Goal: Book appointment/travel/reservation

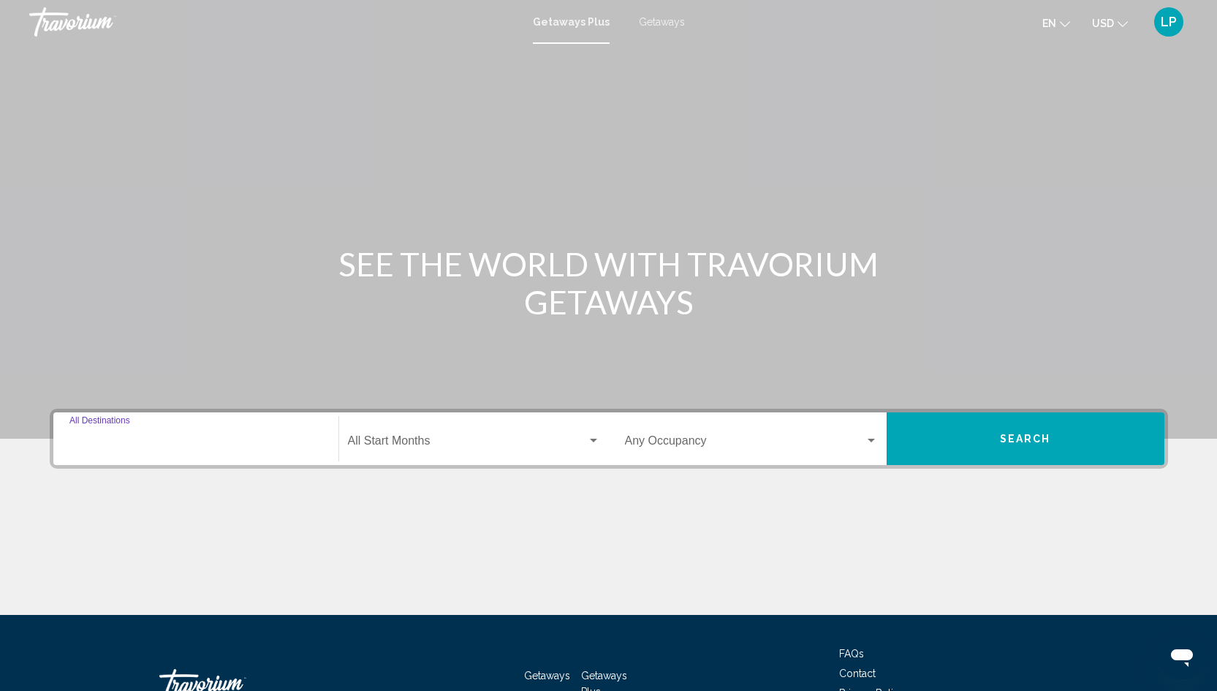
click at [126, 439] on input "Destination All Destinations" at bounding box center [195, 443] width 253 height 13
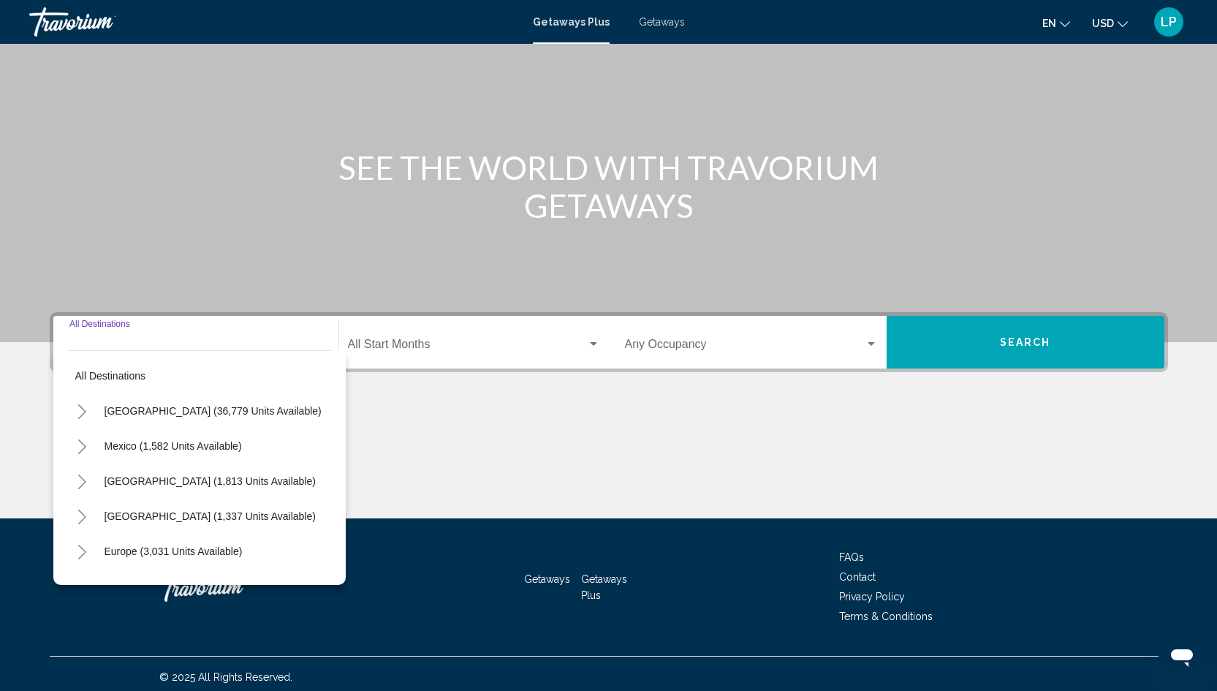
scroll to position [102, 0]
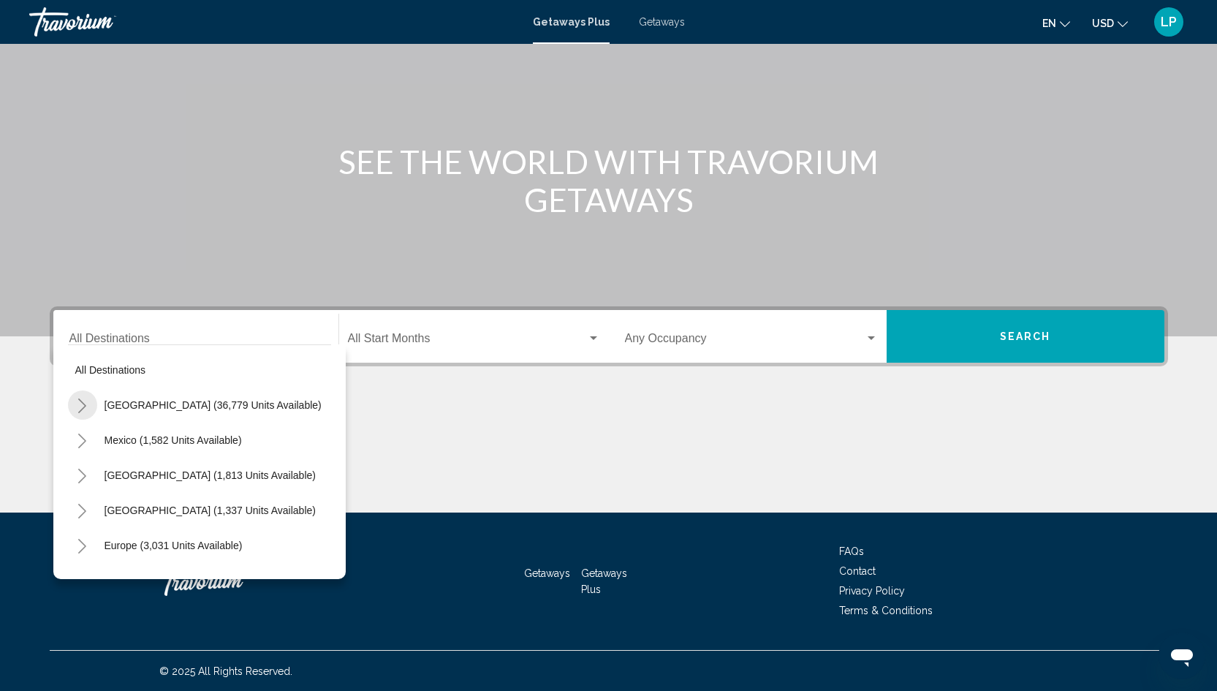
click at [83, 410] on icon "Toggle United States (36,779 units available)" at bounding box center [82, 405] width 11 height 15
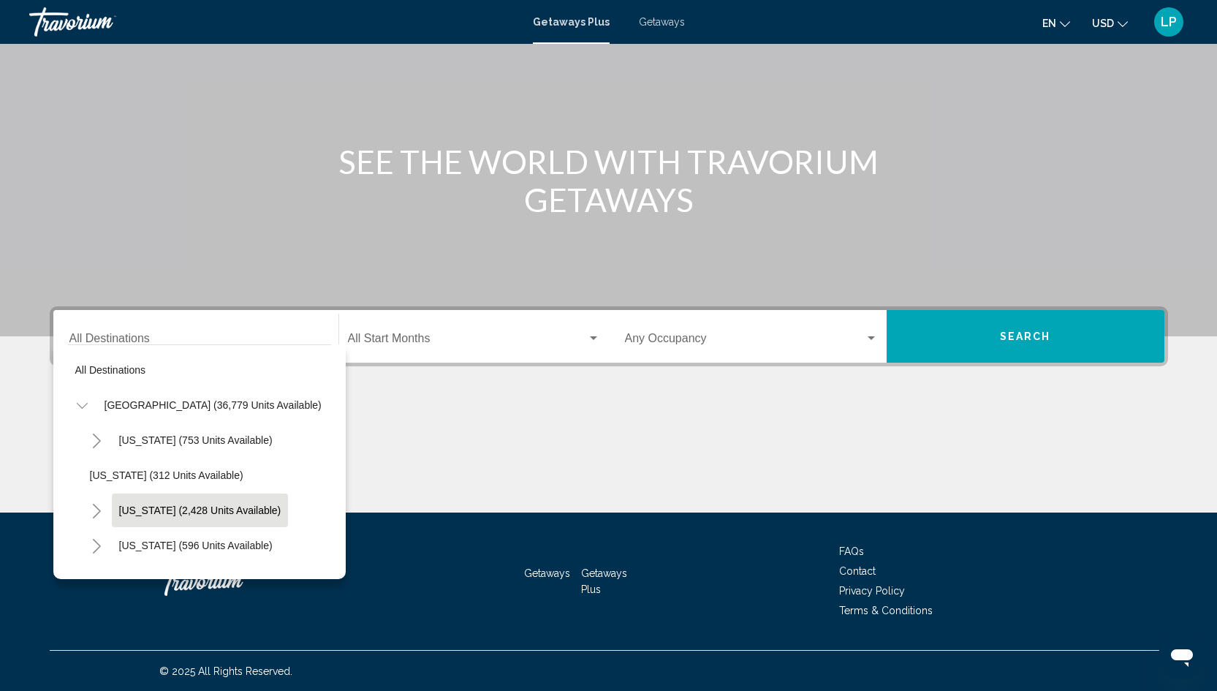
click at [123, 512] on span "[US_STATE] (2,428 units available)" at bounding box center [200, 510] width 162 height 12
type input "**********"
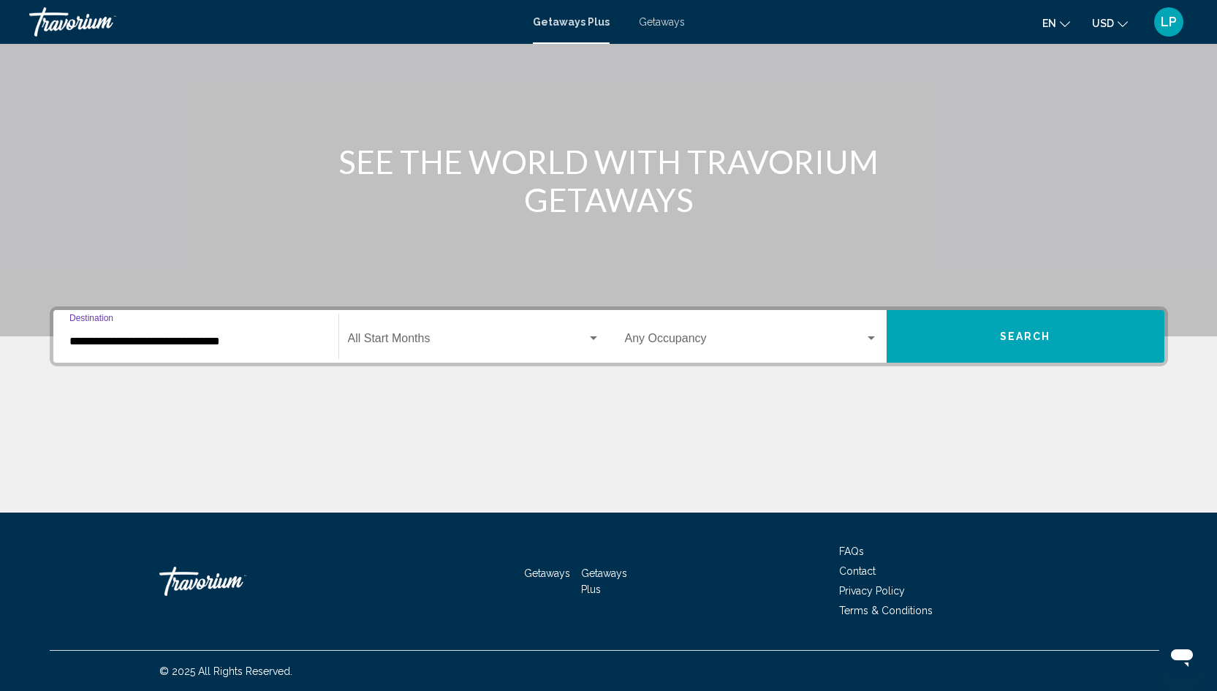
click at [935, 340] on button "Search" at bounding box center [1026, 336] width 278 height 53
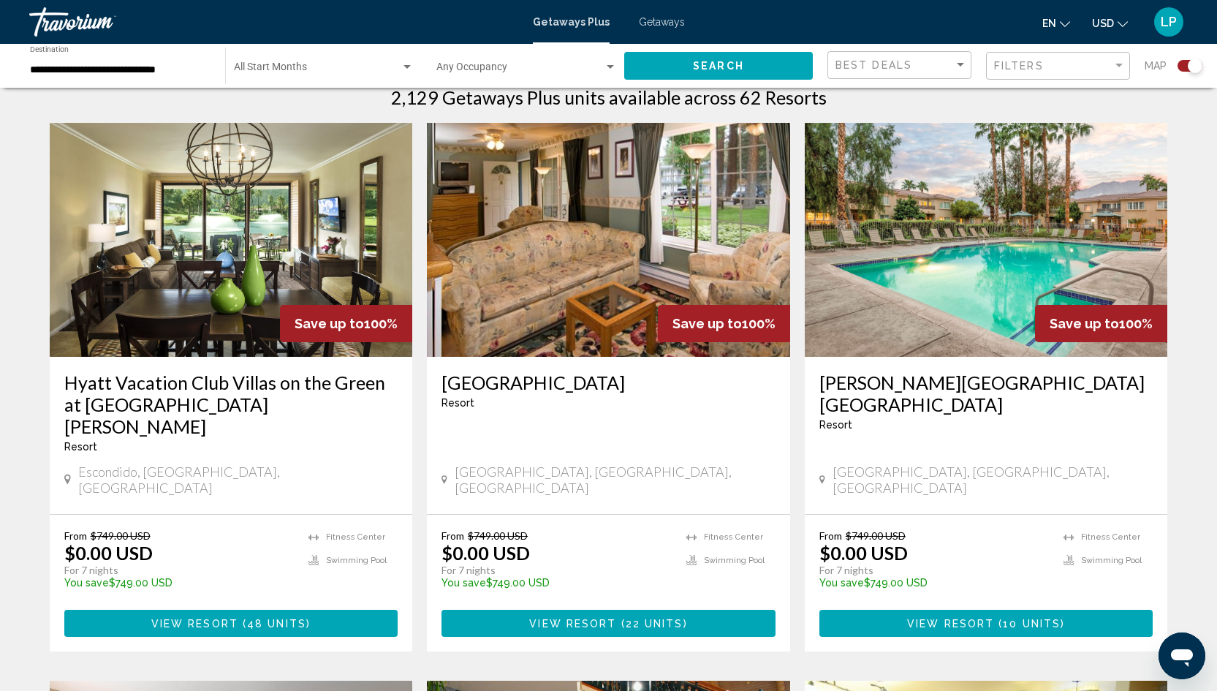
scroll to position [486, 0]
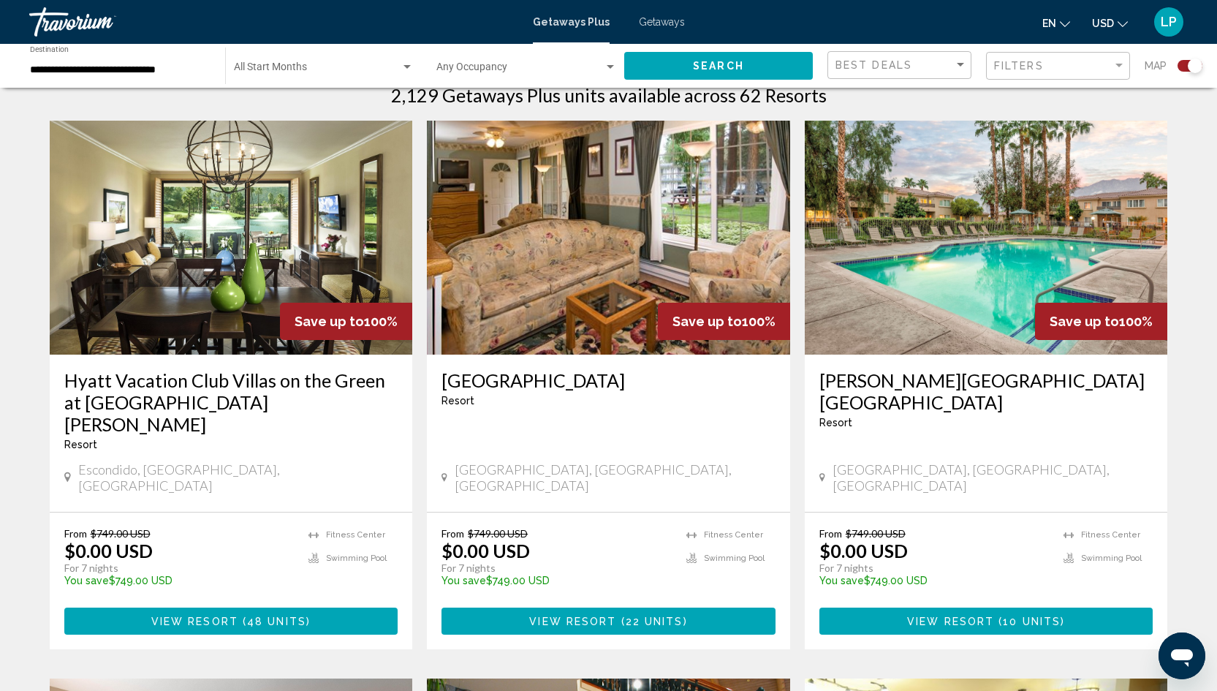
click at [580, 615] on span "View Resort" at bounding box center [572, 621] width 87 height 12
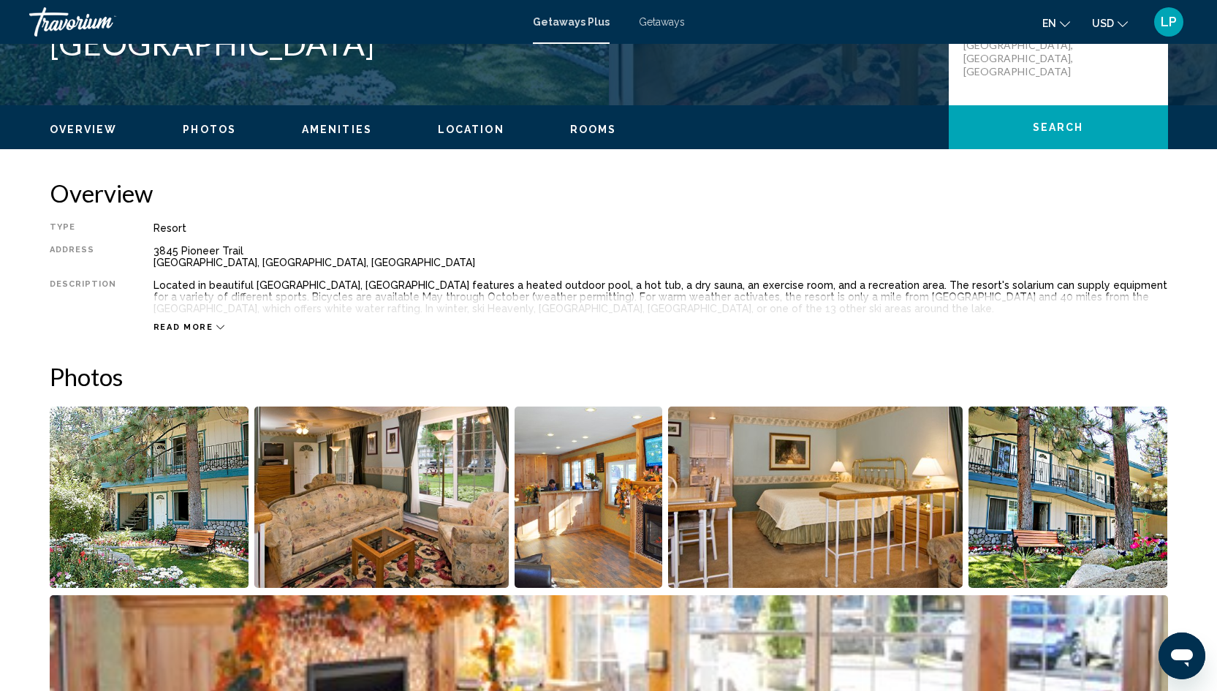
scroll to position [403, 0]
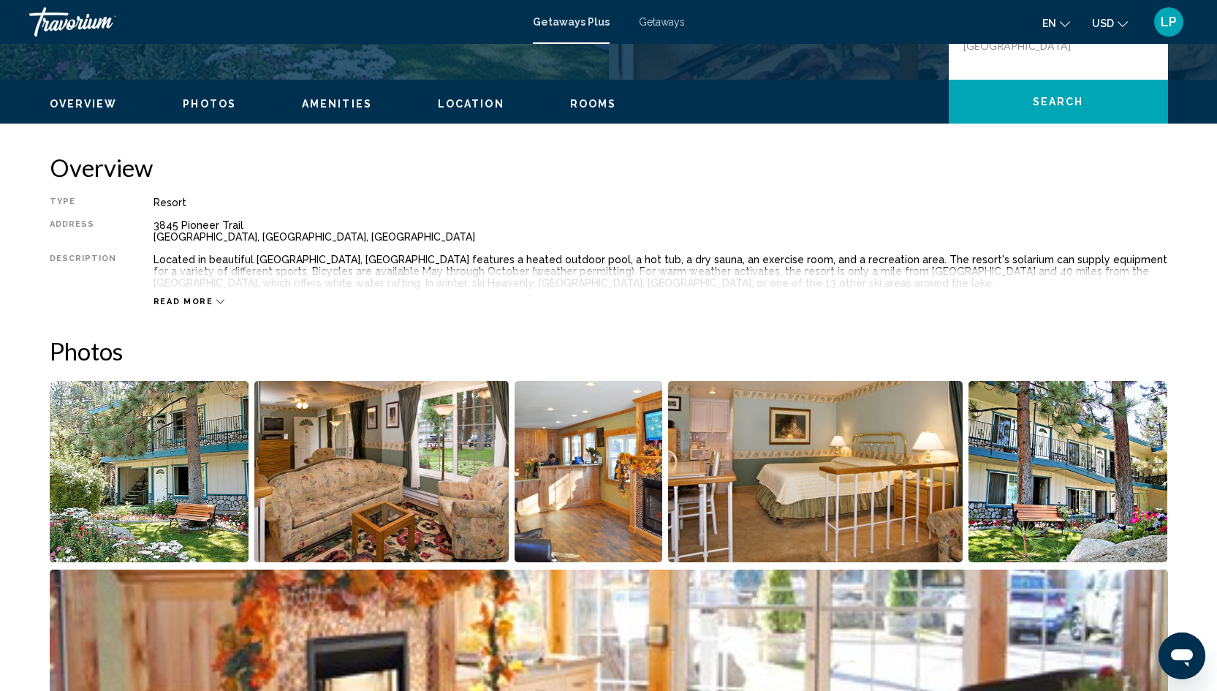
click at [197, 297] on span "Read more" at bounding box center [183, 302] width 60 height 10
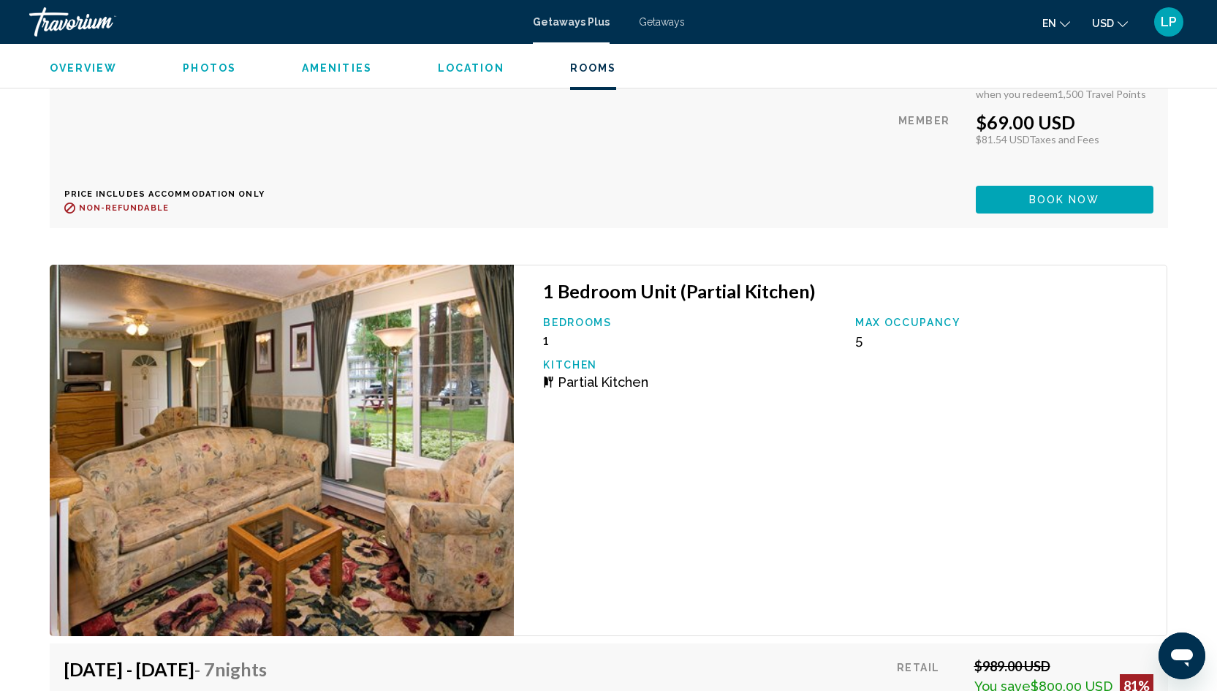
scroll to position [4671, 0]
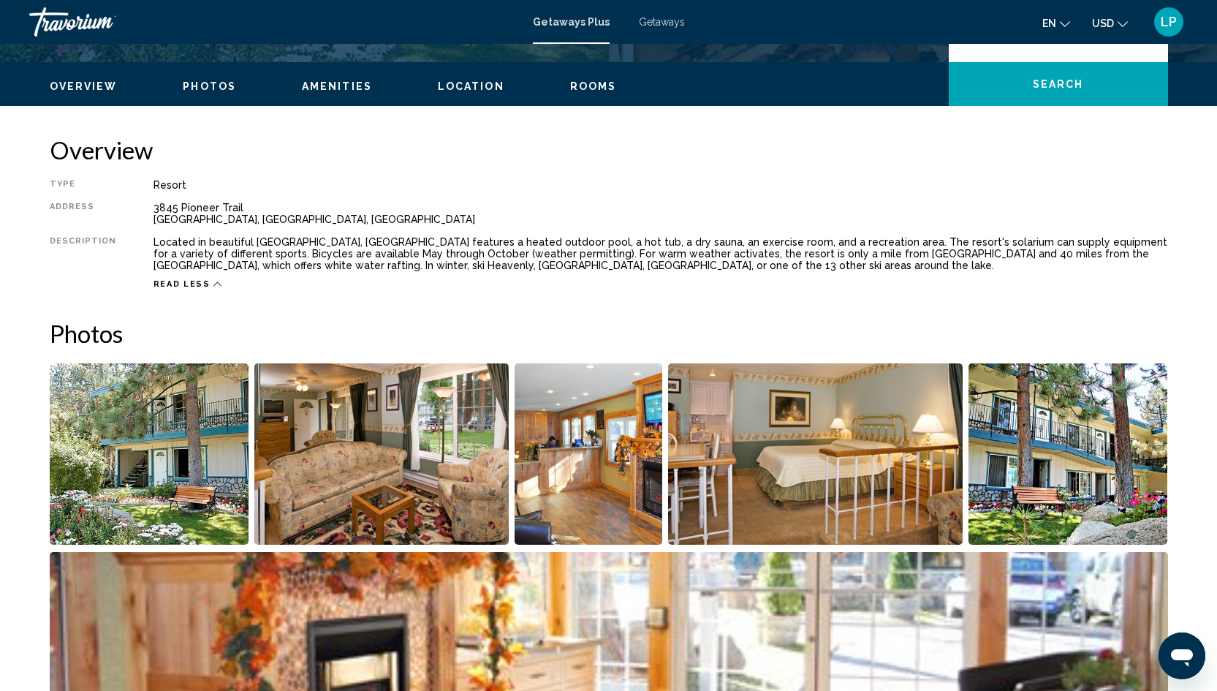
scroll to position [604, 0]
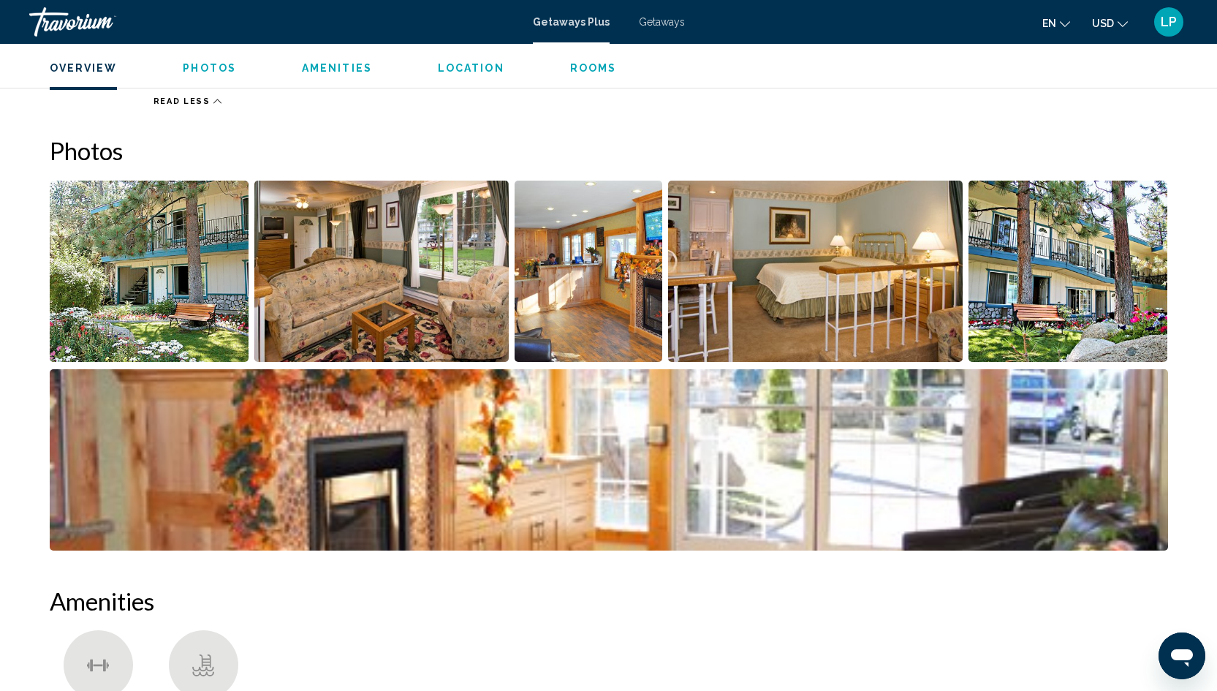
click at [113, 265] on img "Open full-screen image slider" at bounding box center [150, 271] width 200 height 181
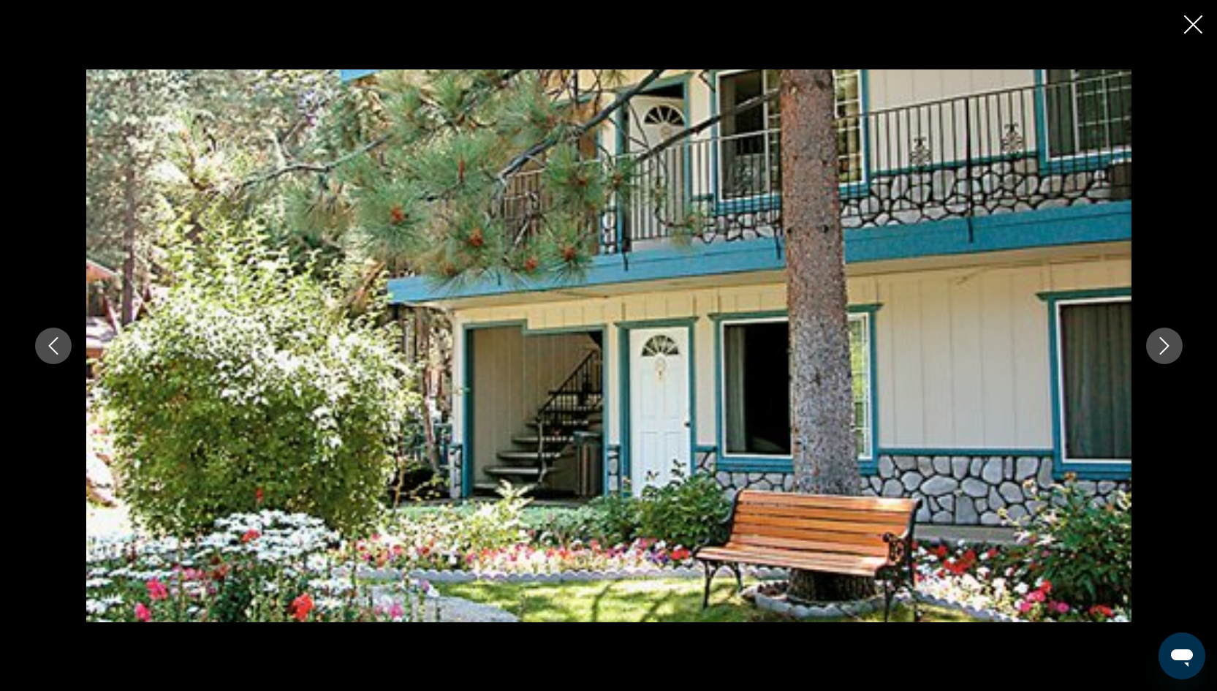
click at [1163, 343] on icon "Next image" at bounding box center [1164, 346] width 18 height 18
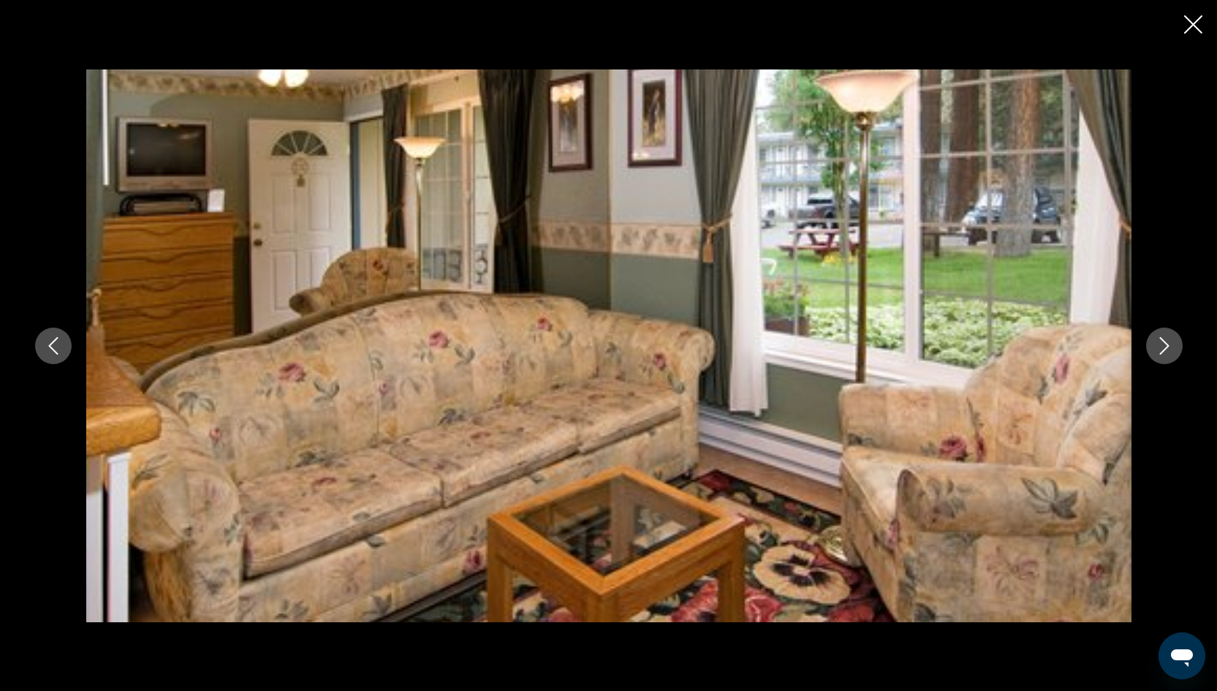
click at [1163, 342] on icon "Next image" at bounding box center [1164, 346] width 18 height 18
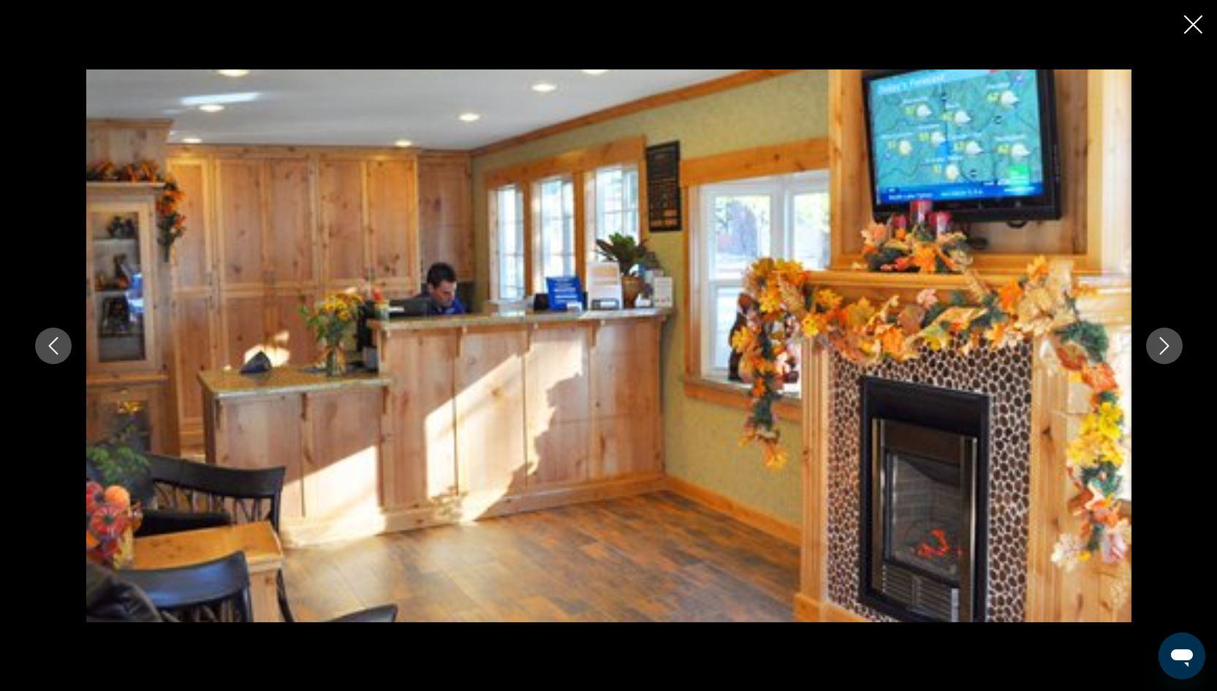
click at [1163, 342] on icon "Next image" at bounding box center [1164, 346] width 18 height 18
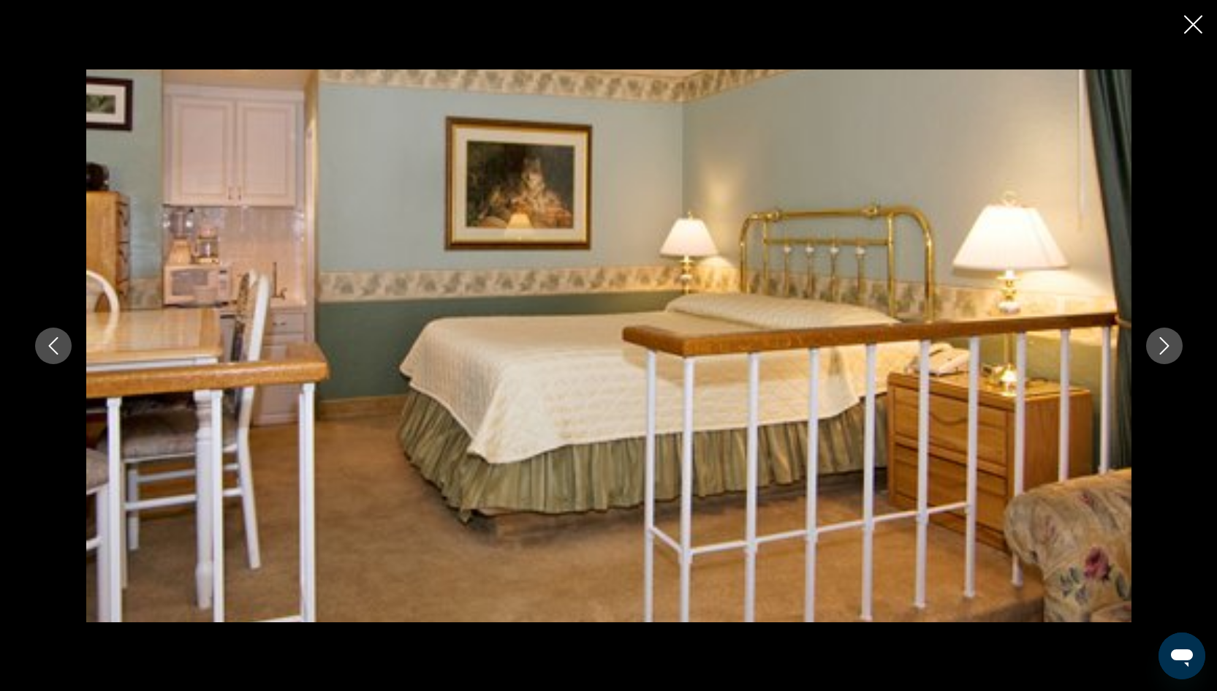
click at [1163, 342] on icon "Next image" at bounding box center [1164, 346] width 18 height 18
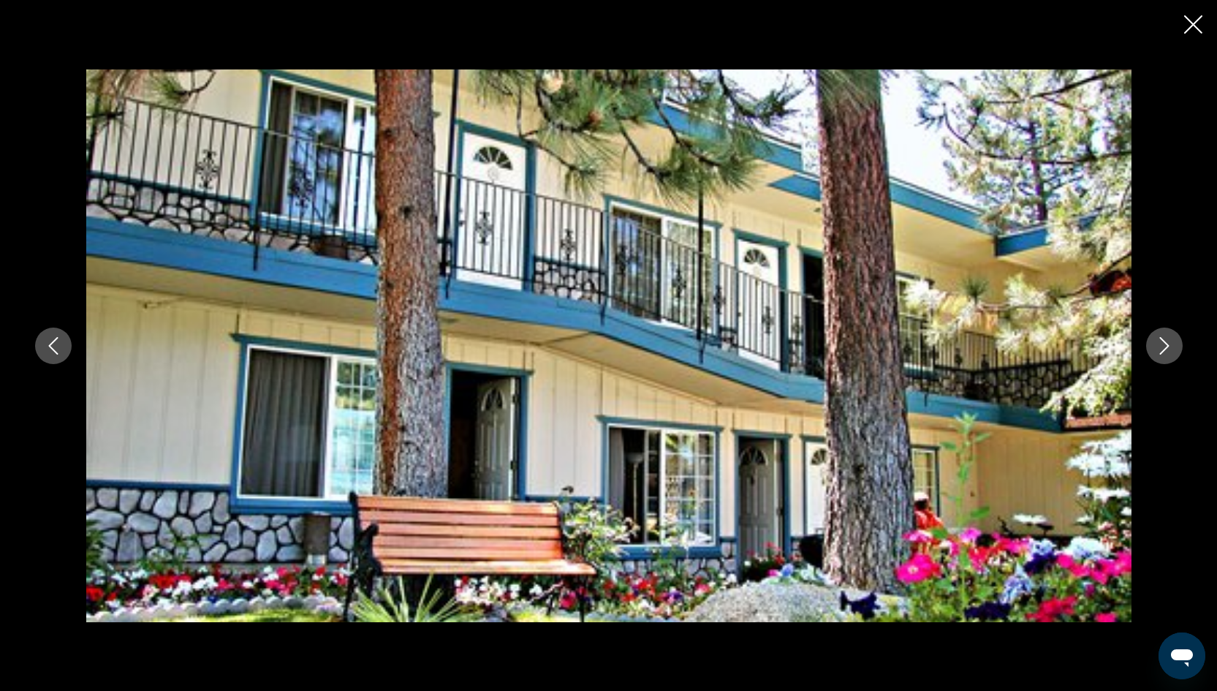
click at [1163, 342] on icon "Next image" at bounding box center [1164, 346] width 18 height 18
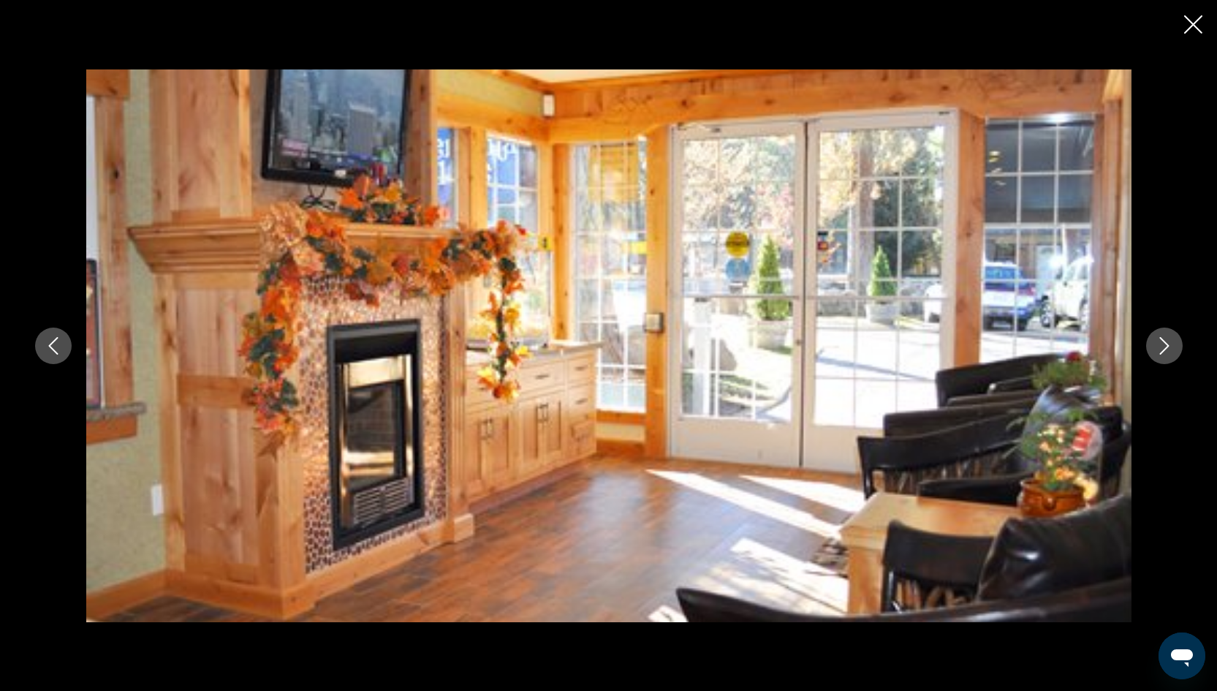
click at [1163, 342] on icon "Next image" at bounding box center [1164, 346] width 18 height 18
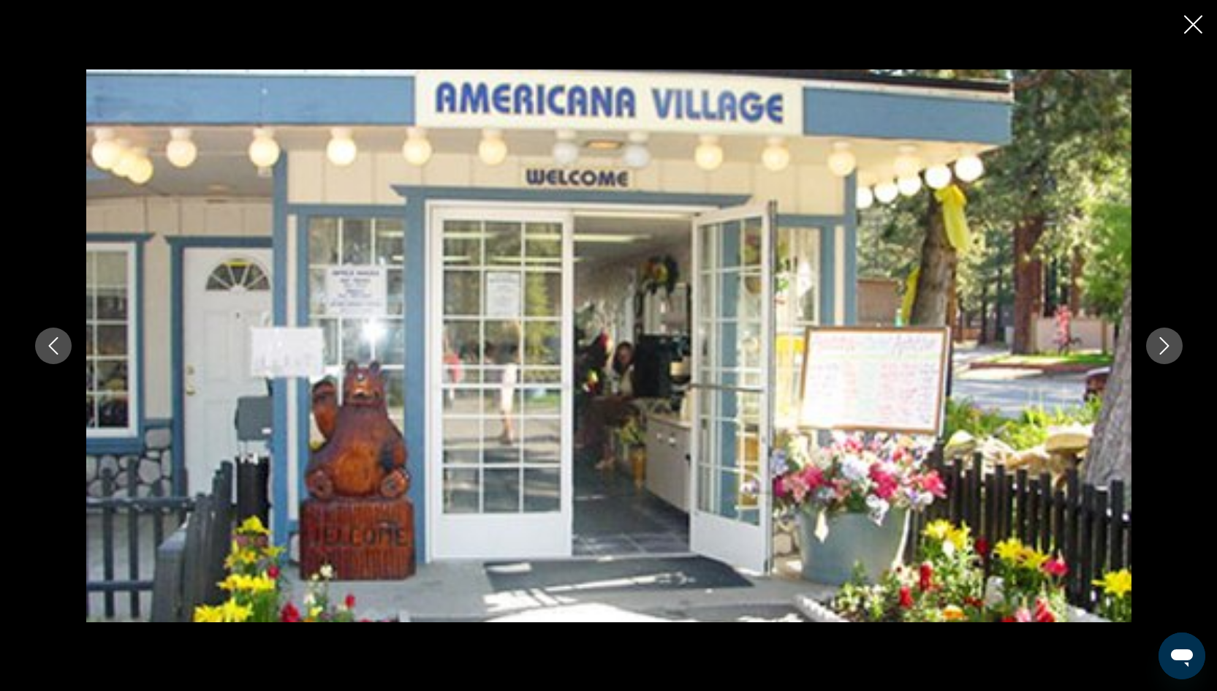
click at [1163, 343] on icon "Next image" at bounding box center [1164, 346] width 18 height 18
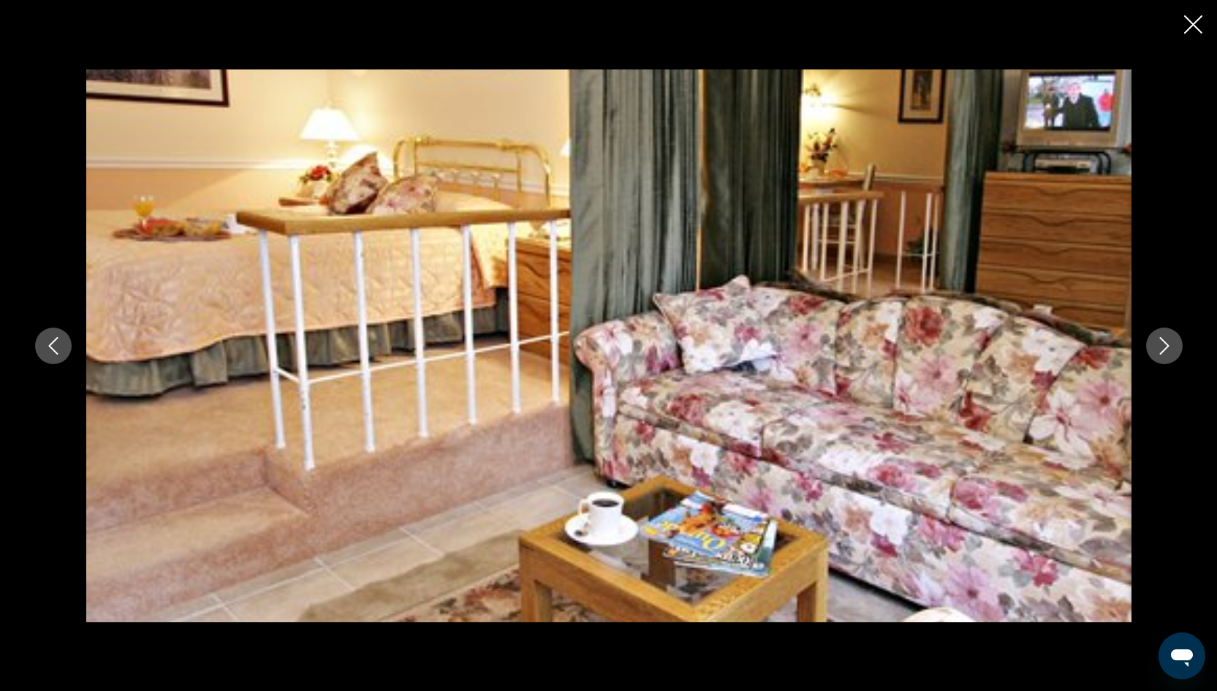
click at [1163, 343] on icon "Next image" at bounding box center [1164, 346] width 18 height 18
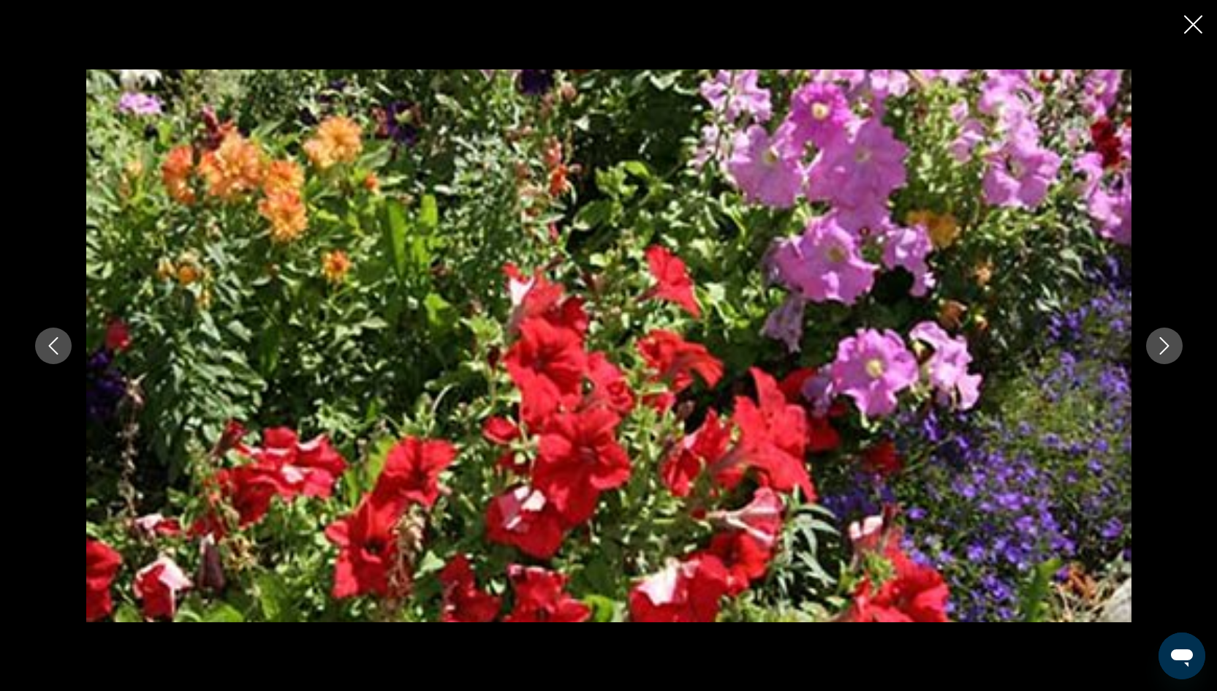
click at [1163, 343] on icon "Next image" at bounding box center [1164, 346] width 18 height 18
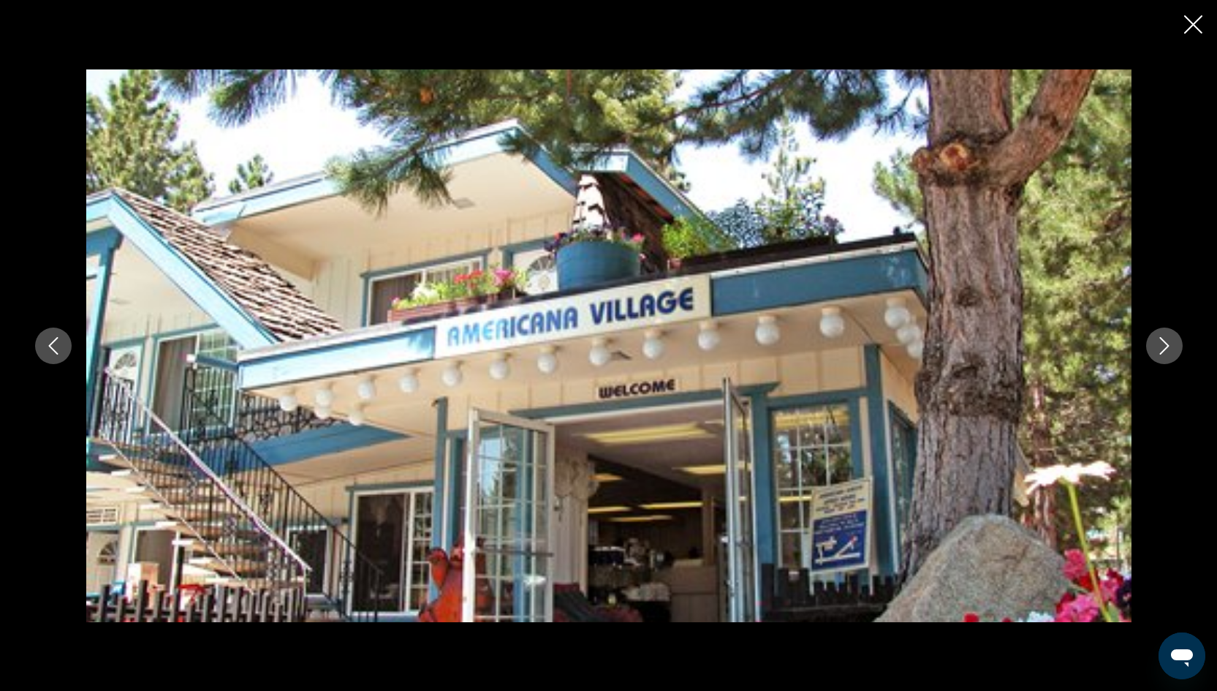
click at [1164, 343] on icon "Next image" at bounding box center [1164, 346] width 18 height 18
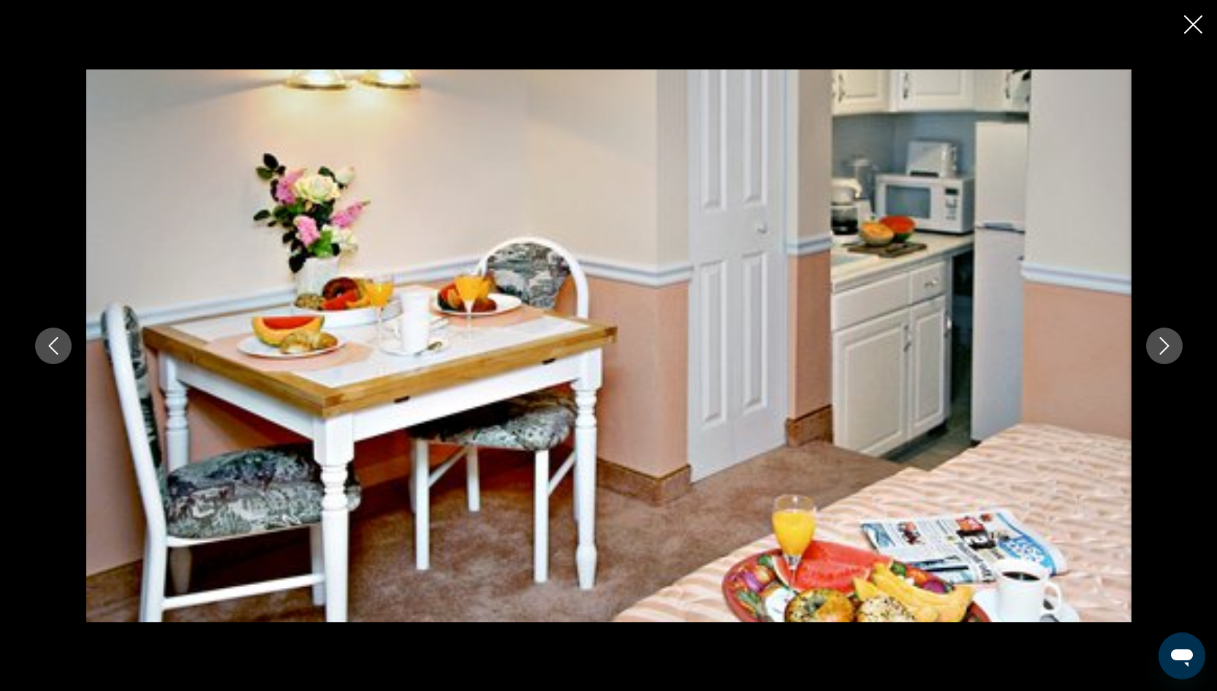
click at [1164, 343] on icon "Next image" at bounding box center [1164, 346] width 18 height 18
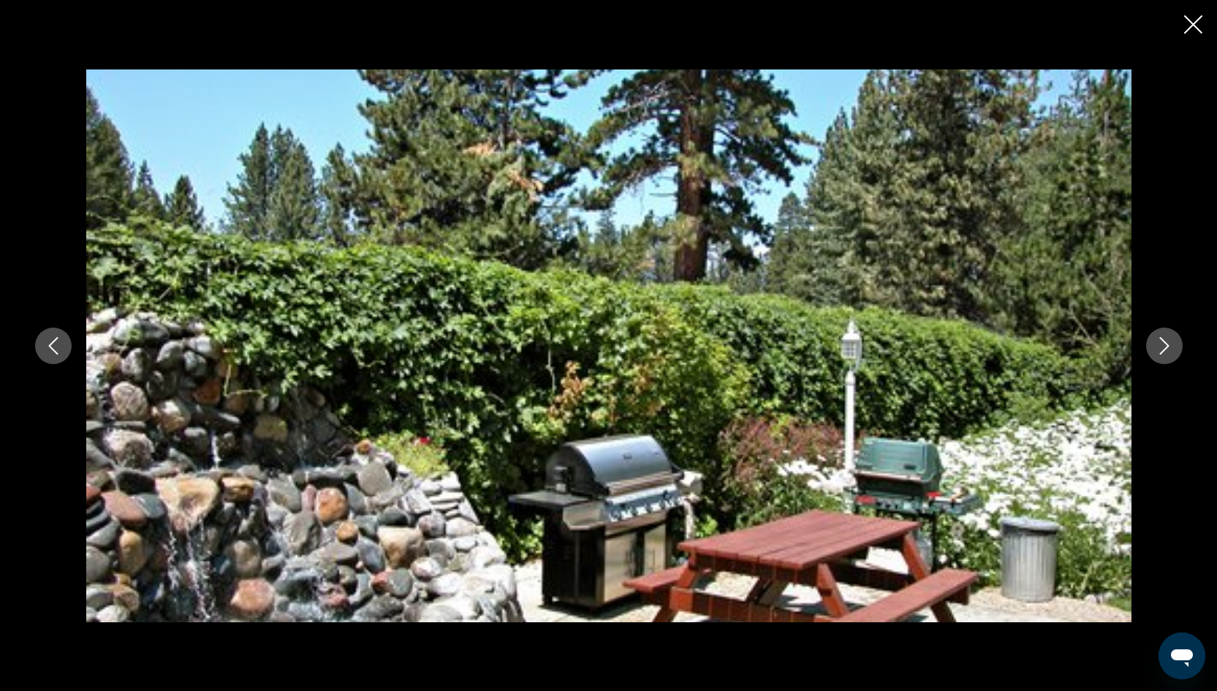
click at [1164, 343] on icon "Next image" at bounding box center [1164, 346] width 18 height 18
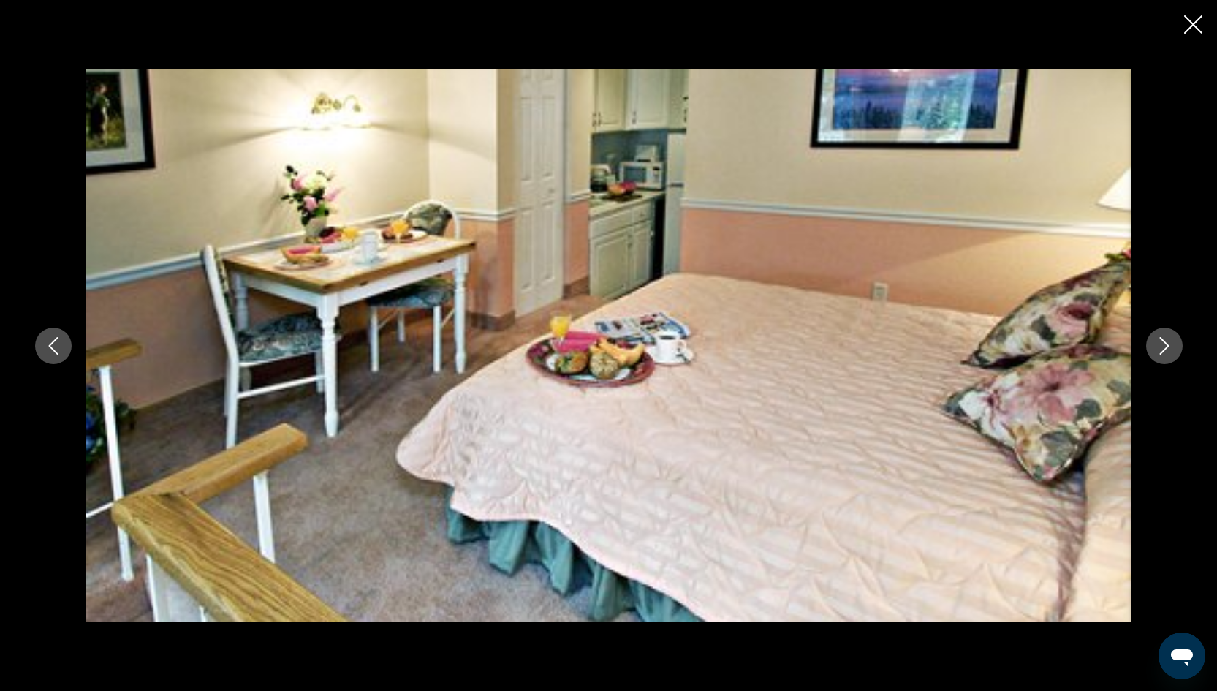
click at [1164, 343] on icon "Next image" at bounding box center [1164, 346] width 18 height 18
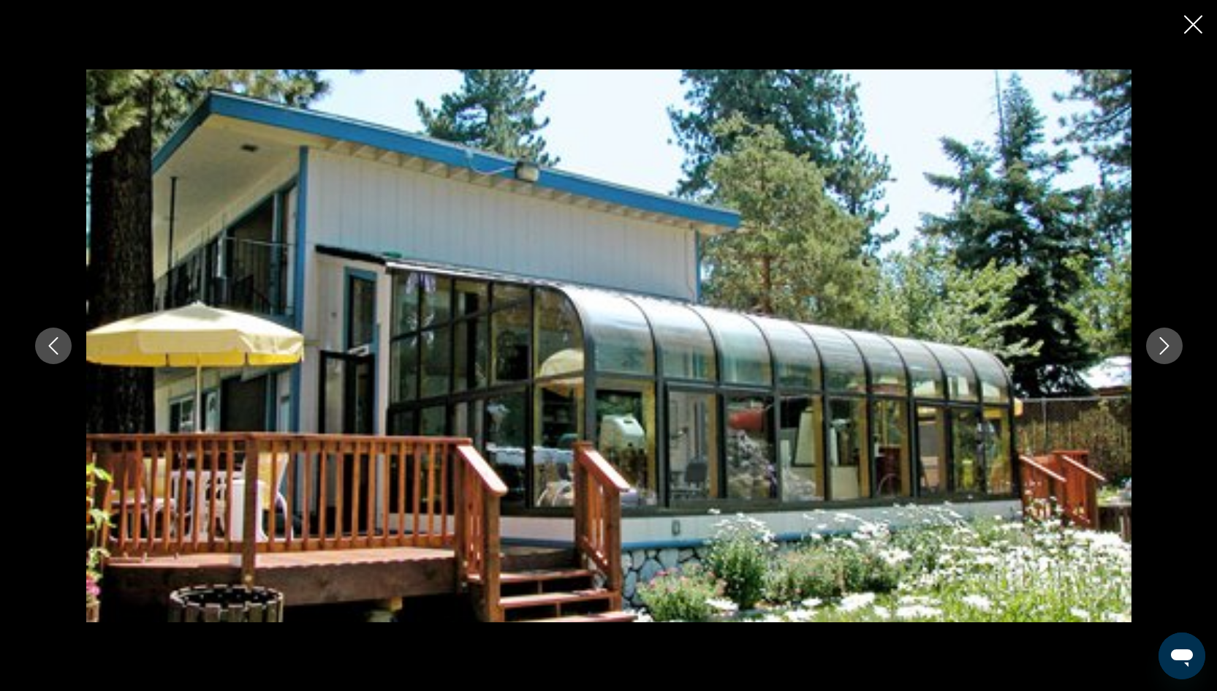
click at [1164, 343] on icon "Next image" at bounding box center [1164, 346] width 18 height 18
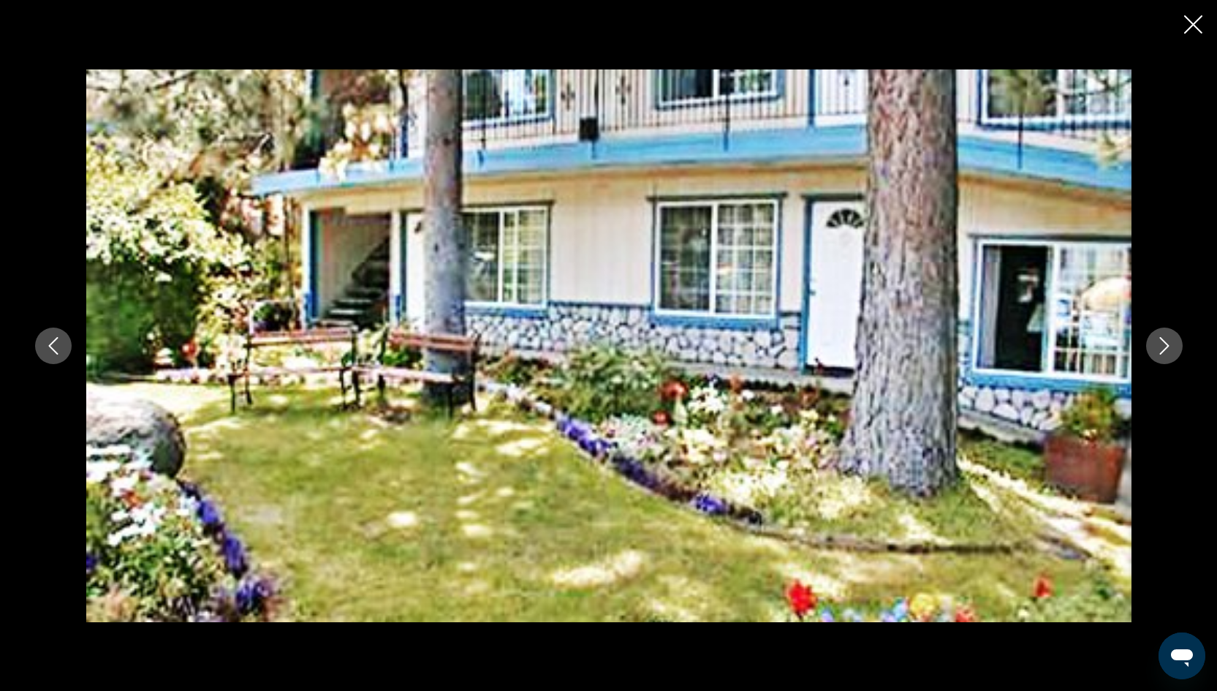
click at [1164, 343] on icon "Next image" at bounding box center [1164, 346] width 18 height 18
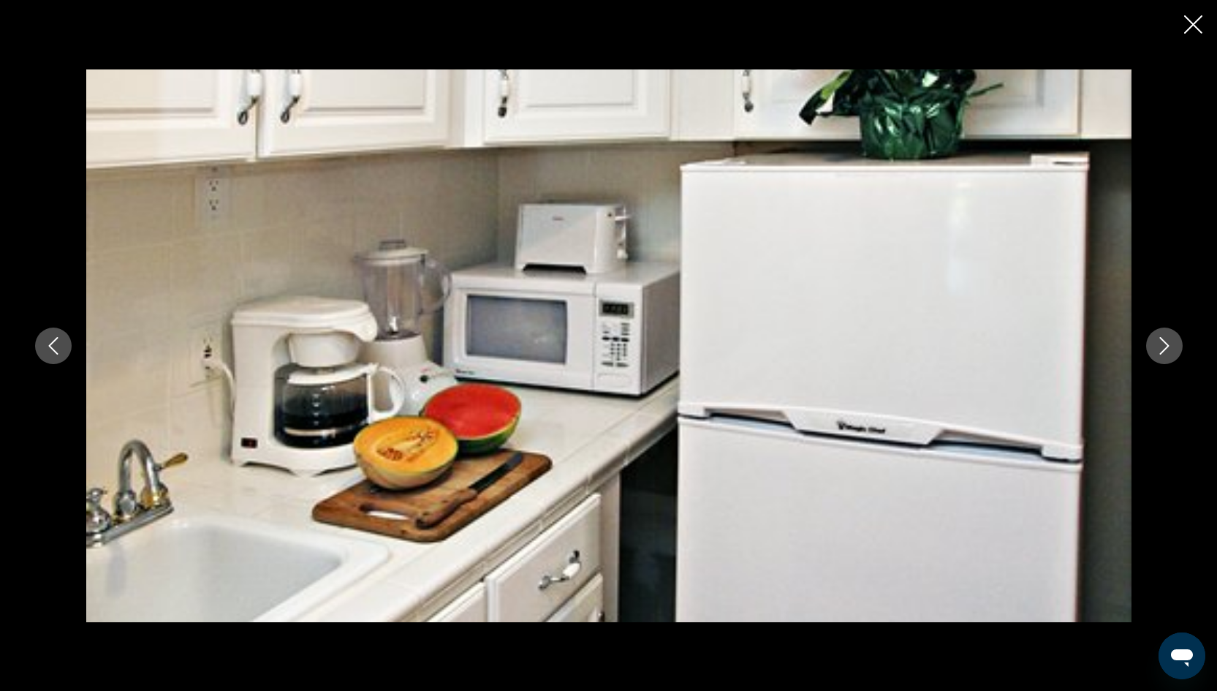
click at [1201, 20] on icon "Close slideshow" at bounding box center [1193, 24] width 18 height 18
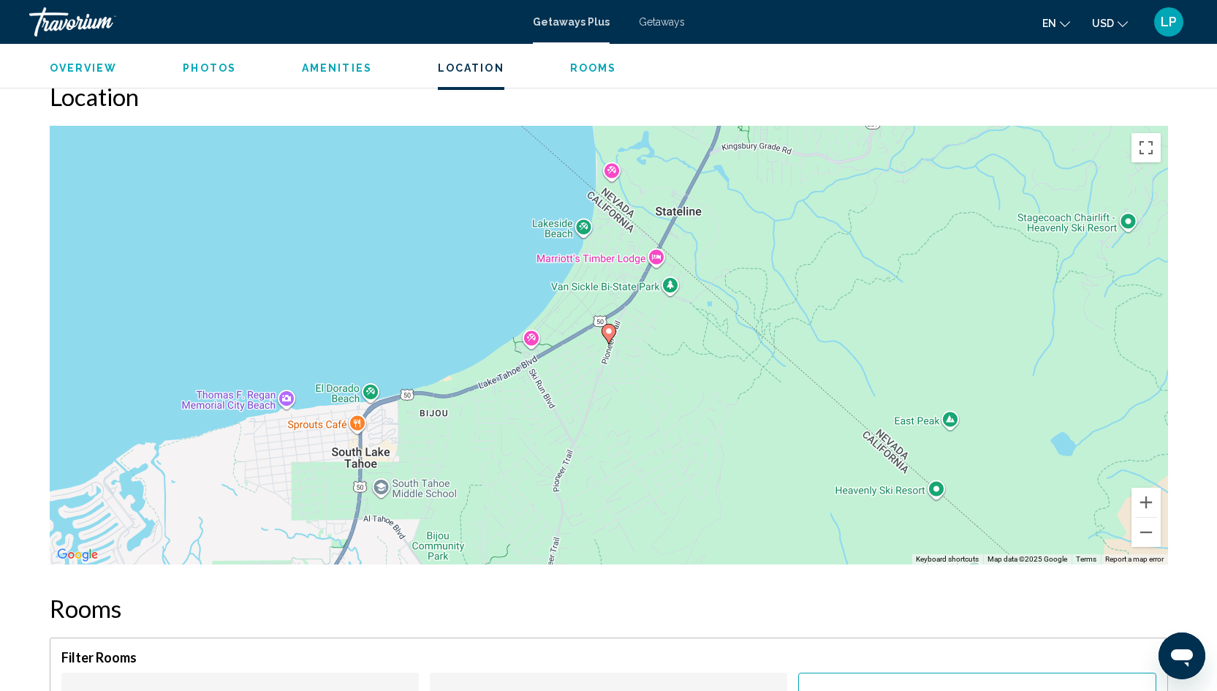
scroll to position [1944, 0]
click at [609, 326] on icon "Main content" at bounding box center [607, 335] width 13 height 19
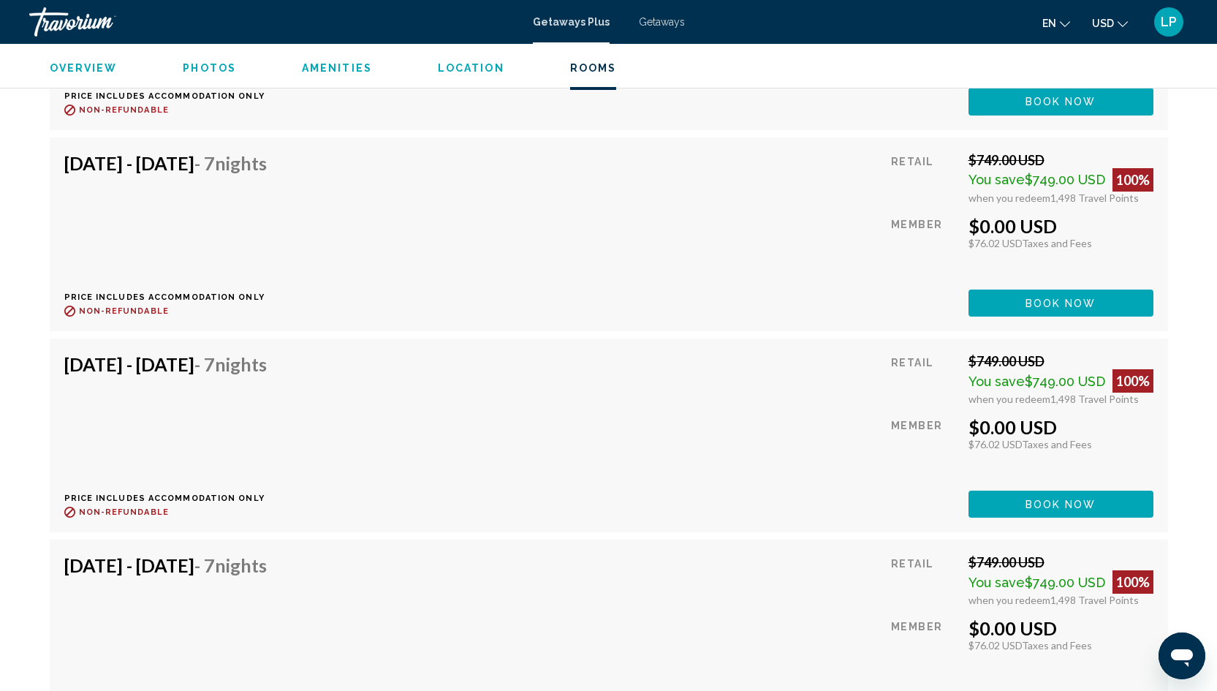
scroll to position [3144, 0]
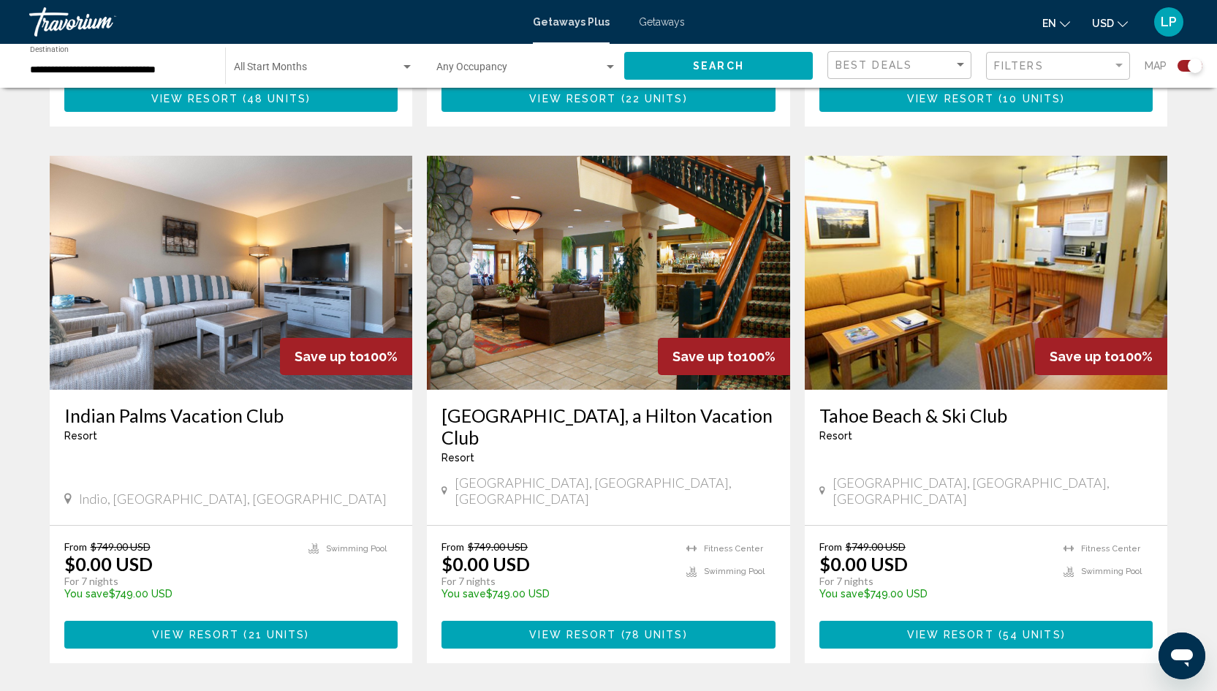
scroll to position [1013, 0]
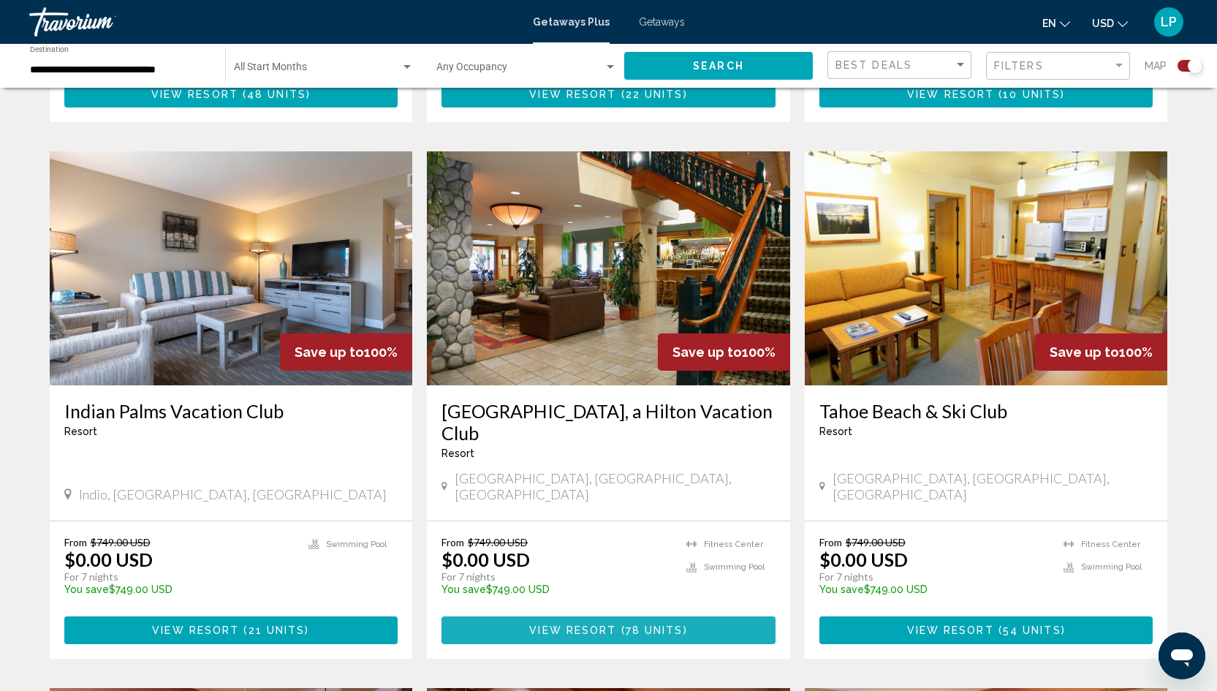
click at [588, 625] on span "View Resort" at bounding box center [572, 631] width 87 height 12
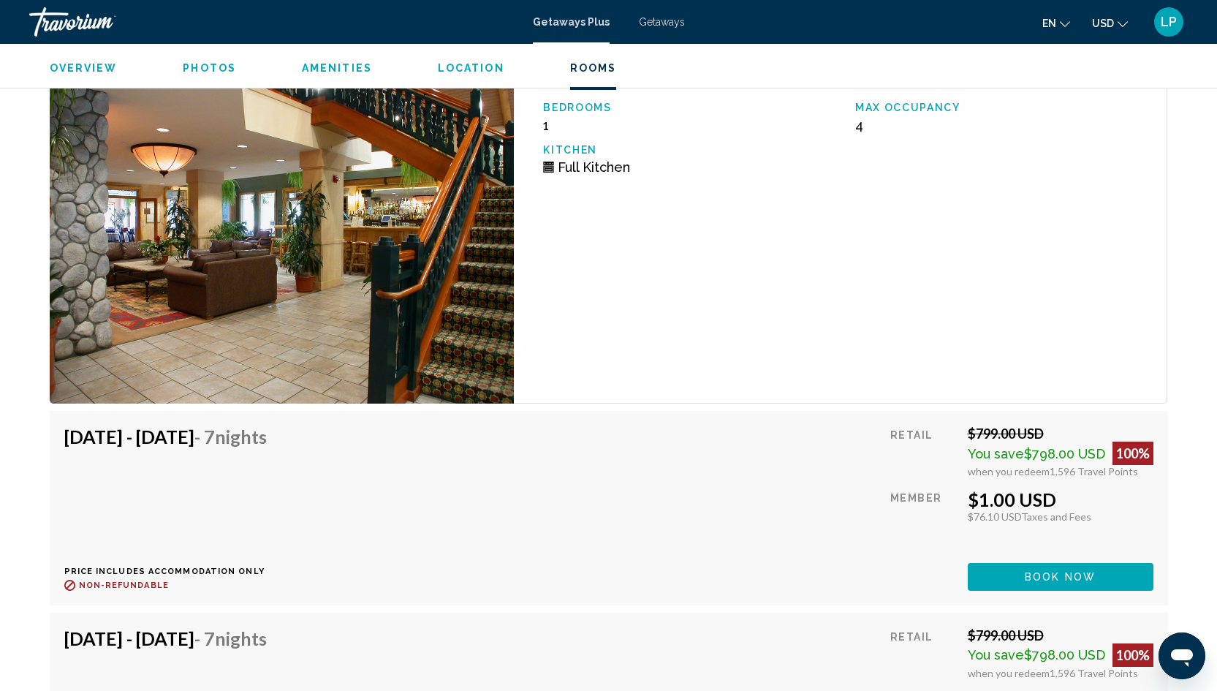
scroll to position [7168, 0]
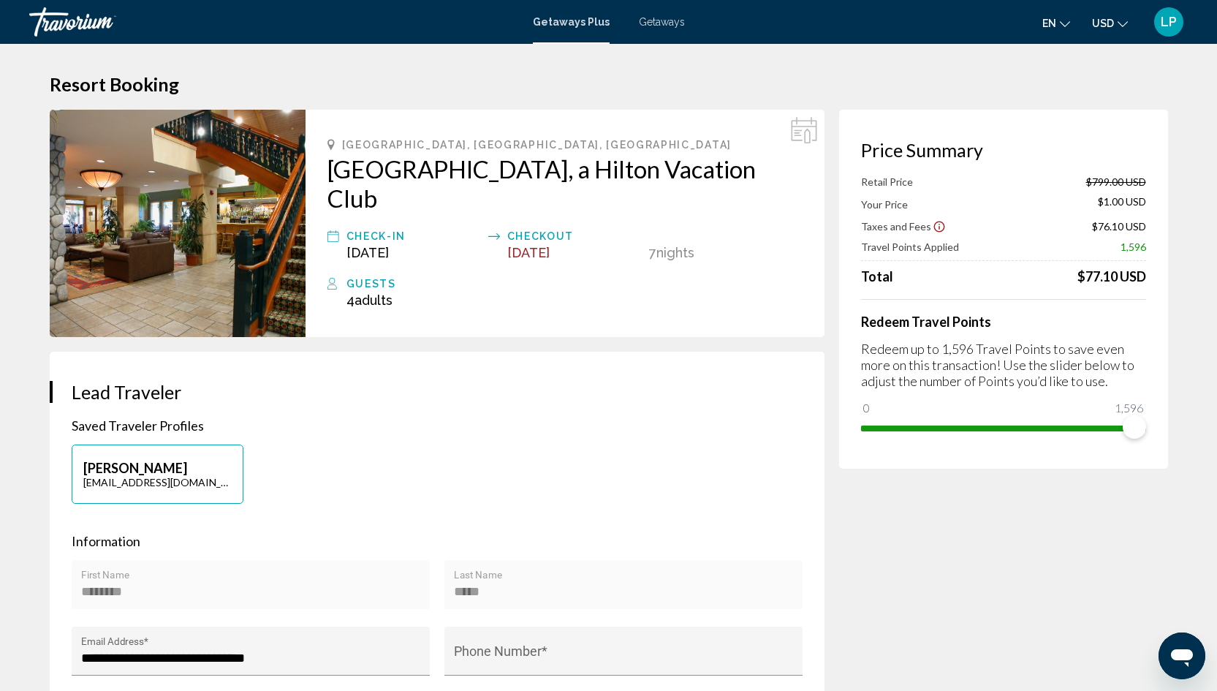
click at [671, 16] on span "Getaways" at bounding box center [662, 22] width 46 height 12
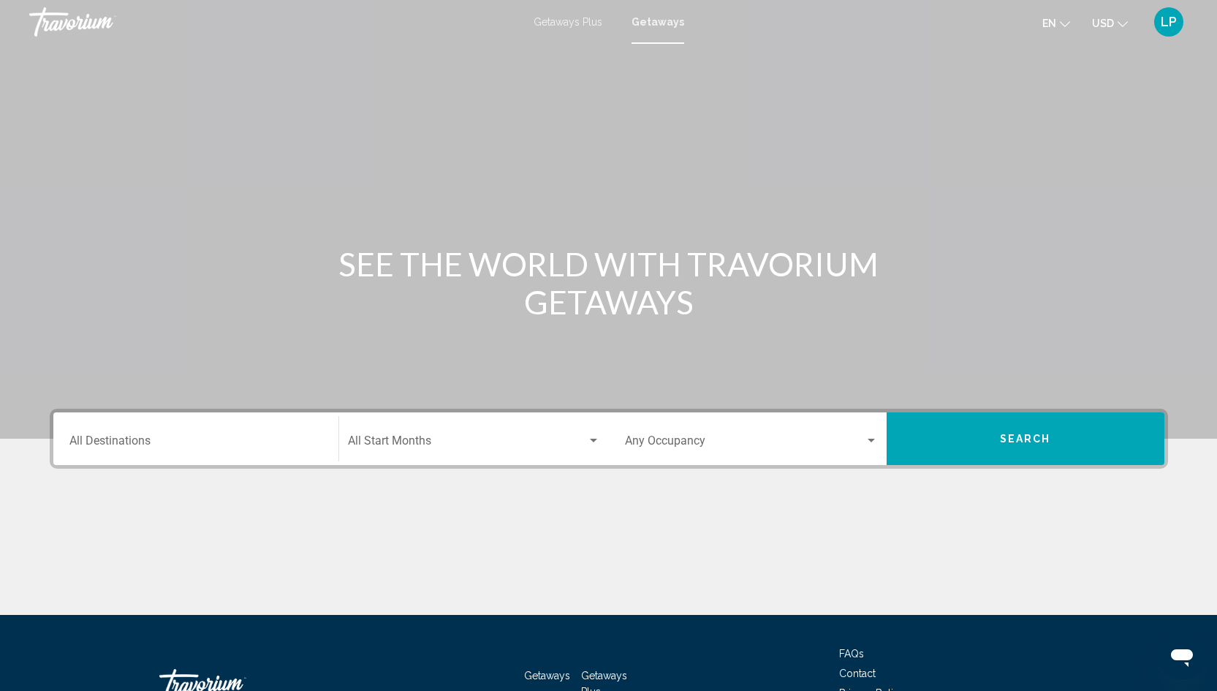
click at [567, 21] on span "Getaways Plus" at bounding box center [568, 22] width 69 height 12
click at [140, 439] on input "Destination All Destinations" at bounding box center [195, 443] width 253 height 13
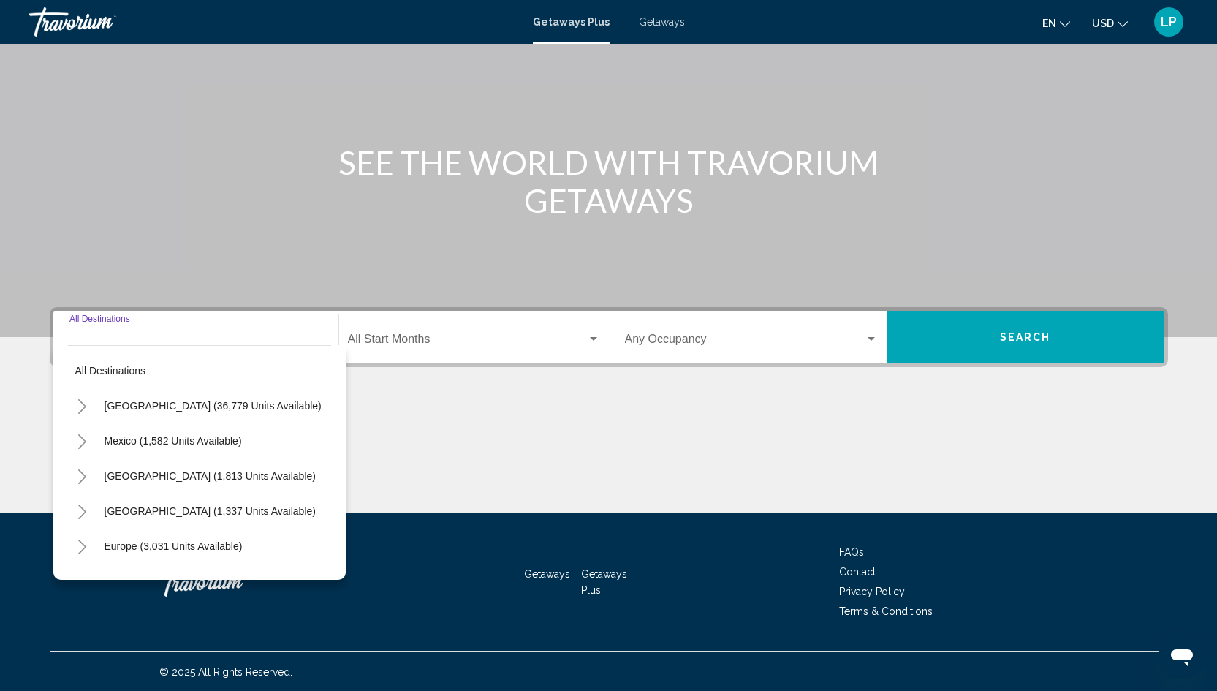
scroll to position [102, 0]
click at [80, 404] on icon "Toggle United States (36,779 units available)" at bounding box center [82, 405] width 11 height 15
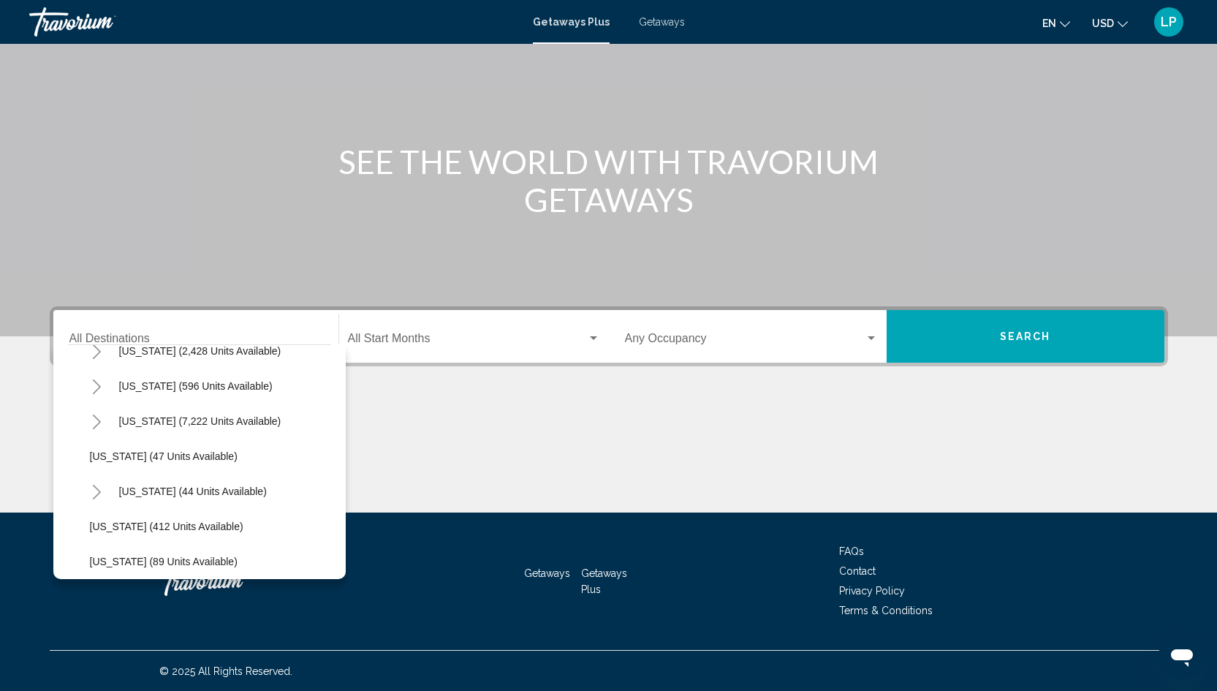
scroll to position [180, 0]
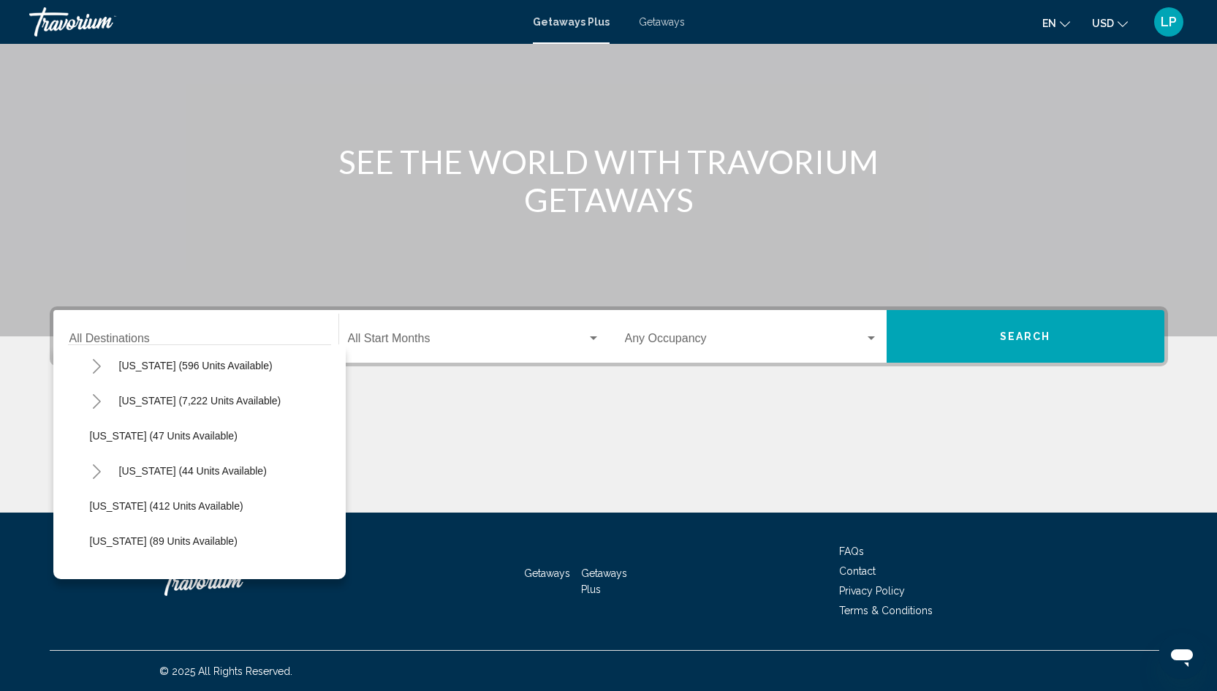
click at [98, 400] on icon "Toggle Florida (7,222 units available)" at bounding box center [96, 401] width 11 height 15
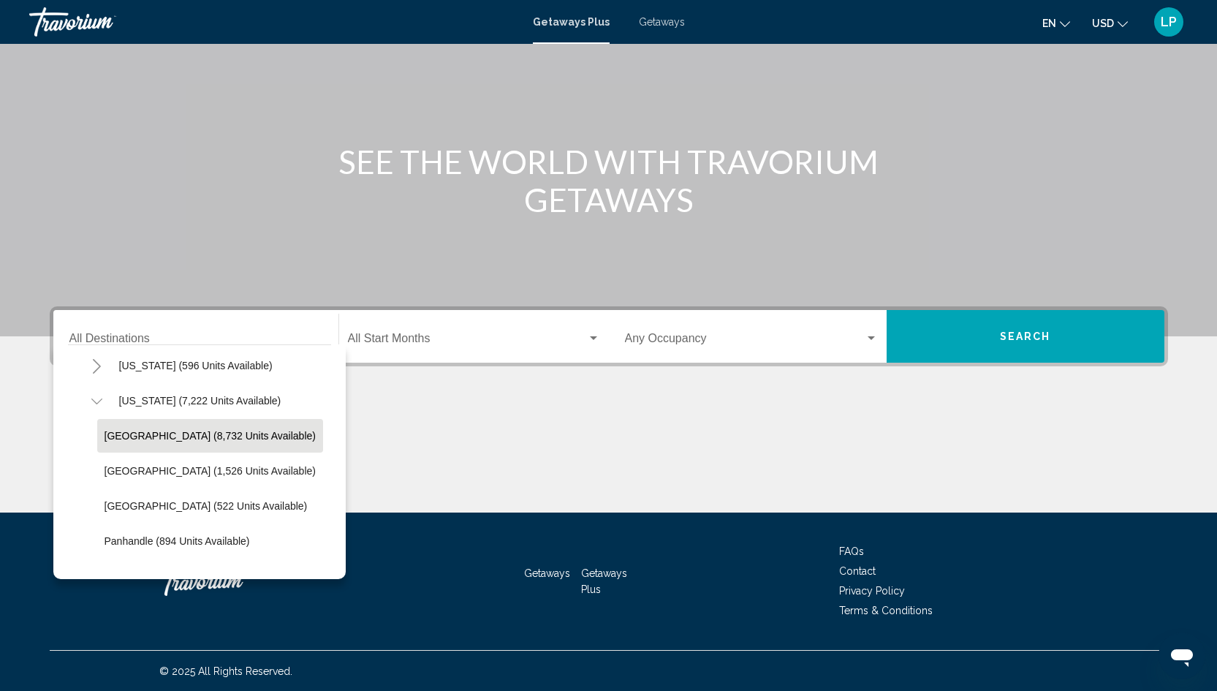
click at [151, 427] on button "[GEOGRAPHIC_DATA] (8,732 units available)" at bounding box center [210, 436] width 226 height 34
type input "**********"
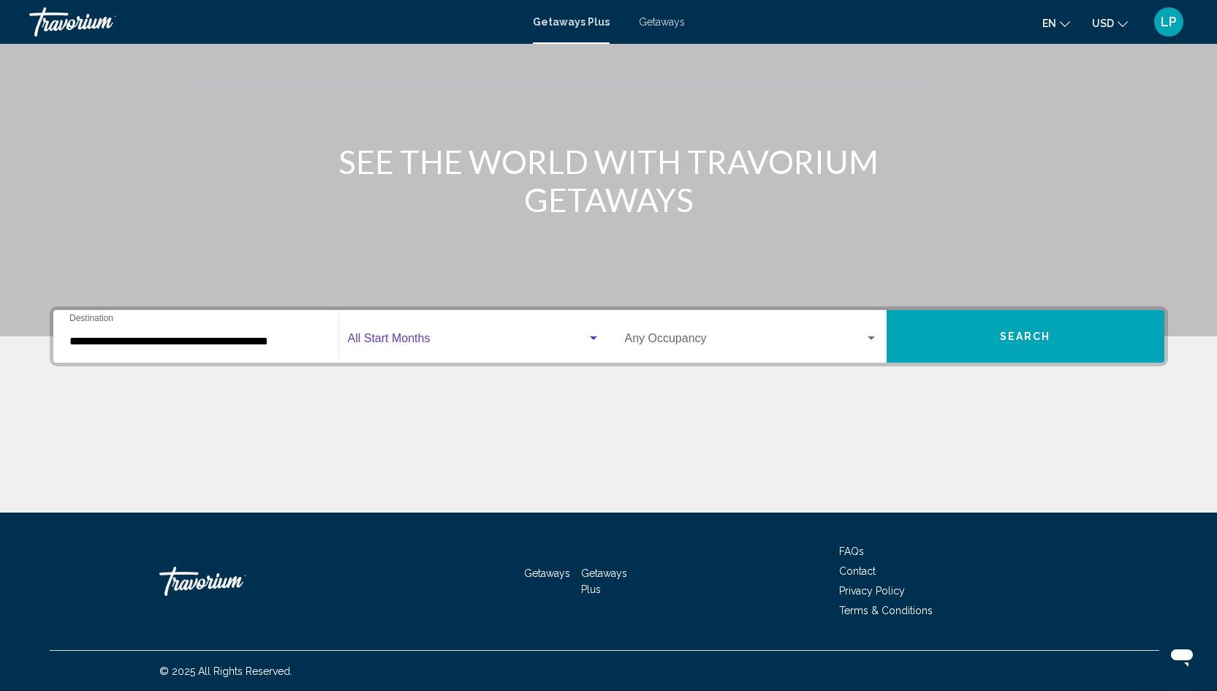
click at [409, 337] on span "Search widget" at bounding box center [467, 341] width 239 height 13
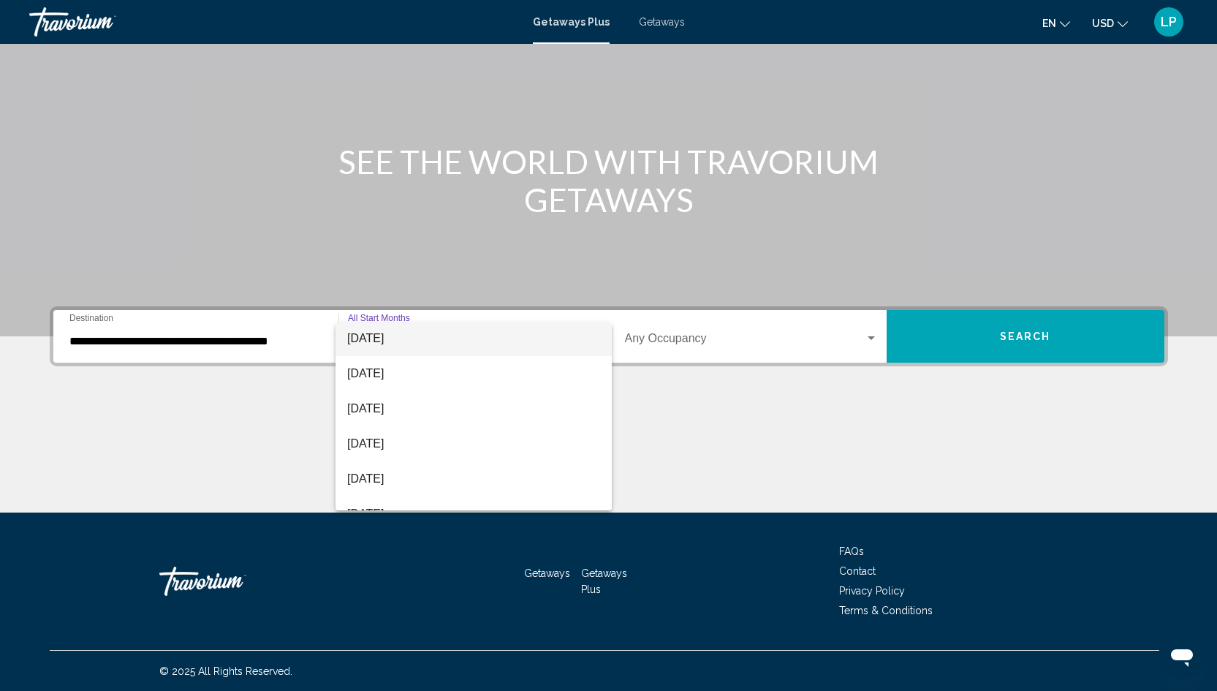
scroll to position [113, 0]
click at [444, 429] on span "[DATE]" at bounding box center [473, 437] width 252 height 35
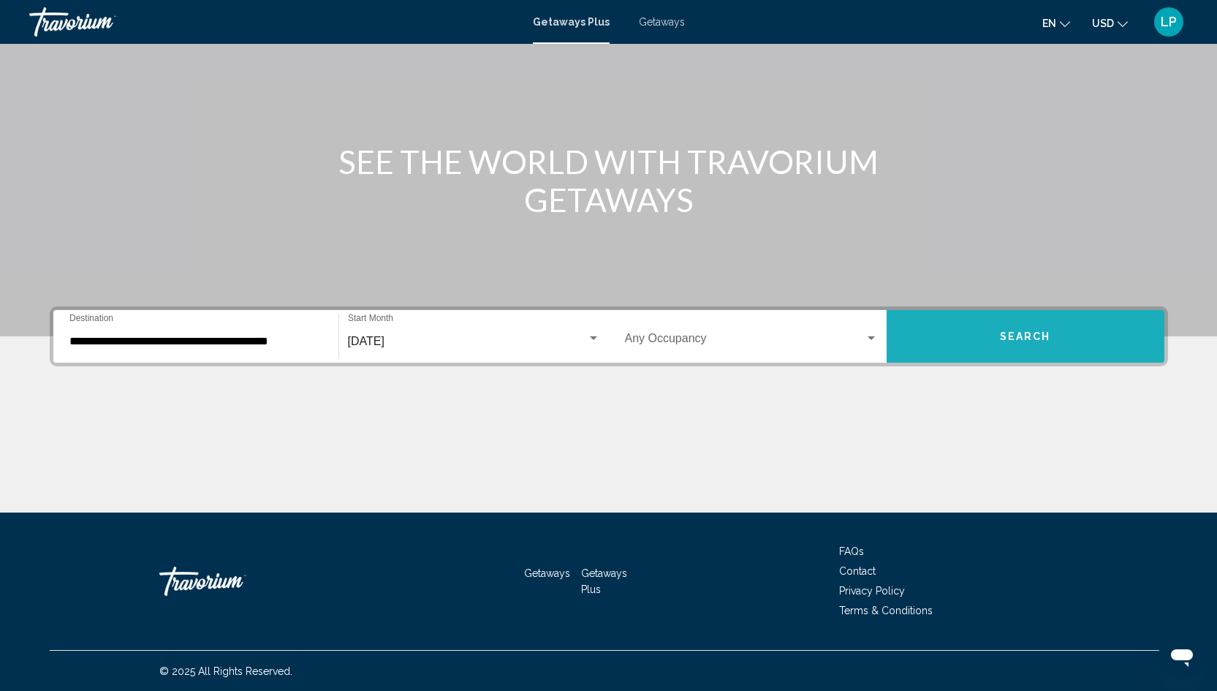
click at [992, 342] on button "Search" at bounding box center [1026, 336] width 278 height 53
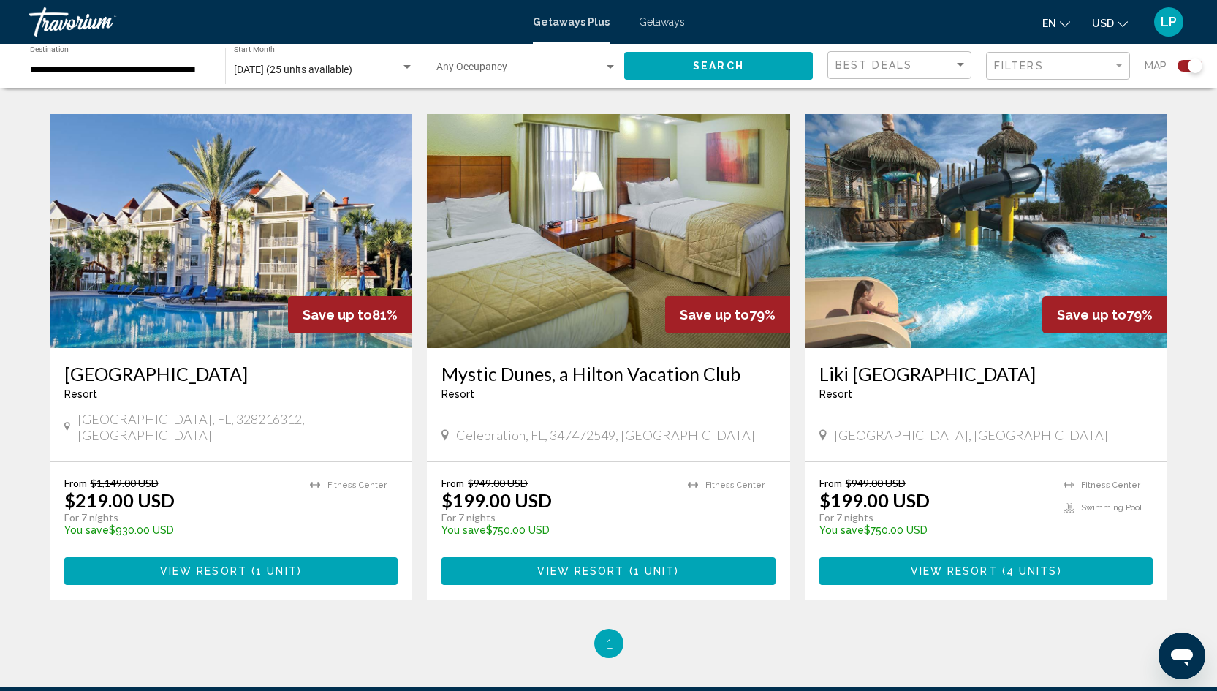
scroll to position [973, 0]
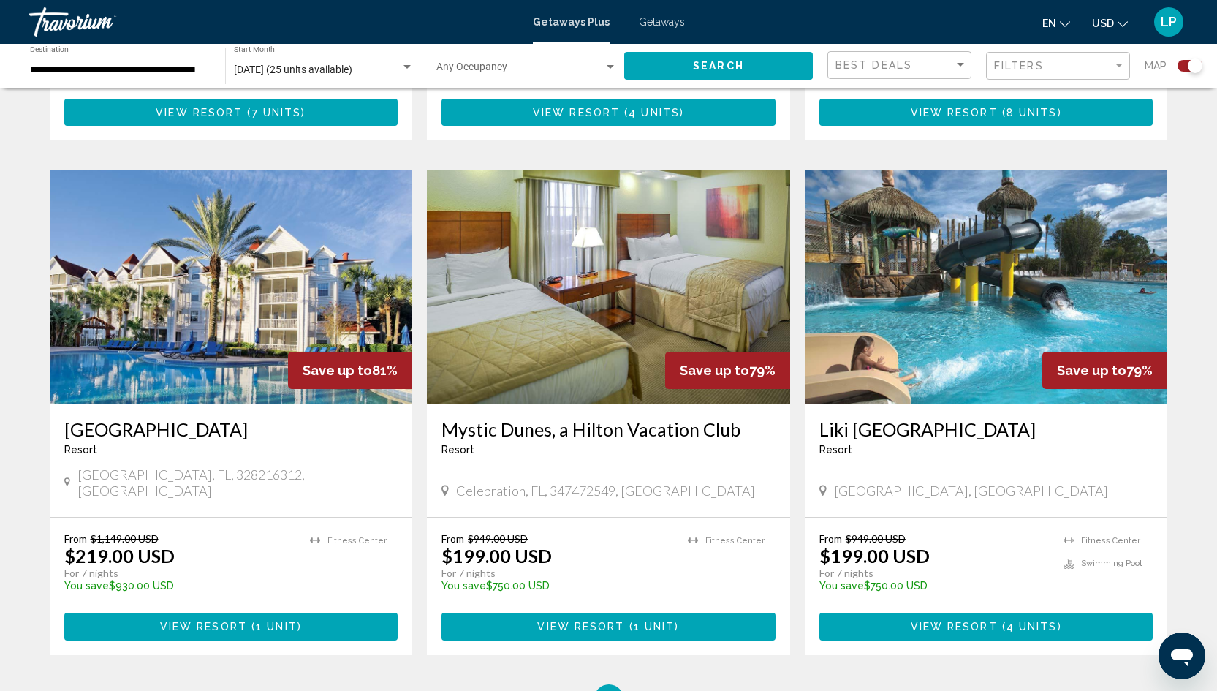
click at [935, 612] on button "View Resort ( 4 units )" at bounding box center [986, 625] width 334 height 27
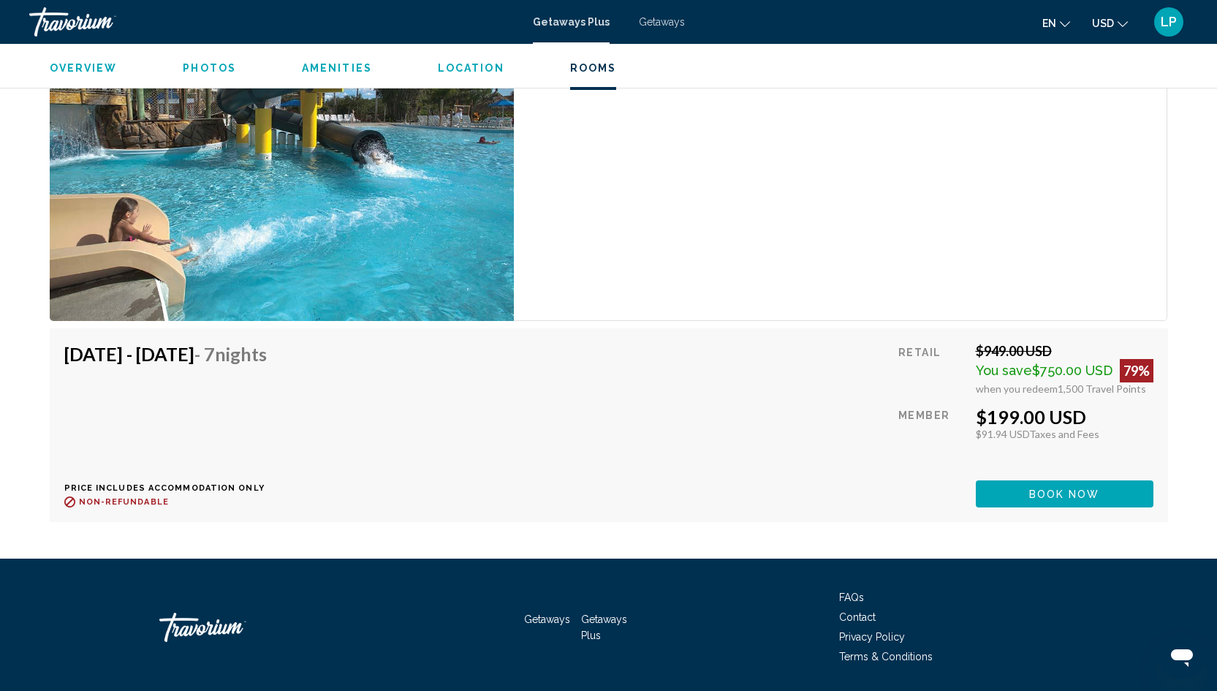
scroll to position [2560, 0]
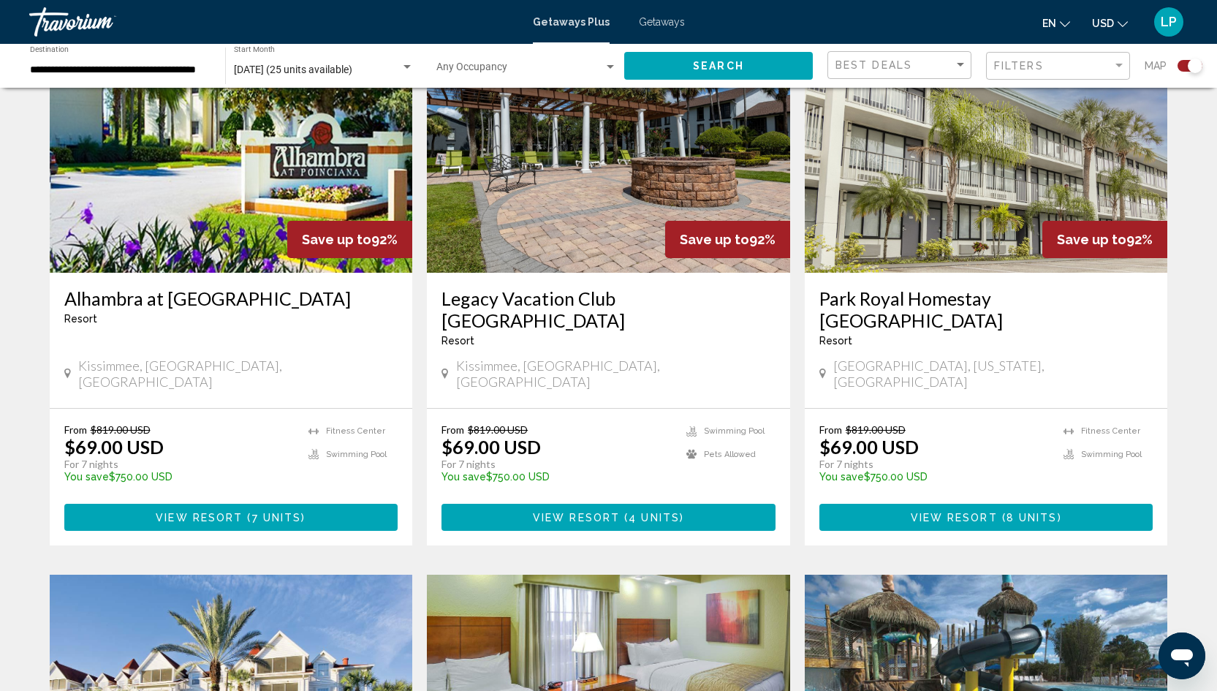
scroll to position [554, 0]
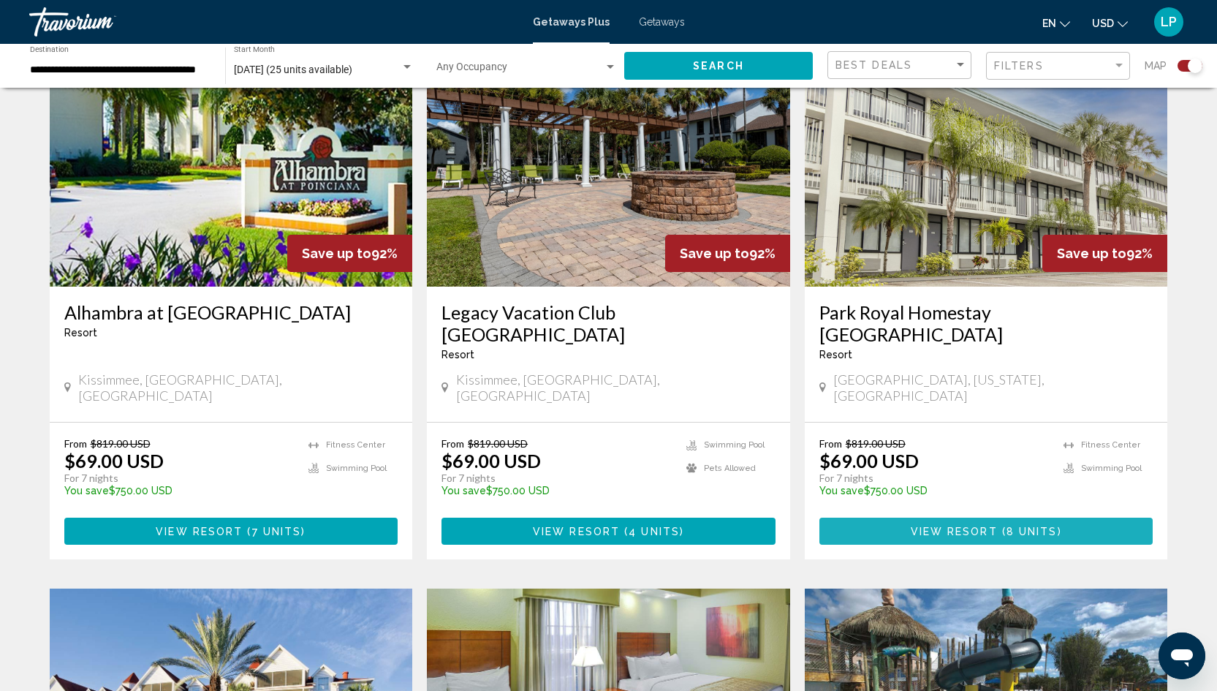
click at [937, 525] on span "View Resort" at bounding box center [954, 531] width 87 height 12
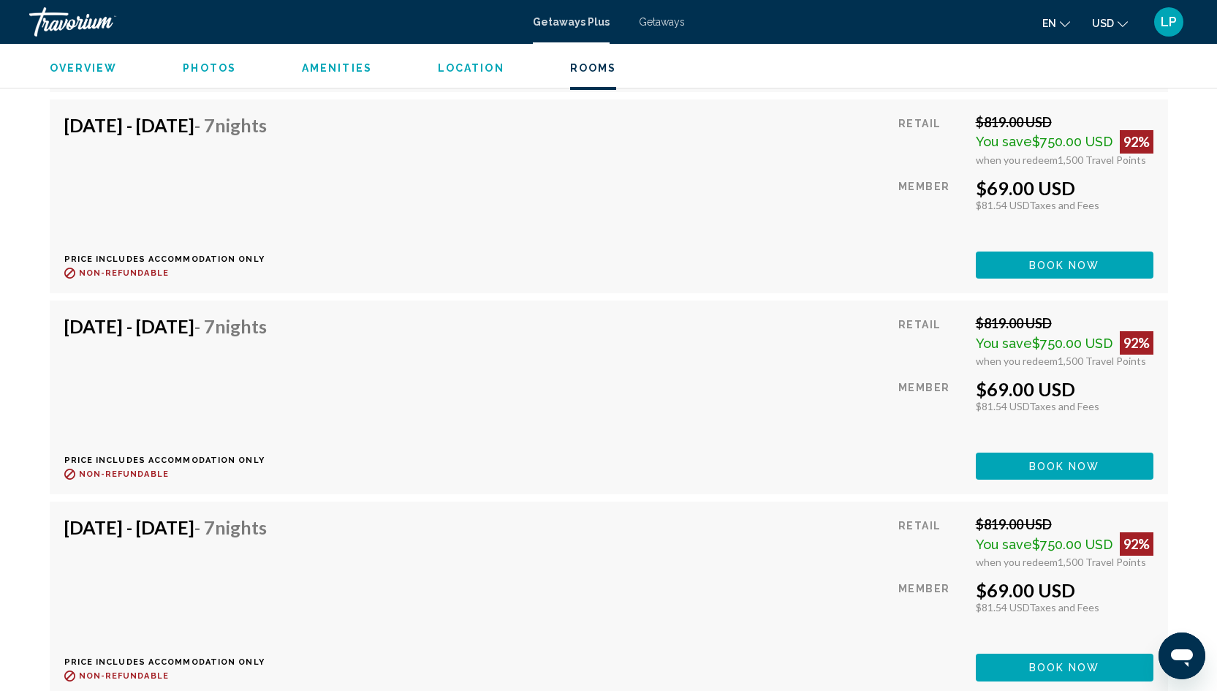
scroll to position [3012, 0]
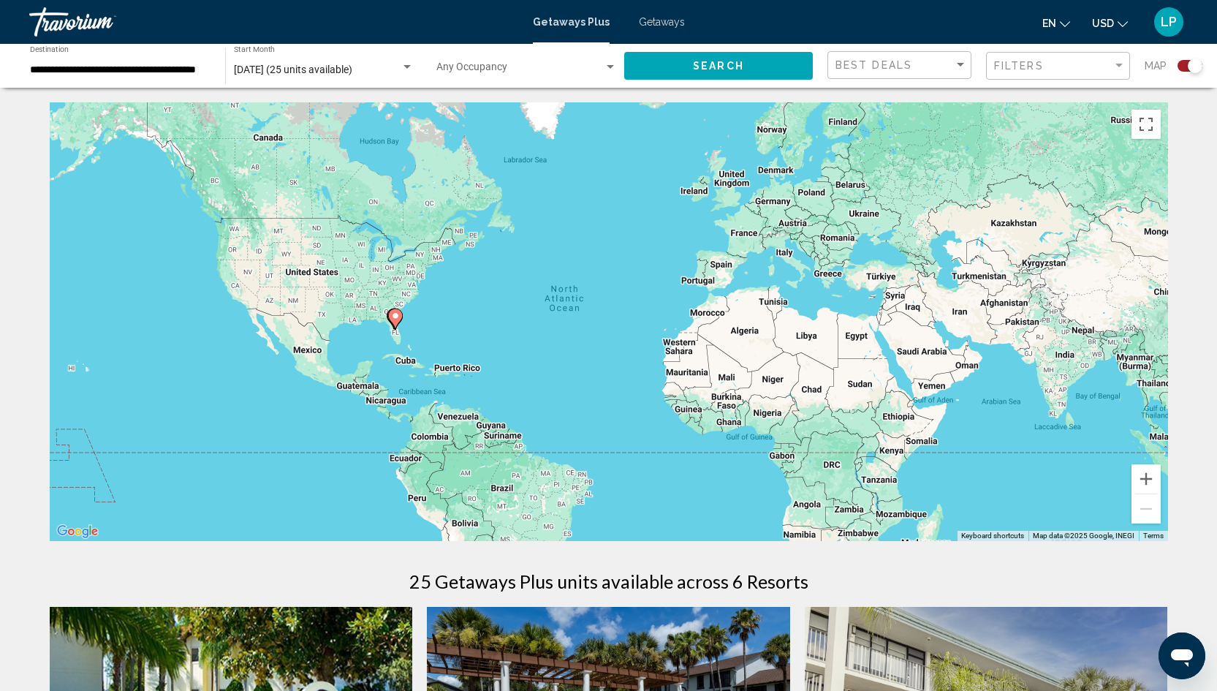
click at [619, 67] on div "Occupancy Any Occupancy" at bounding box center [526, 66] width 196 height 40
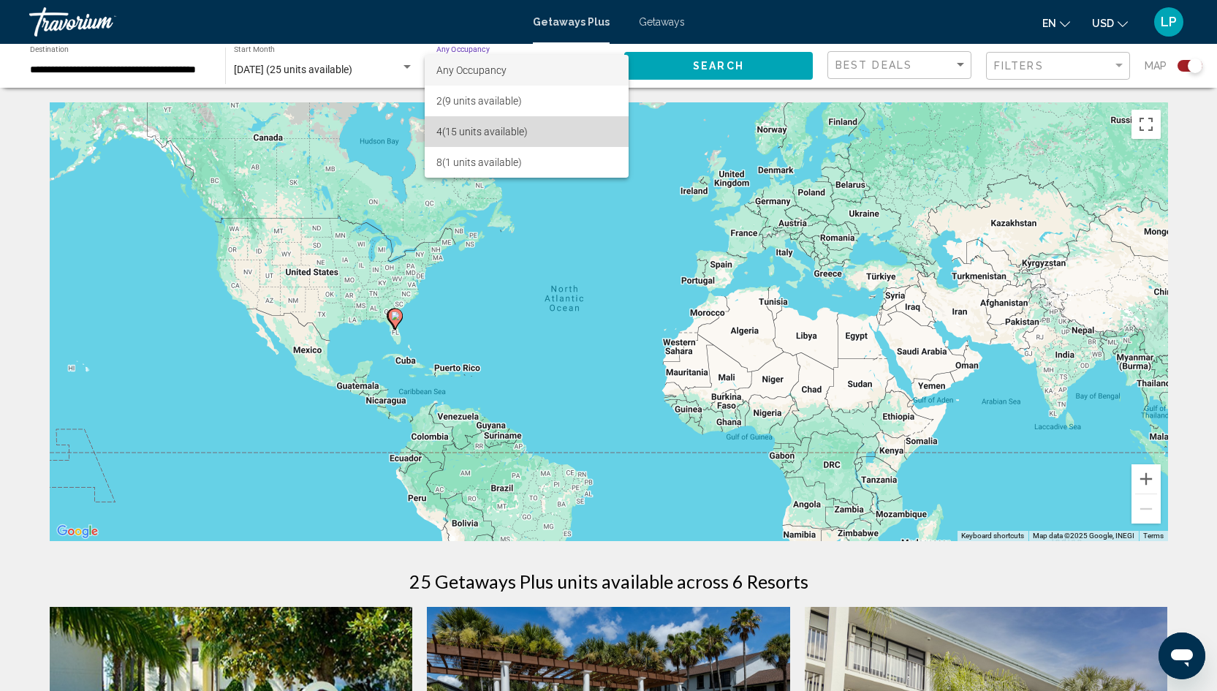
click at [487, 138] on span "4 (15 units available)" at bounding box center [526, 131] width 181 height 31
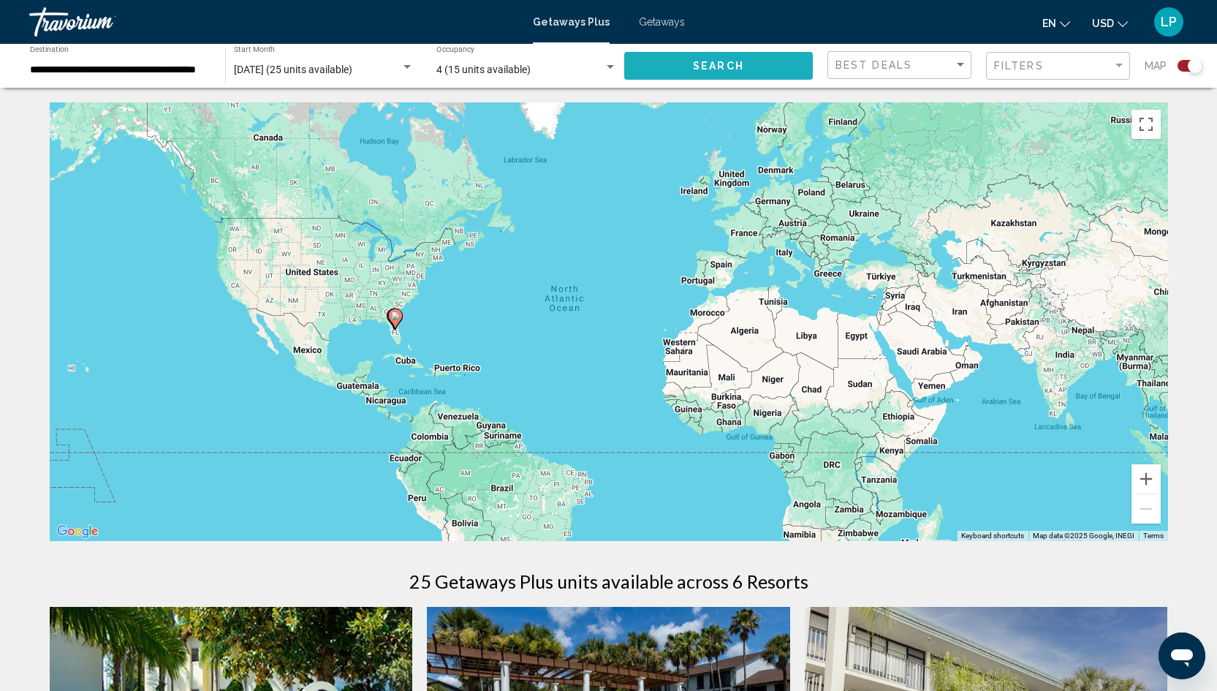
click at [728, 64] on span "Search" at bounding box center [718, 67] width 51 height 12
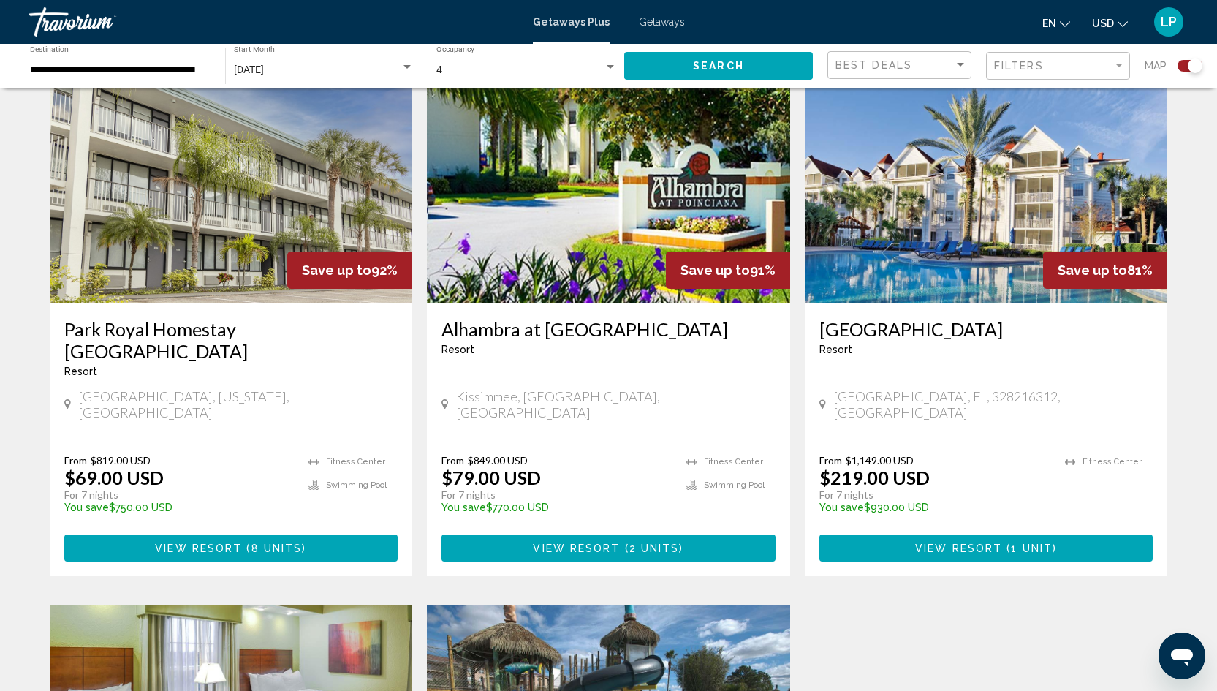
scroll to position [534, 0]
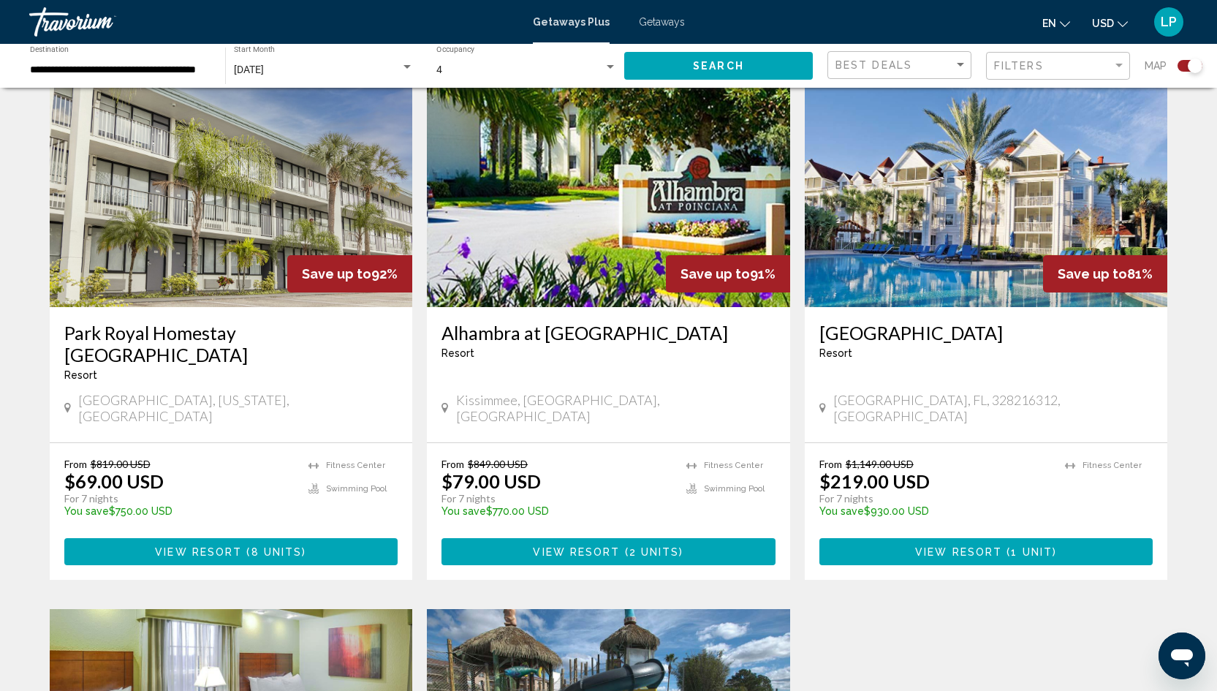
click at [906, 538] on button "View Resort ( 1 unit )" at bounding box center [986, 551] width 334 height 27
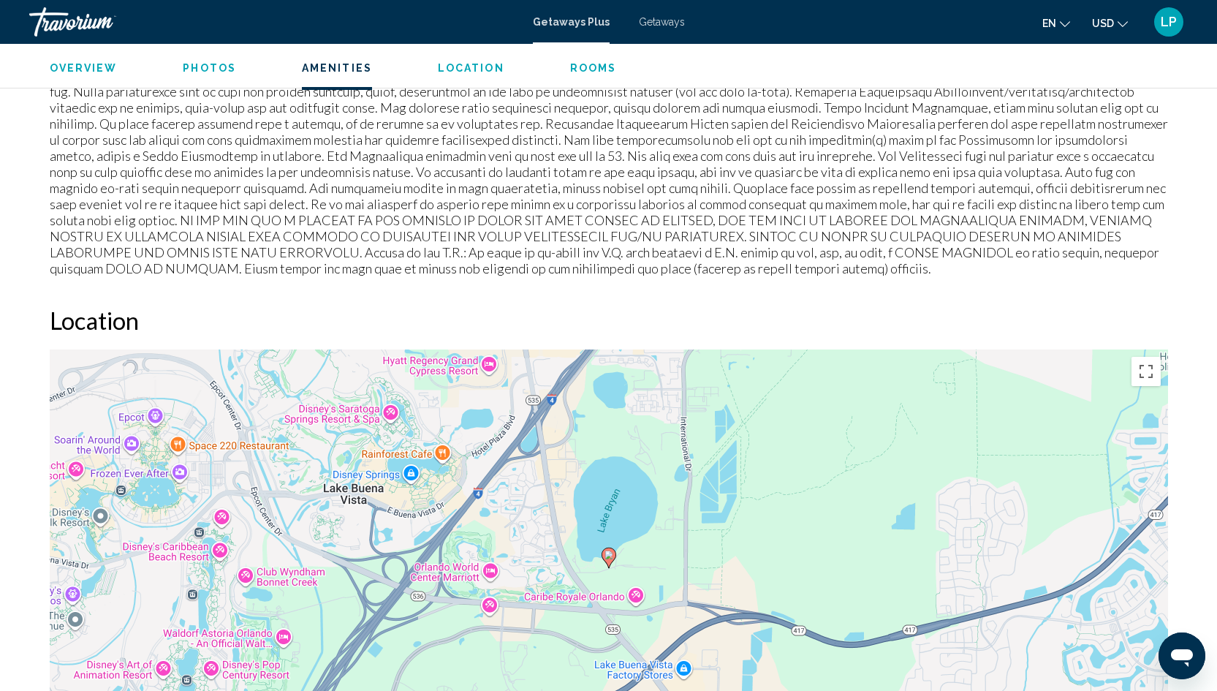
scroll to position [1681, 0]
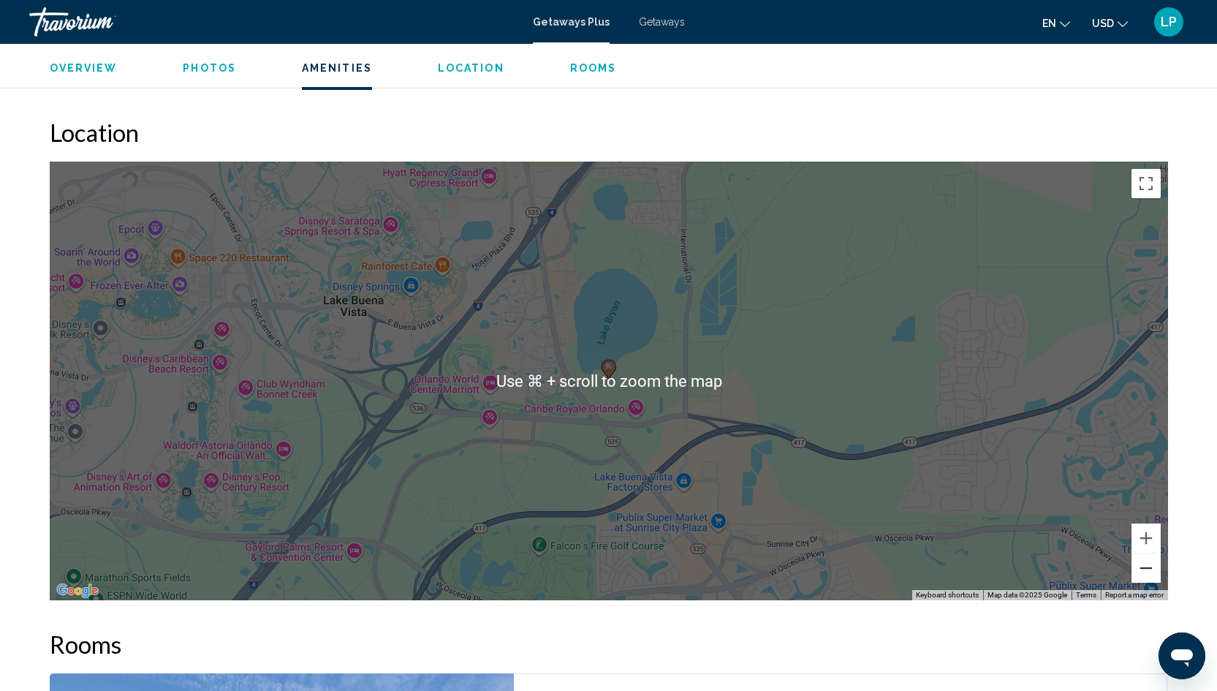
click at [1146, 574] on button "Zoom out" at bounding box center [1145, 567] width 29 height 29
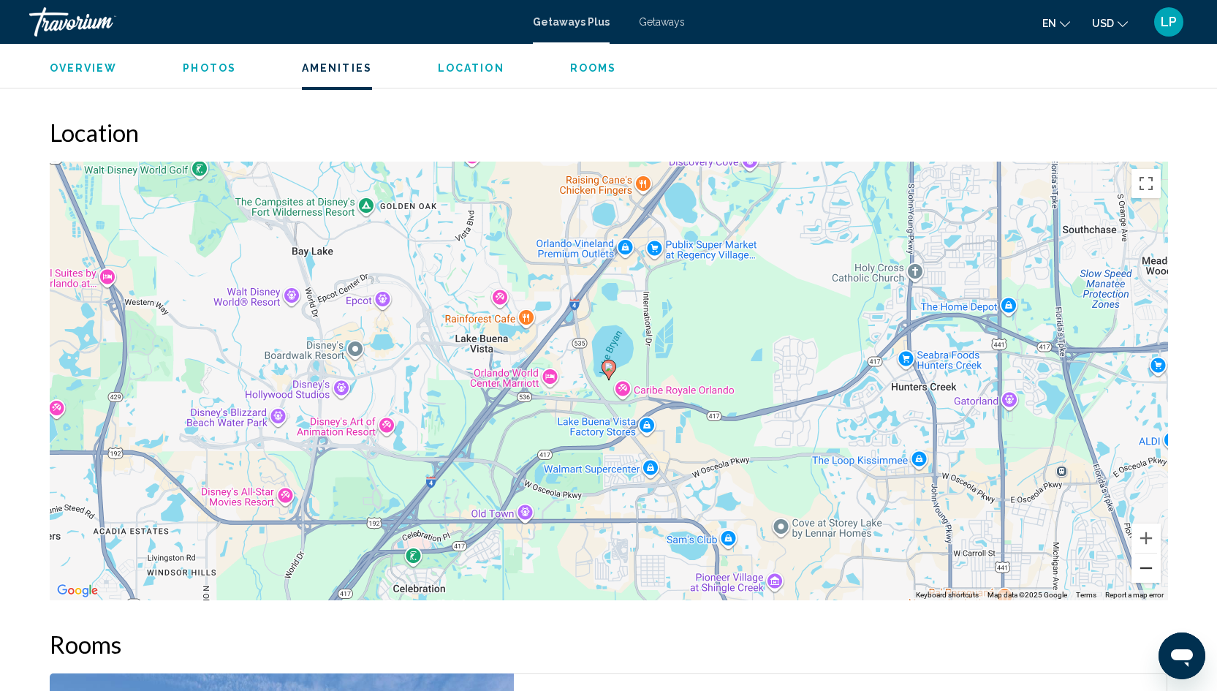
click at [1147, 572] on button "Zoom out" at bounding box center [1145, 567] width 29 height 29
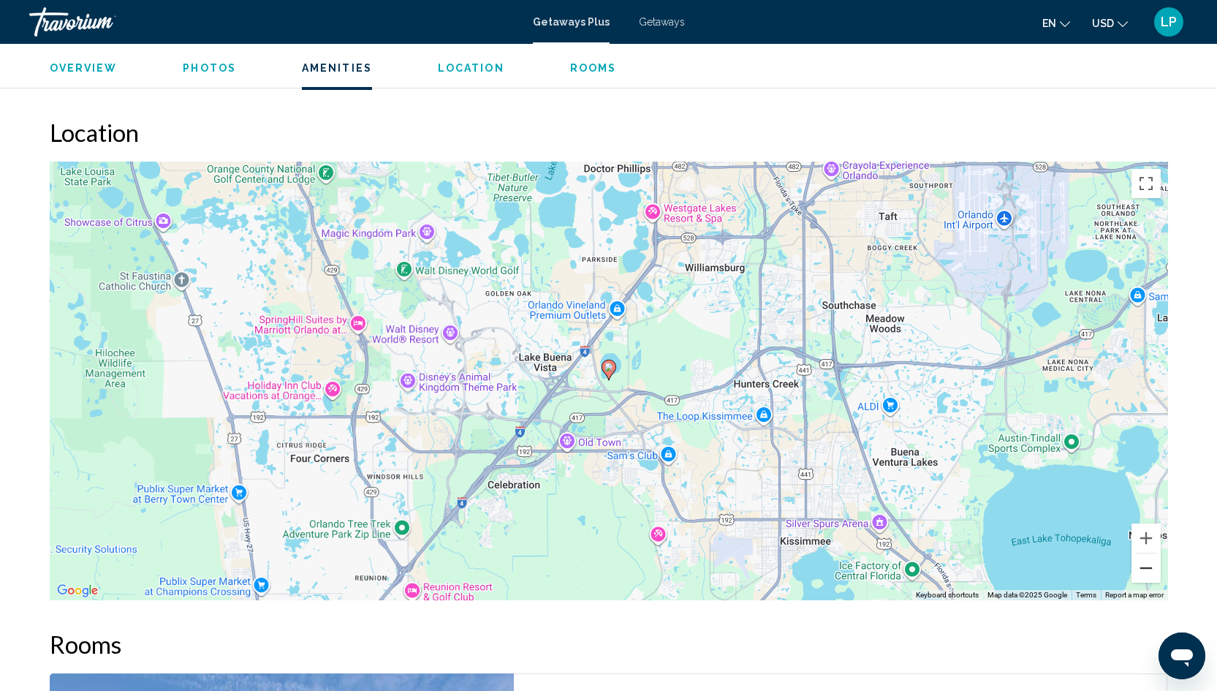
click at [1147, 572] on button "Zoom out" at bounding box center [1145, 567] width 29 height 29
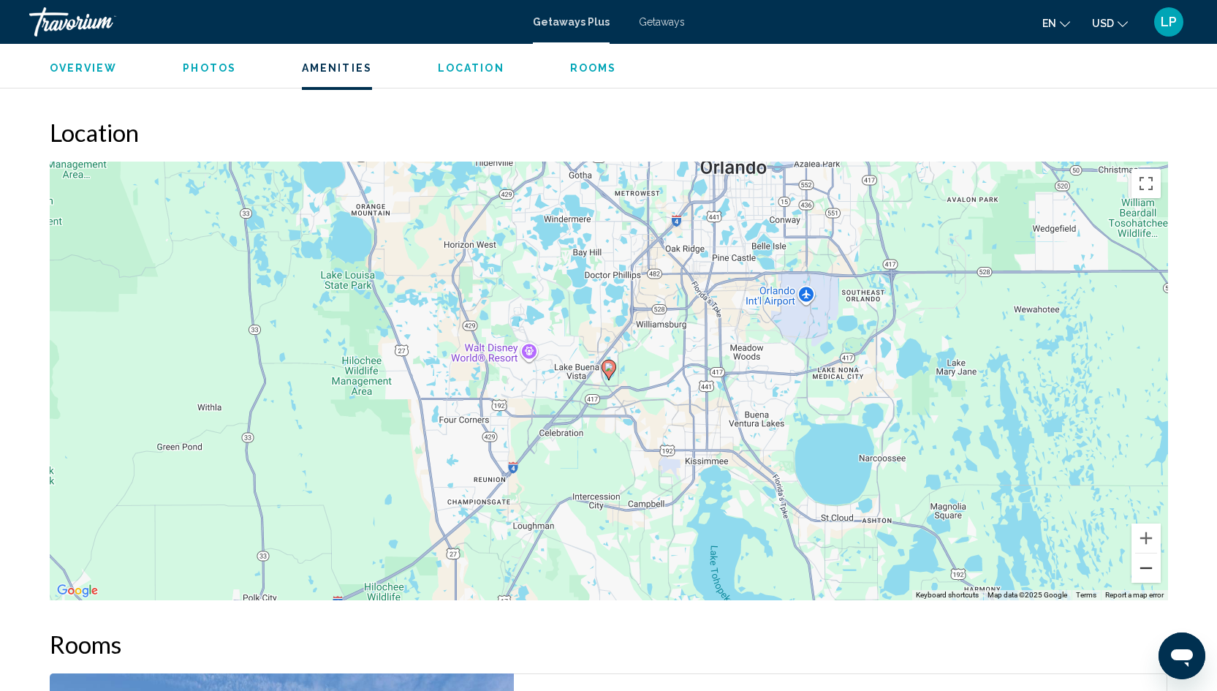
click at [1147, 572] on button "Zoom out" at bounding box center [1145, 567] width 29 height 29
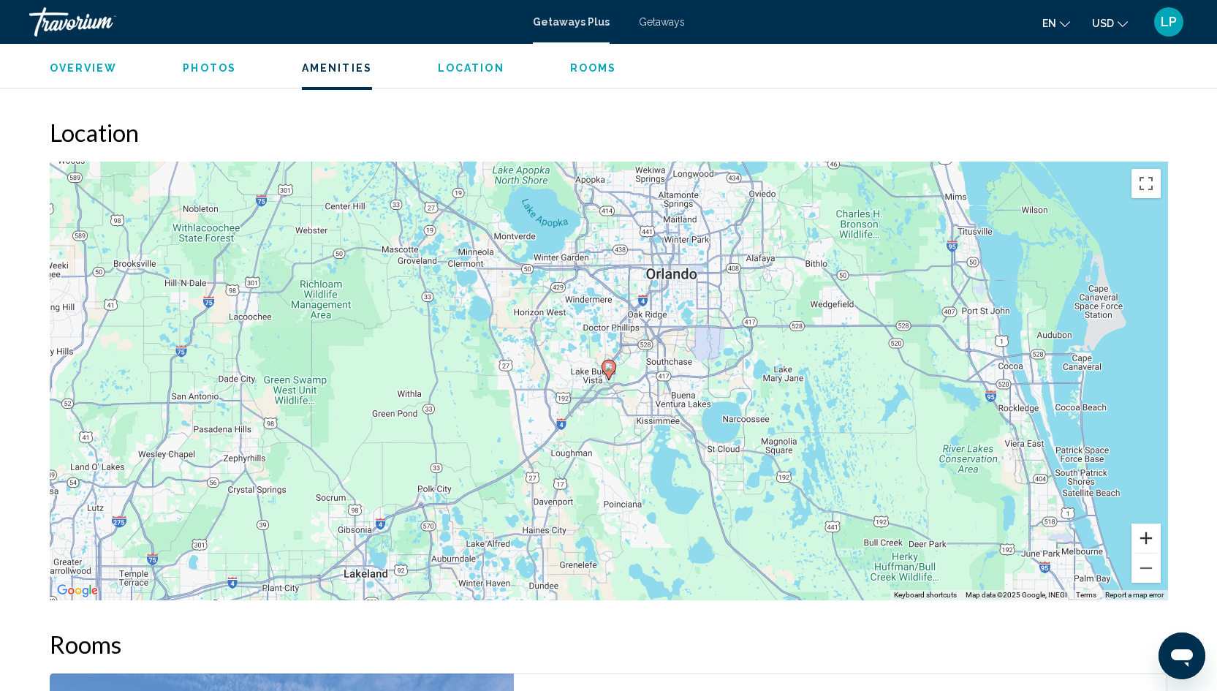
click at [1149, 534] on button "Zoom in" at bounding box center [1145, 537] width 29 height 29
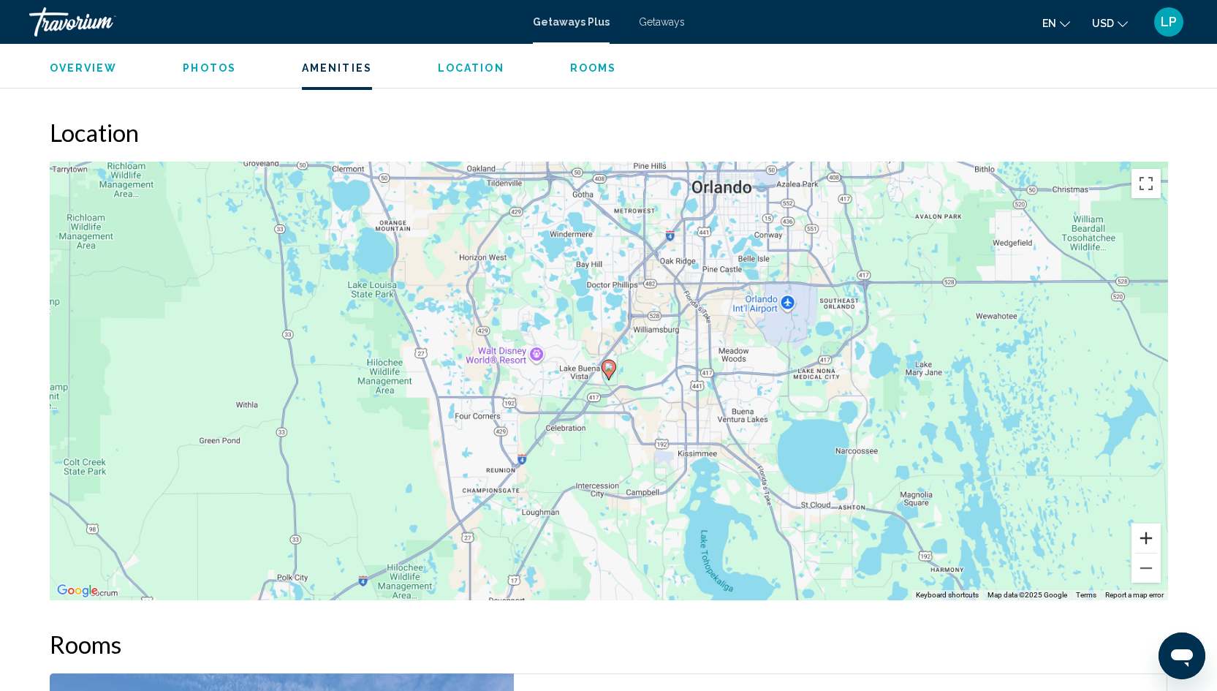
click at [1149, 535] on button "Zoom in" at bounding box center [1145, 537] width 29 height 29
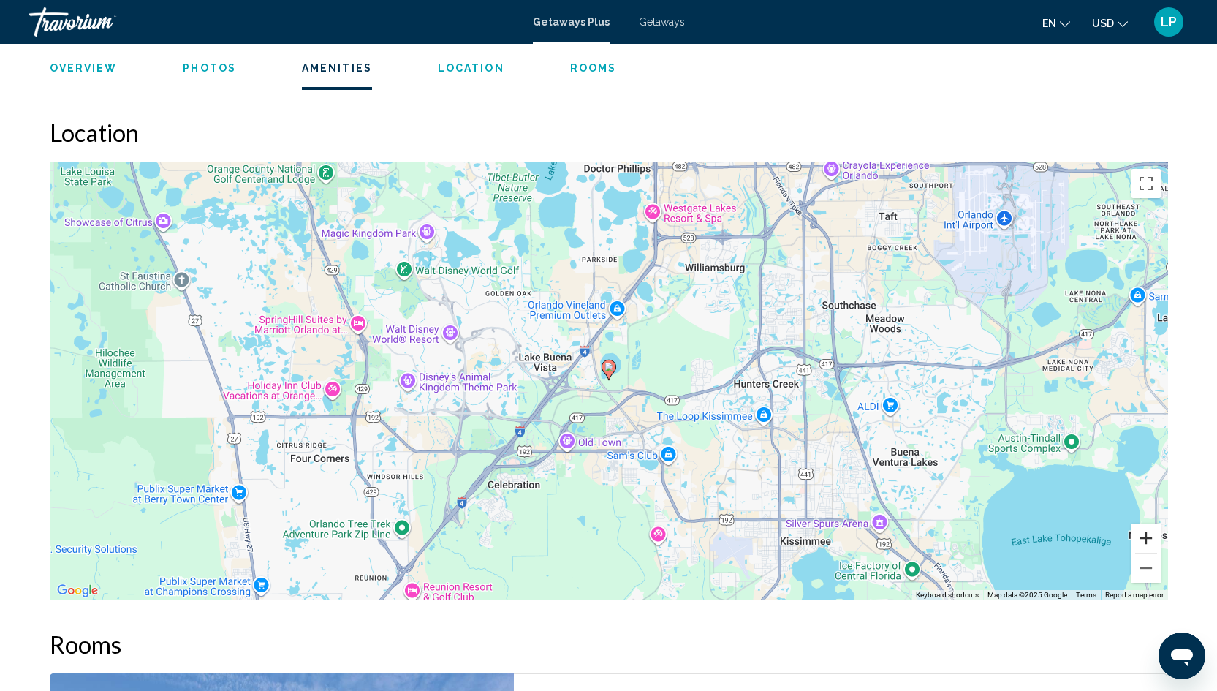
click at [1148, 534] on button "Zoom in" at bounding box center [1145, 537] width 29 height 29
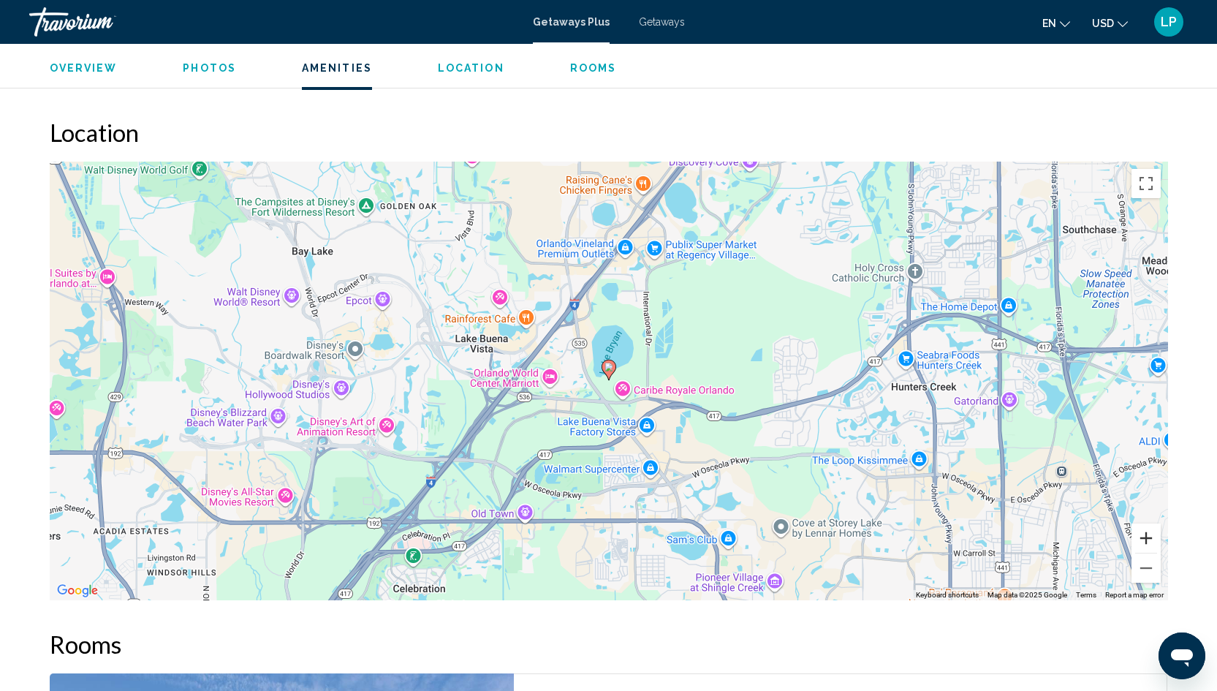
click at [1148, 535] on button "Zoom in" at bounding box center [1145, 537] width 29 height 29
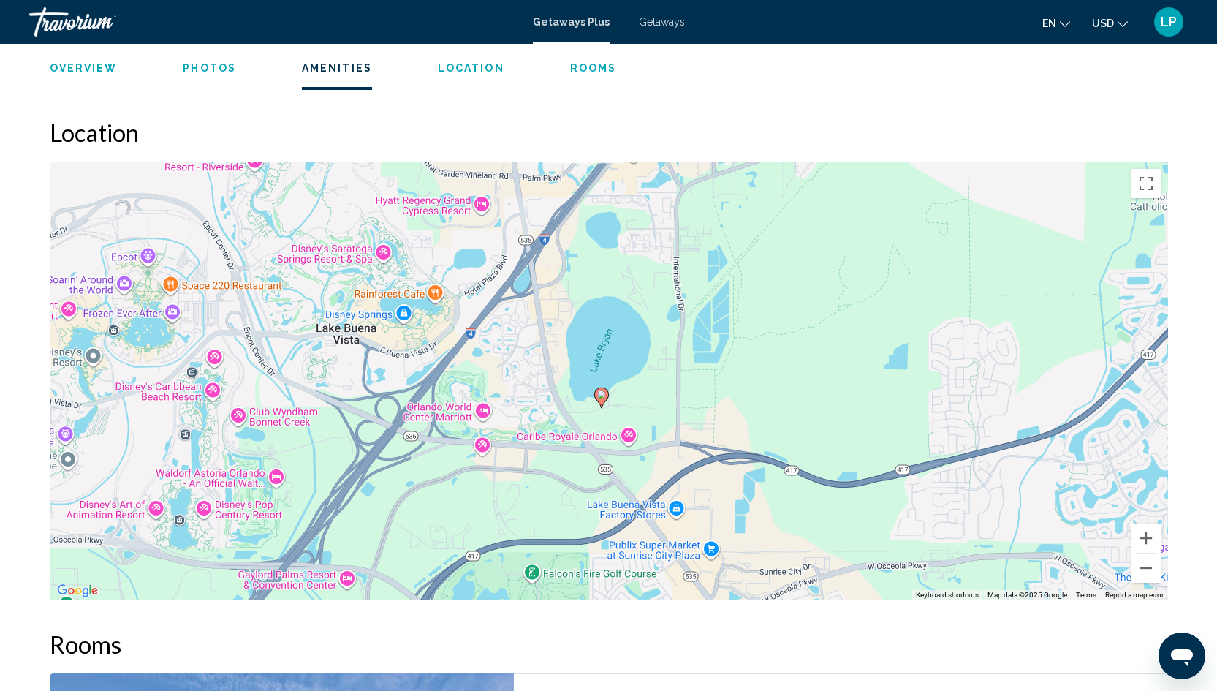
drag, startPoint x: 953, startPoint y: 372, endPoint x: 946, endPoint y: 375, distance: 7.9
click at [946, 375] on div "To activate drag with keyboard, press Alt + Enter. Once in keyboard drag state,…" at bounding box center [609, 381] width 1118 height 439
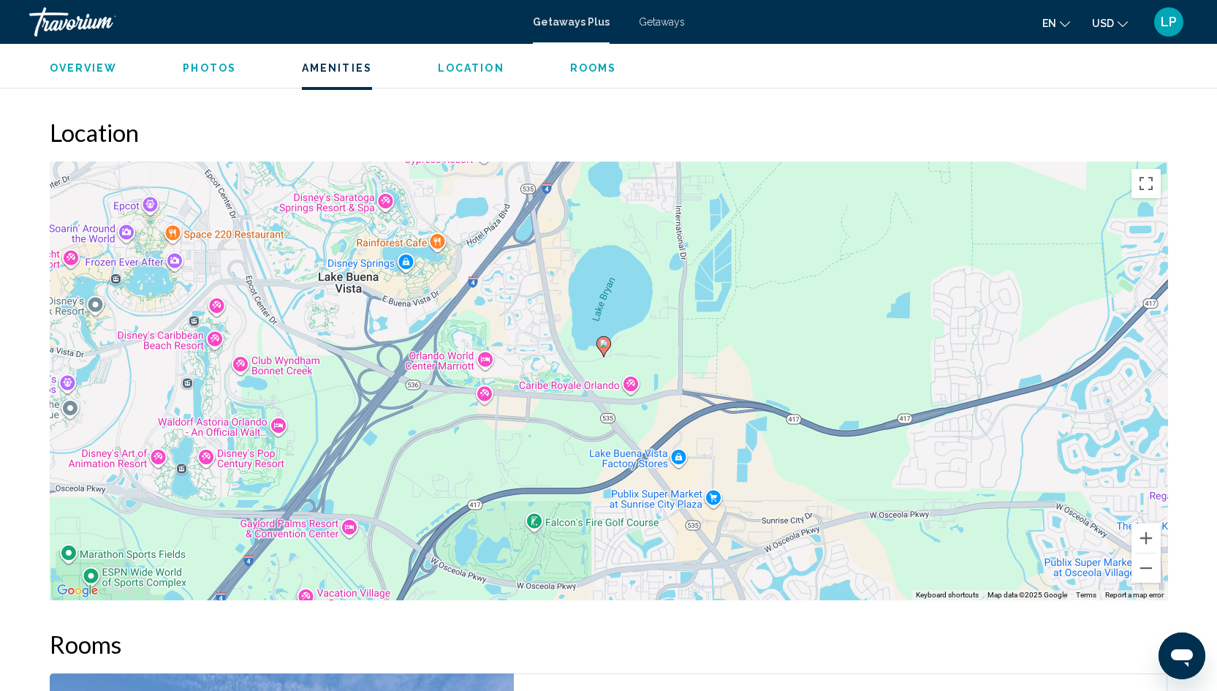
drag, startPoint x: 932, startPoint y: 380, endPoint x: 934, endPoint y: 369, distance: 11.2
click at [934, 369] on div "To activate drag with keyboard, press Alt + Enter. Once in keyboard drag state,…" at bounding box center [609, 381] width 1118 height 439
click at [1139, 573] on button "Zoom out" at bounding box center [1145, 567] width 29 height 29
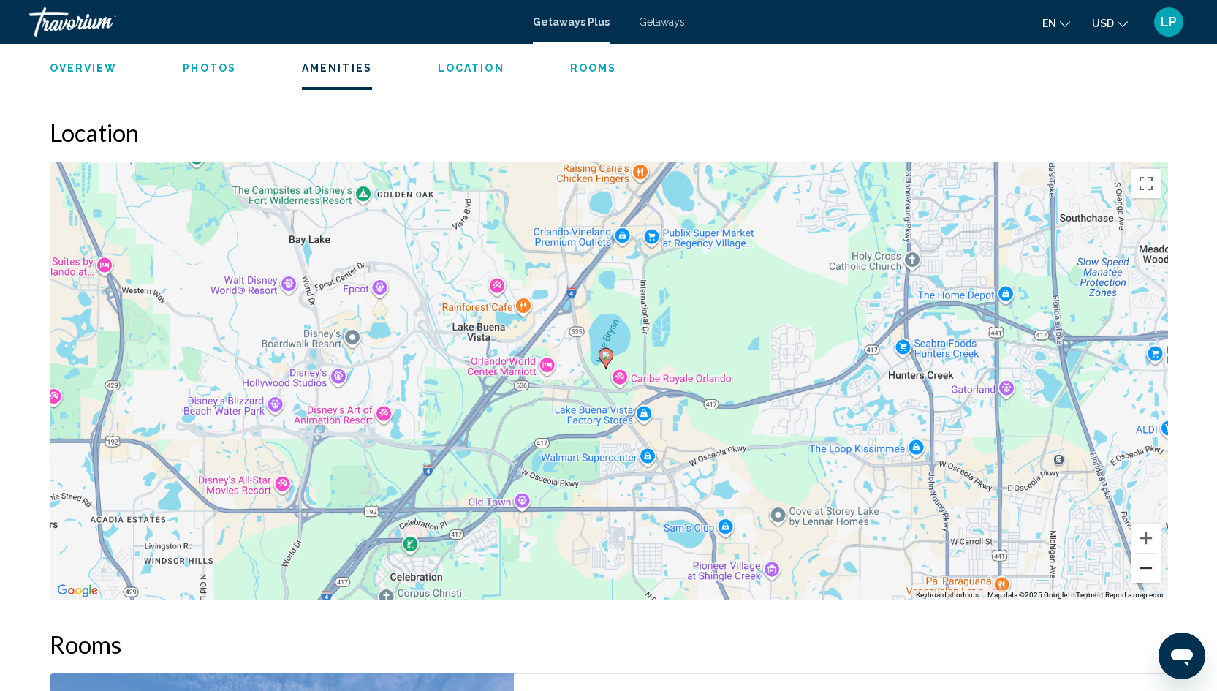
click at [1139, 573] on button "Zoom out" at bounding box center [1145, 567] width 29 height 29
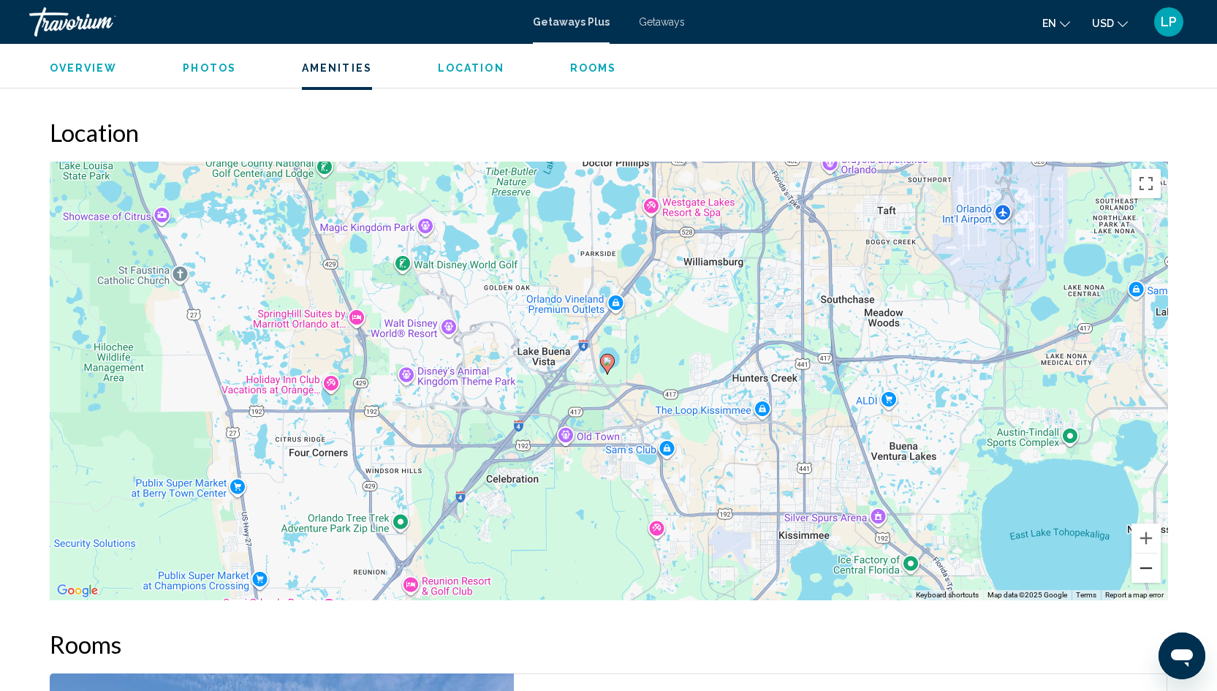
click at [1139, 573] on button "Zoom out" at bounding box center [1145, 567] width 29 height 29
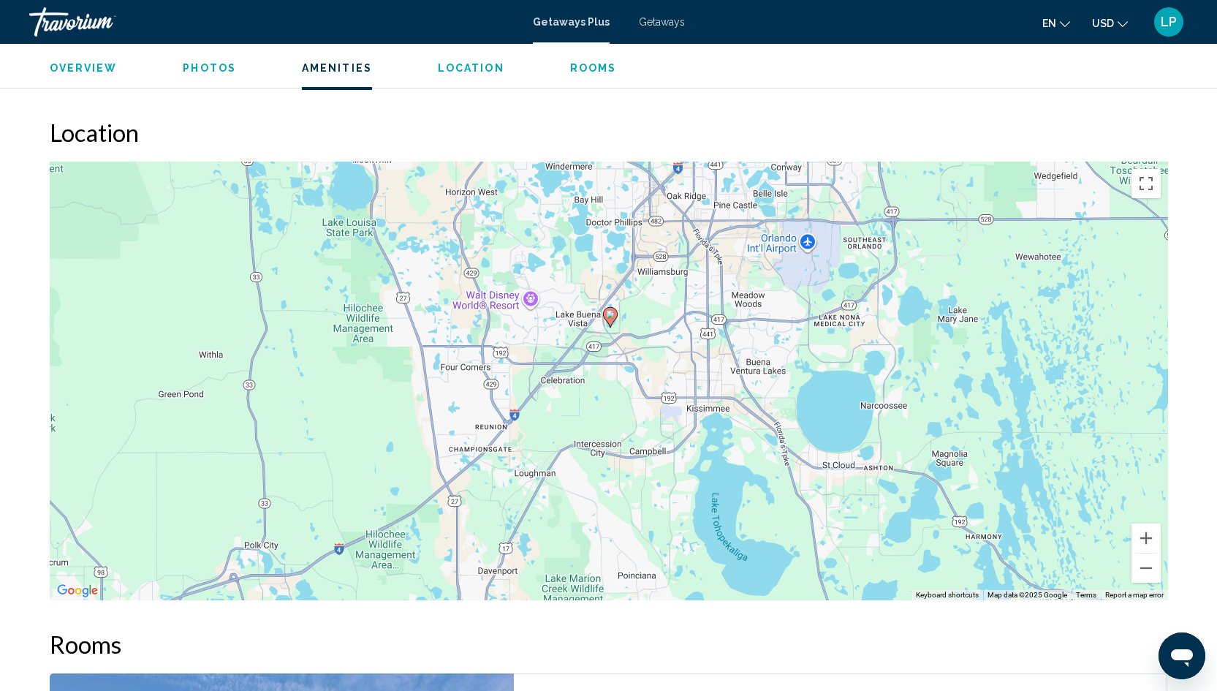
drag, startPoint x: 935, startPoint y: 420, endPoint x: 937, endPoint y: 372, distance: 48.3
click at [937, 372] on div "To activate drag with keyboard, press Alt + Enter. Once in keyboard drag state,…" at bounding box center [609, 381] width 1118 height 439
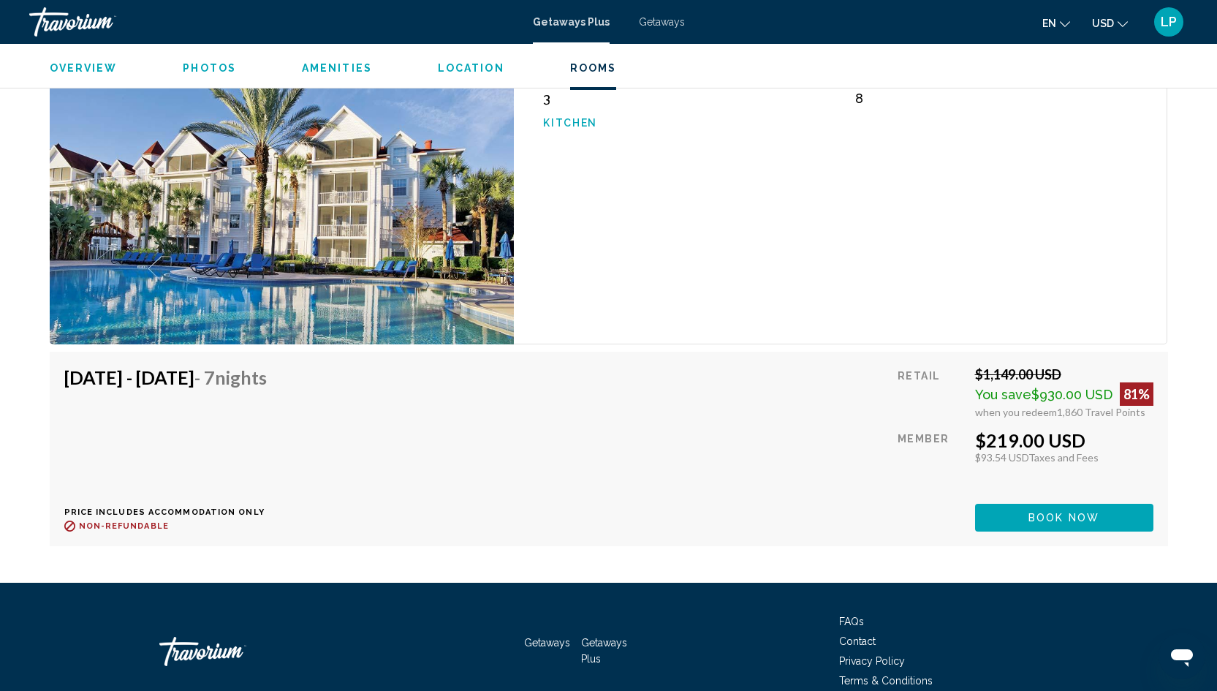
scroll to position [2347, 0]
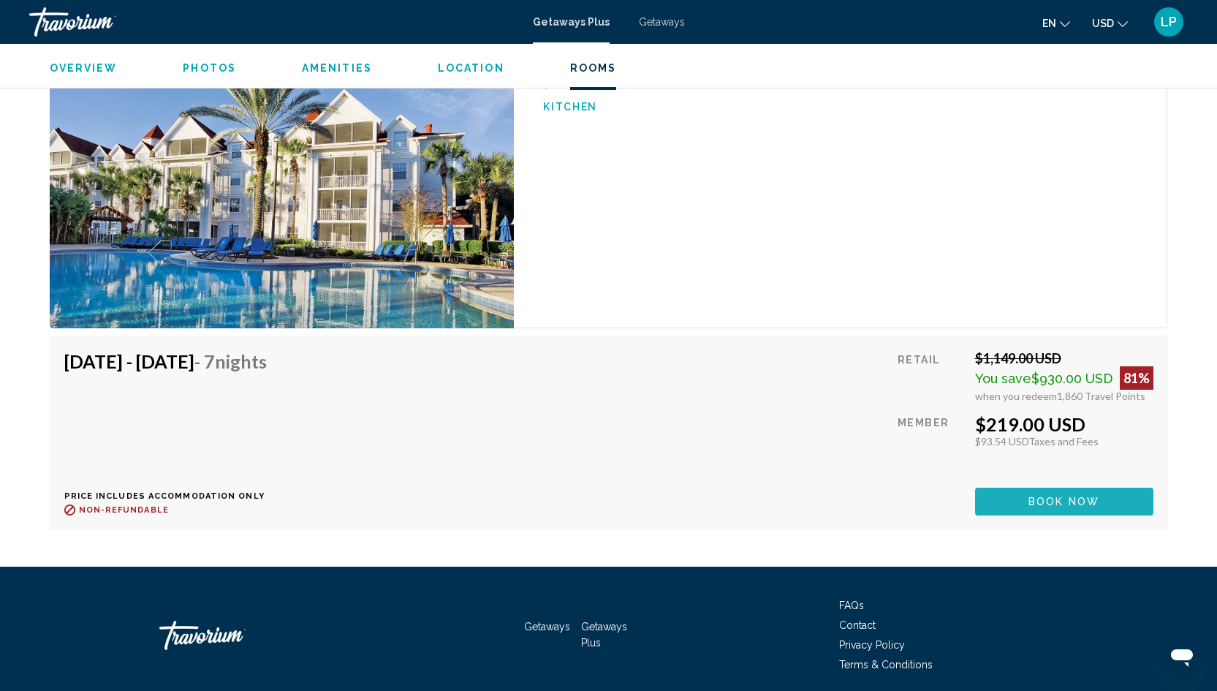
click at [1028, 497] on span "Book now" at bounding box center [1063, 502] width 71 height 12
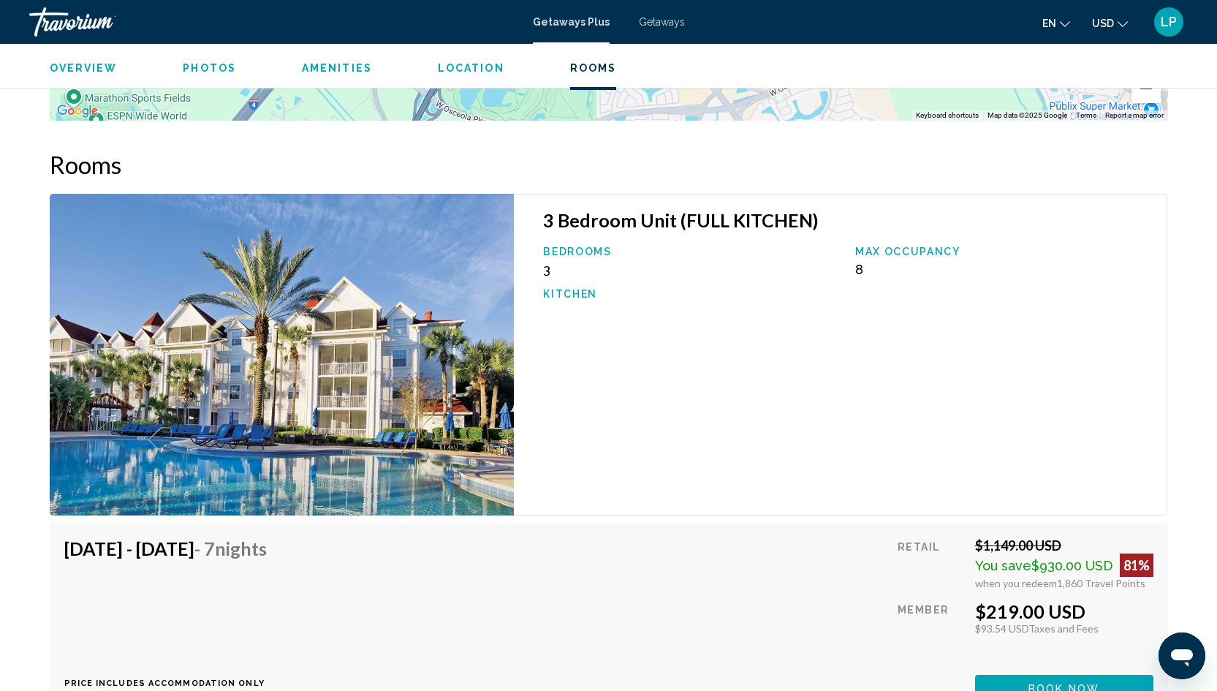
scroll to position [1991, 0]
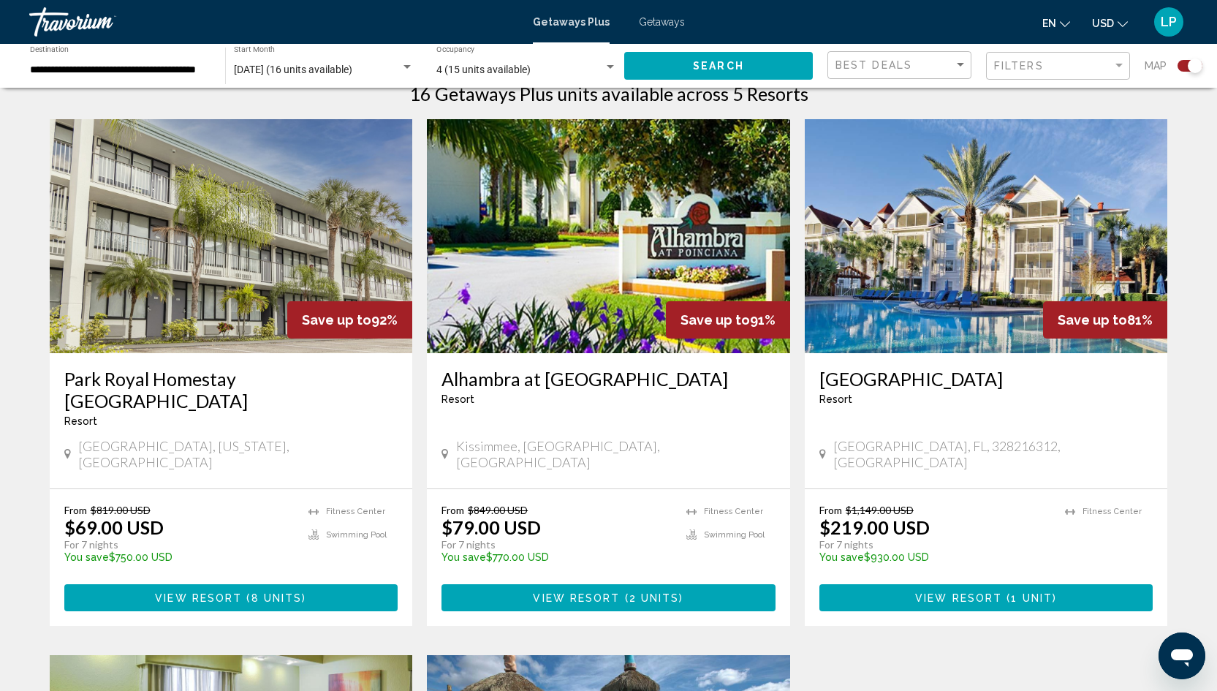
scroll to position [495, 0]
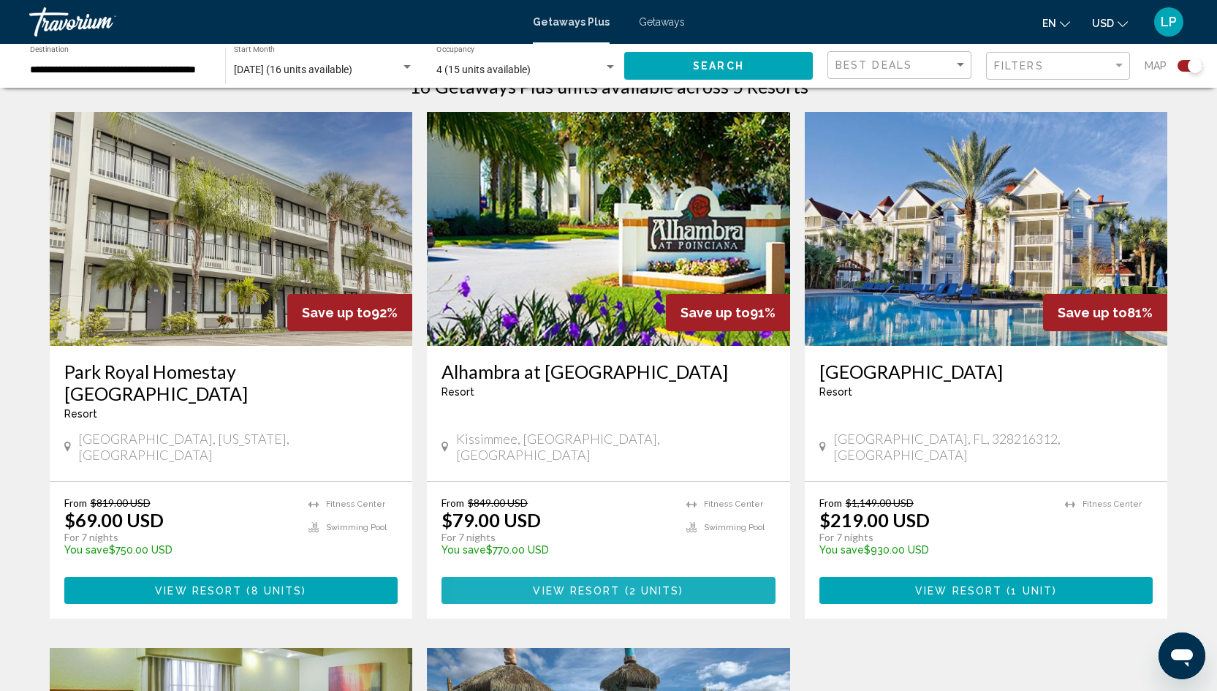
click at [522, 577] on button "View Resort ( 2 units )" at bounding box center [608, 590] width 334 height 27
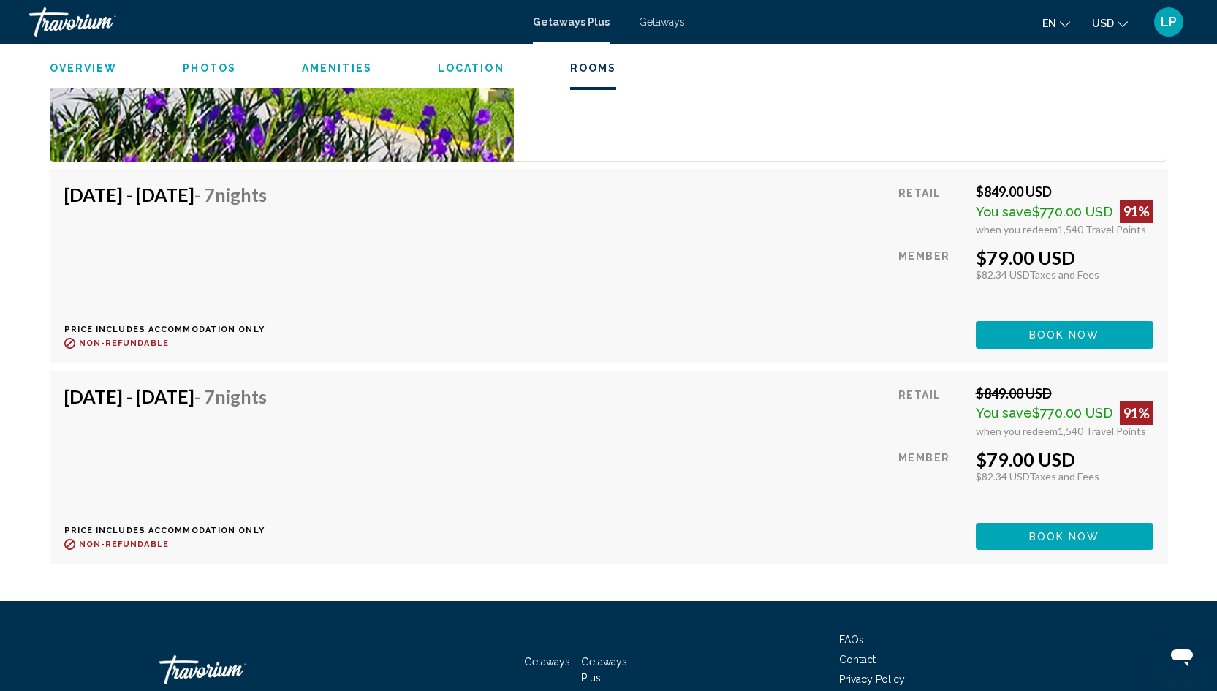
scroll to position [3196, 0]
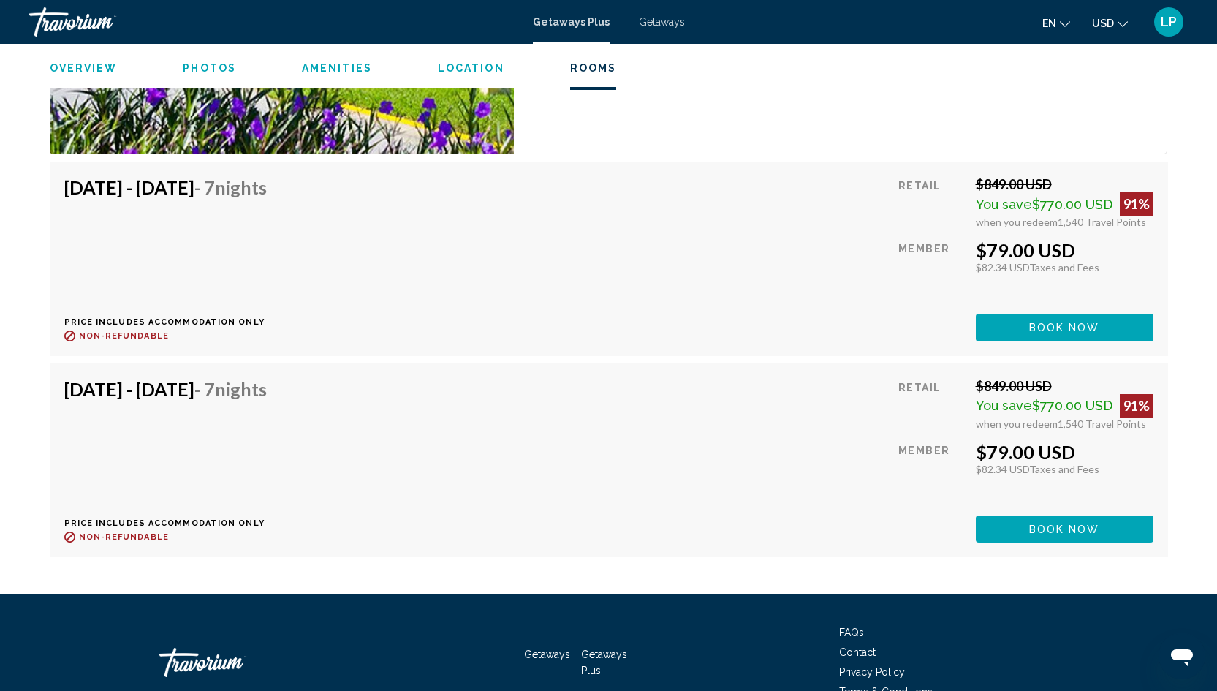
click at [1036, 341] on button "Book now" at bounding box center [1065, 327] width 178 height 27
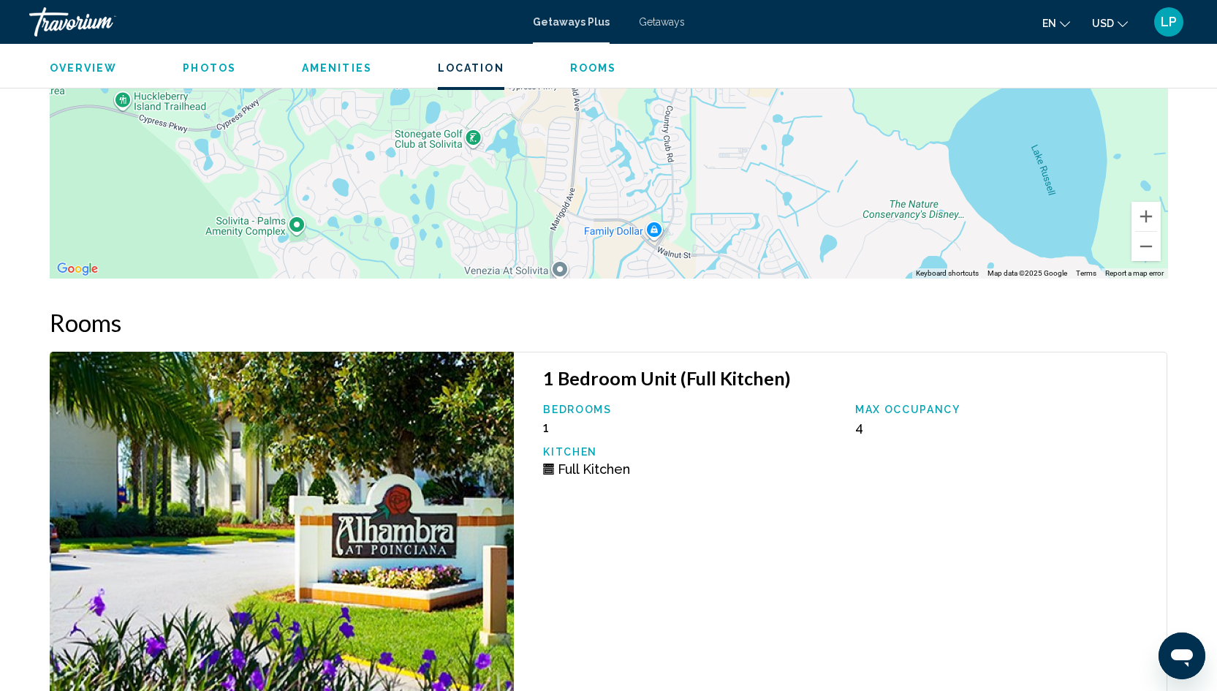
scroll to position [2617, 0]
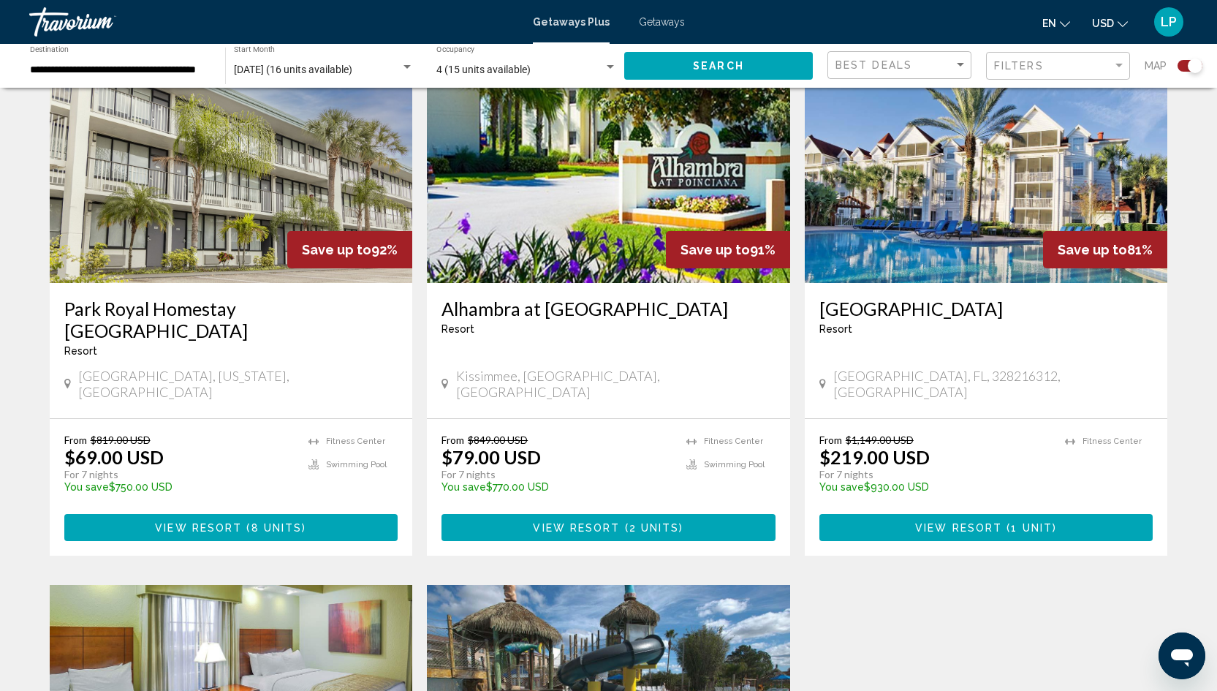
scroll to position [561, 0]
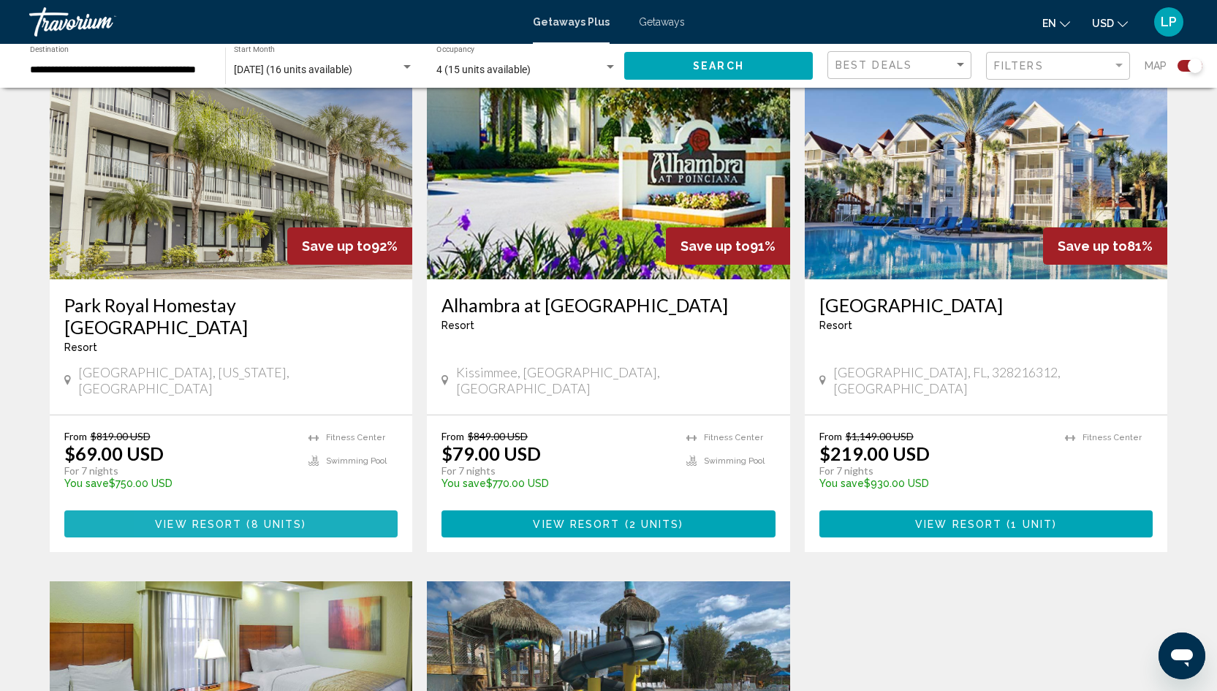
click at [173, 518] on span "View Resort" at bounding box center [198, 524] width 87 height 12
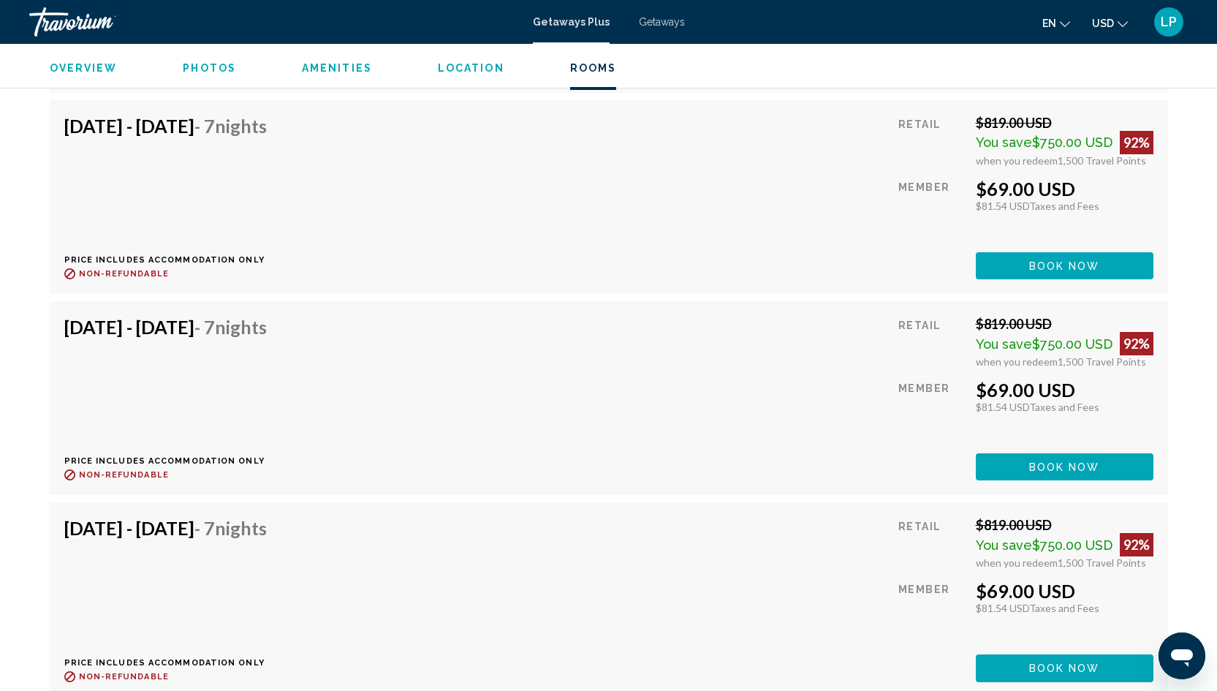
scroll to position [3012, 0]
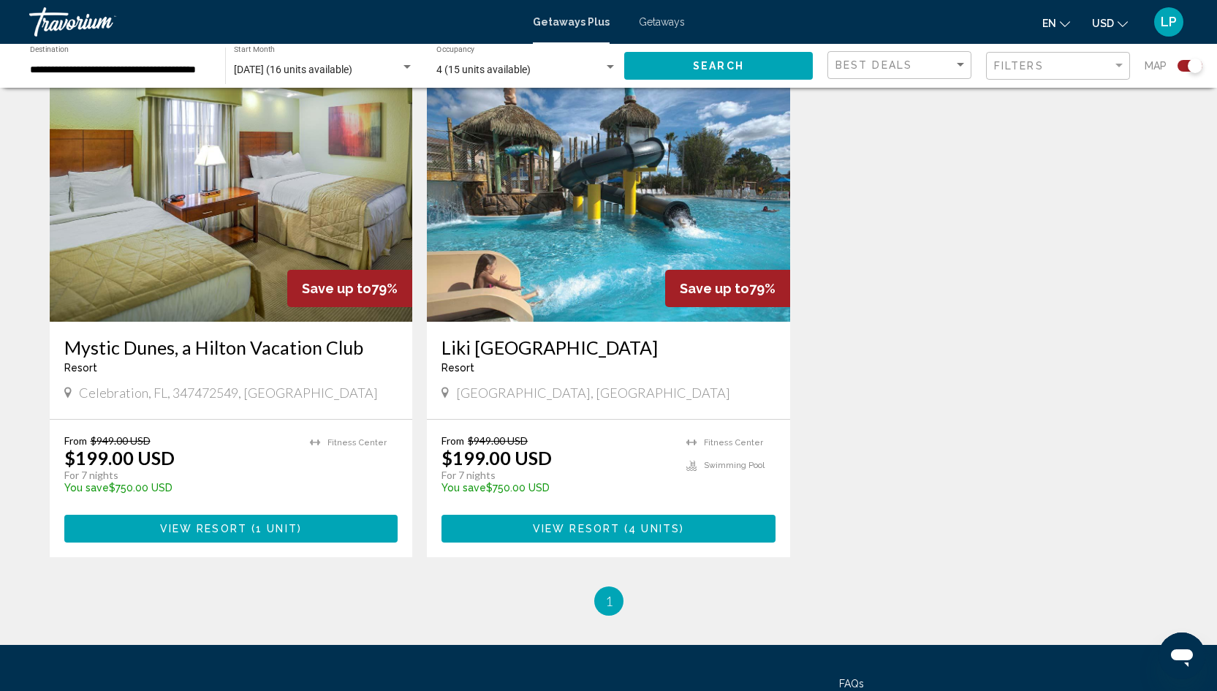
scroll to position [1060, 0]
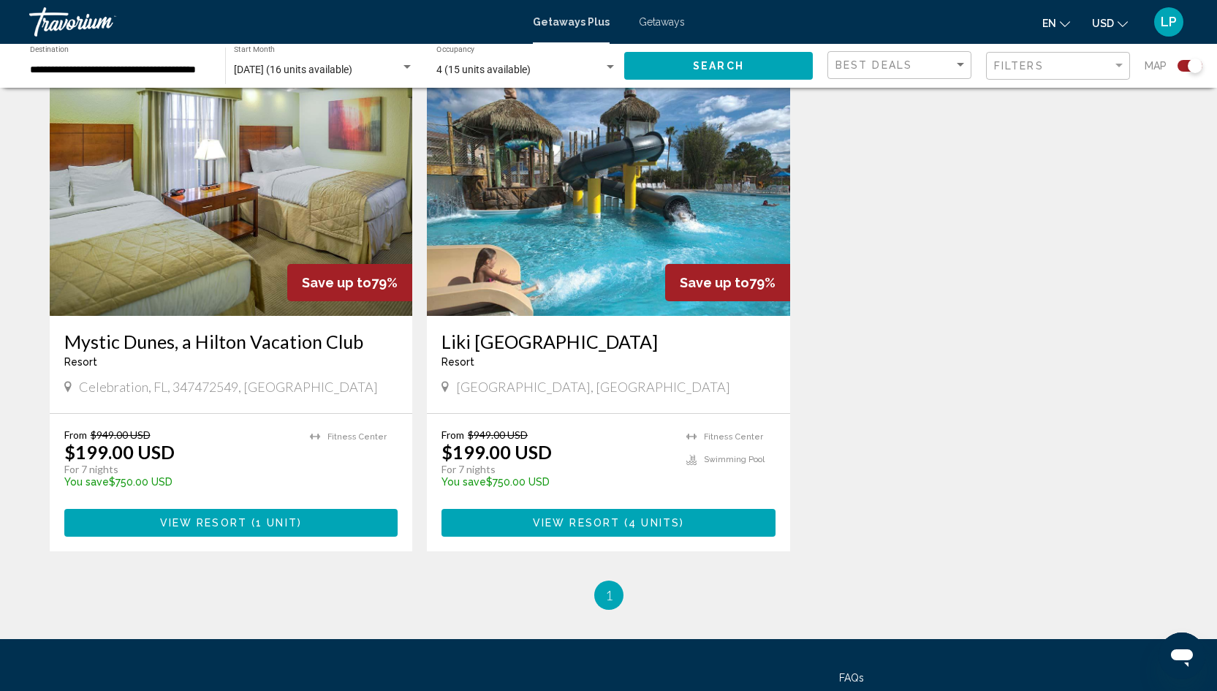
click at [150, 509] on button "View Resort ( 1 unit )" at bounding box center [231, 522] width 334 height 27
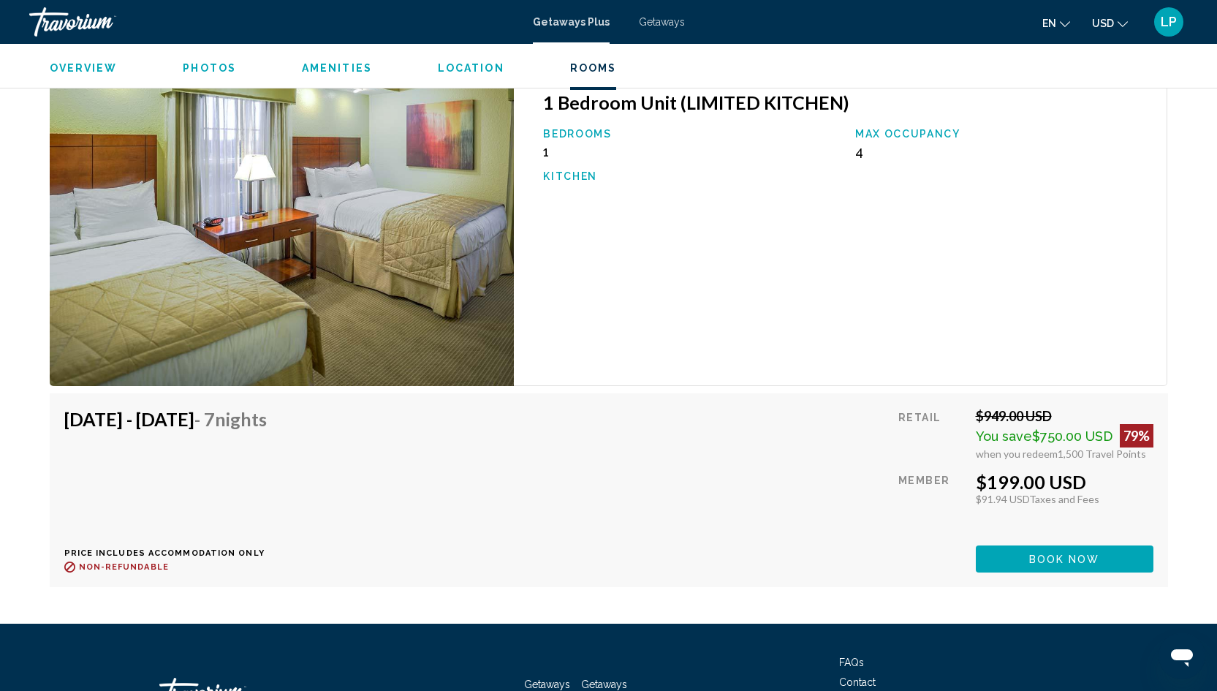
scroll to position [2299, 0]
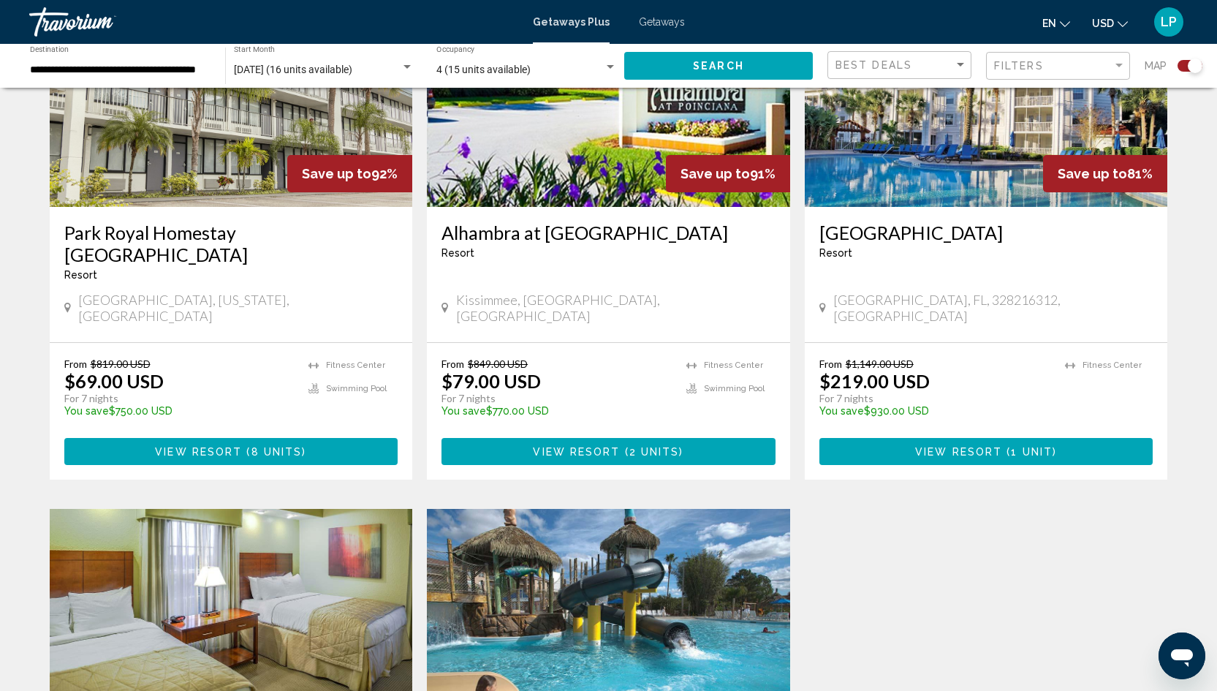
scroll to position [585, 0]
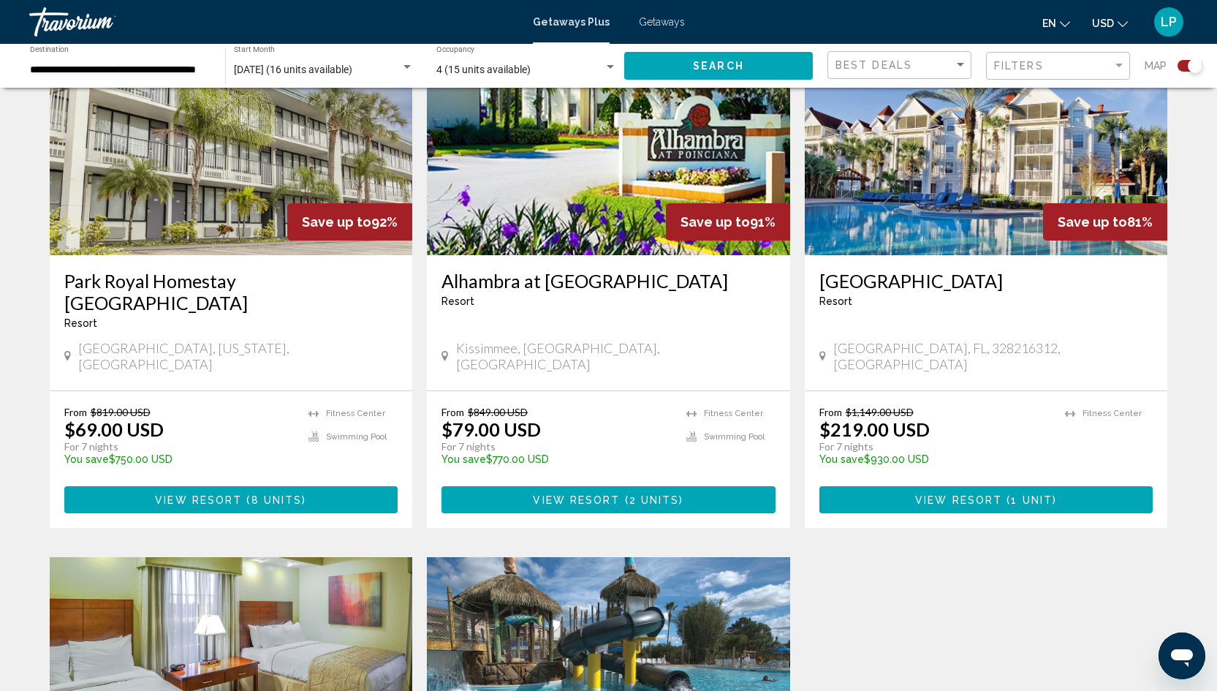
click at [898, 486] on button "View Resort ( 1 unit )" at bounding box center [986, 499] width 334 height 27
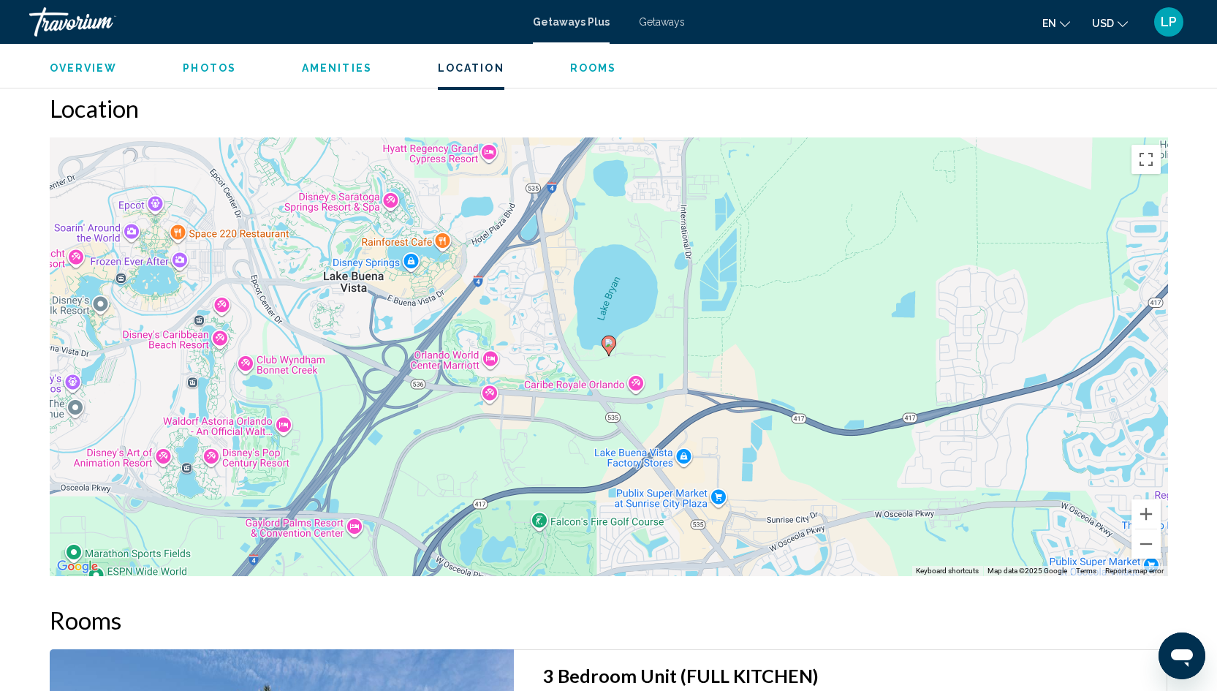
scroll to position [1278, 0]
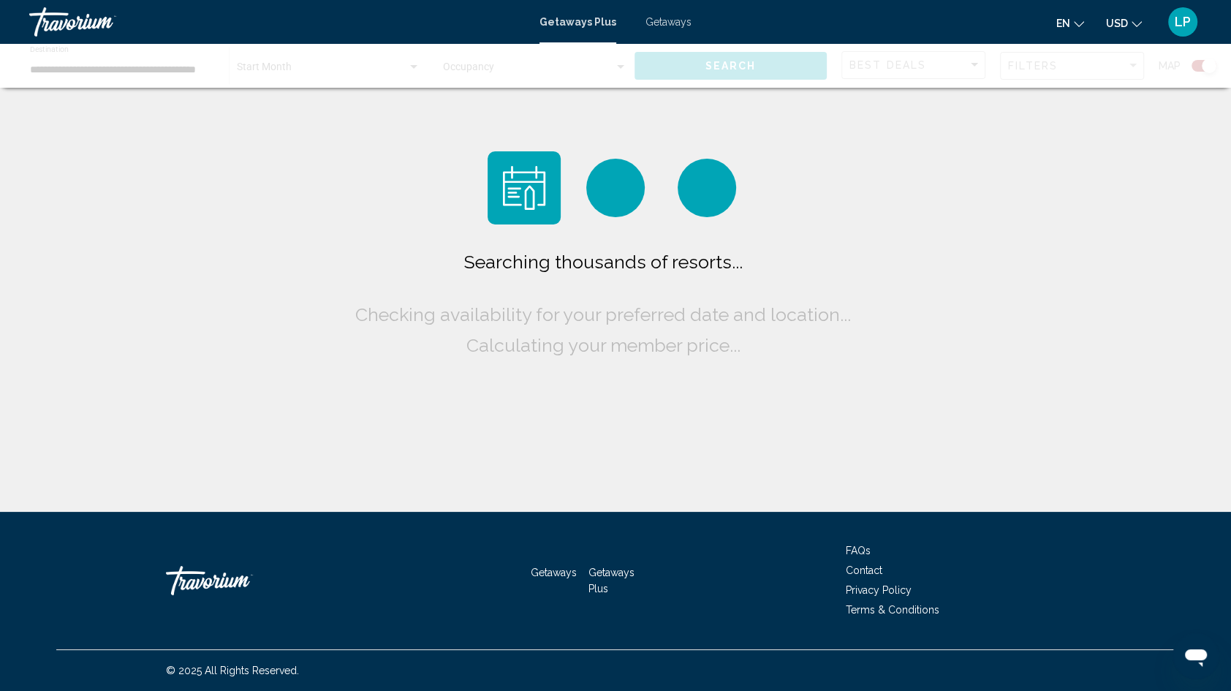
click at [668, 27] on span "Getaways" at bounding box center [668, 22] width 46 height 12
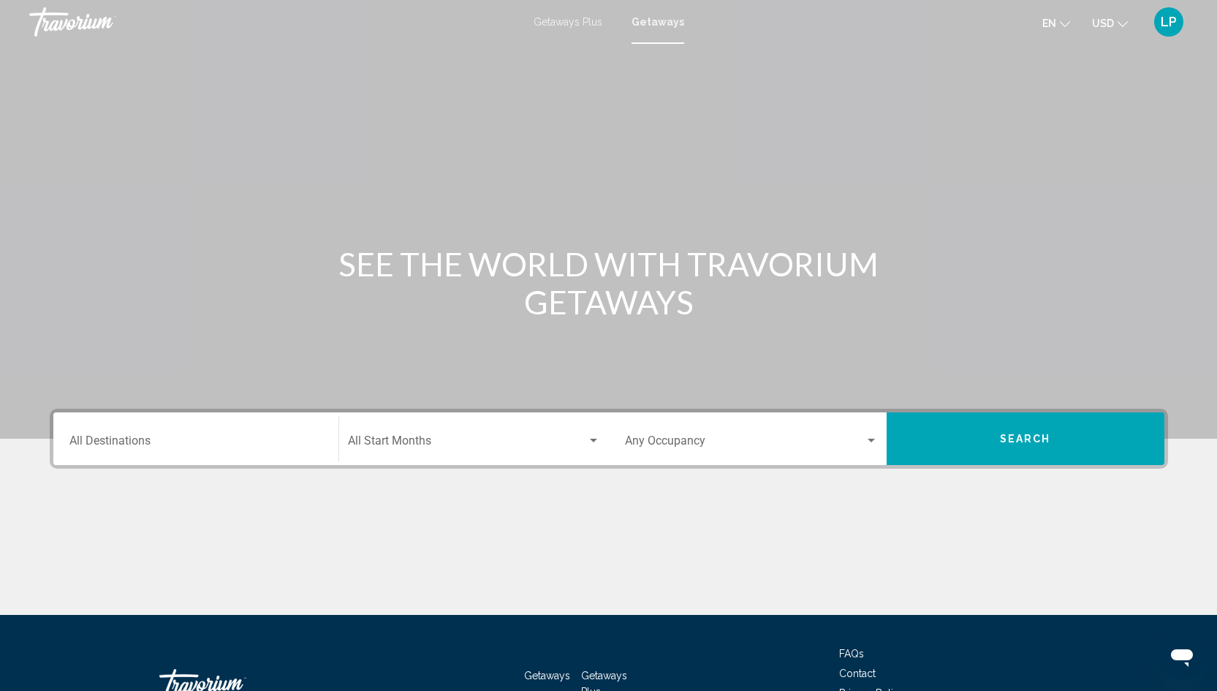
click at [88, 438] on input "Destination All Destinations" at bounding box center [195, 443] width 253 height 13
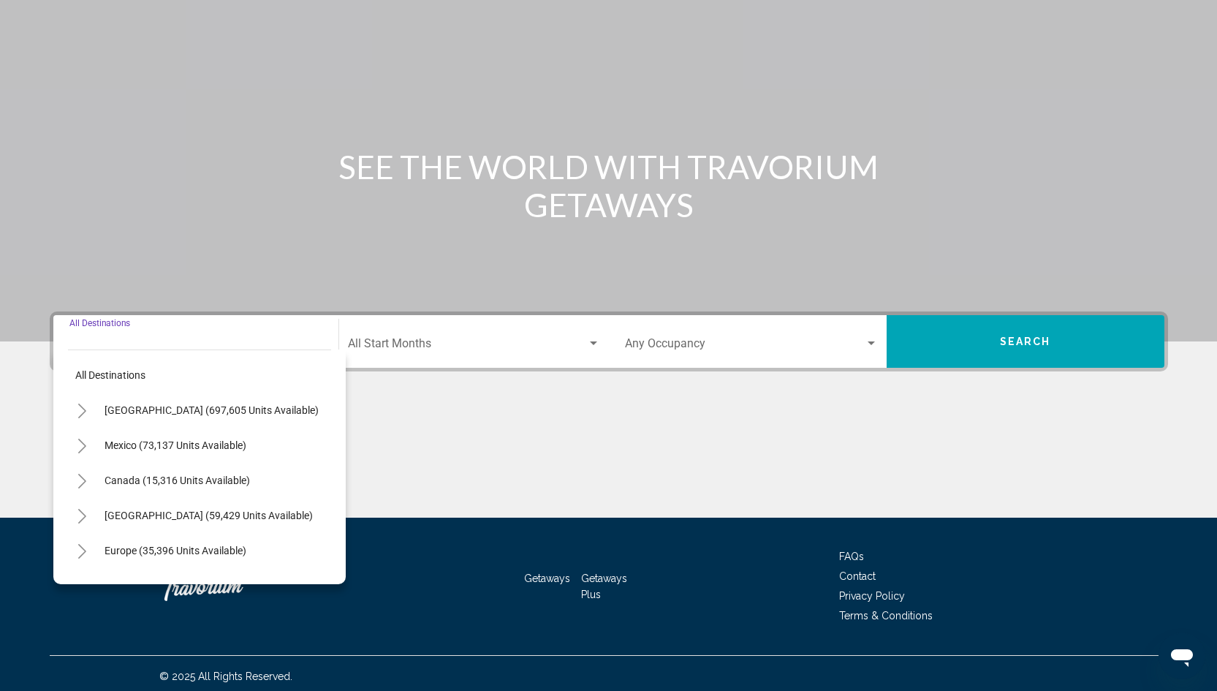
scroll to position [102, 0]
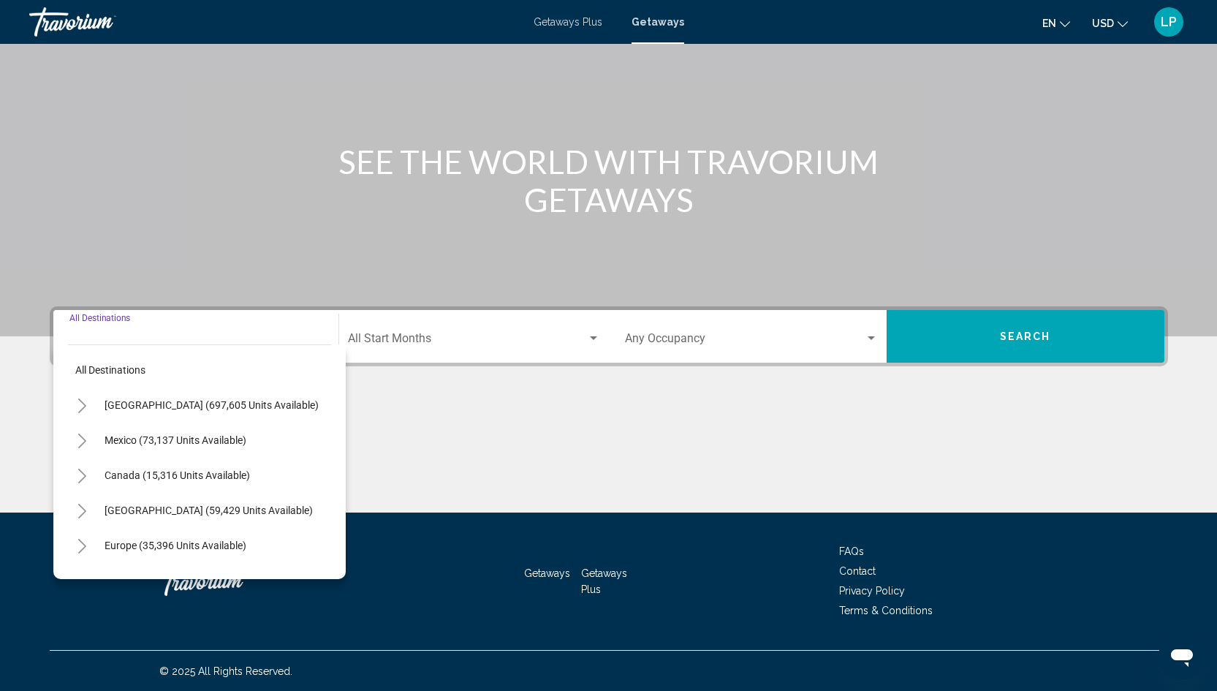
click at [79, 400] on icon "Toggle United States (697,605 units available)" at bounding box center [82, 405] width 11 height 15
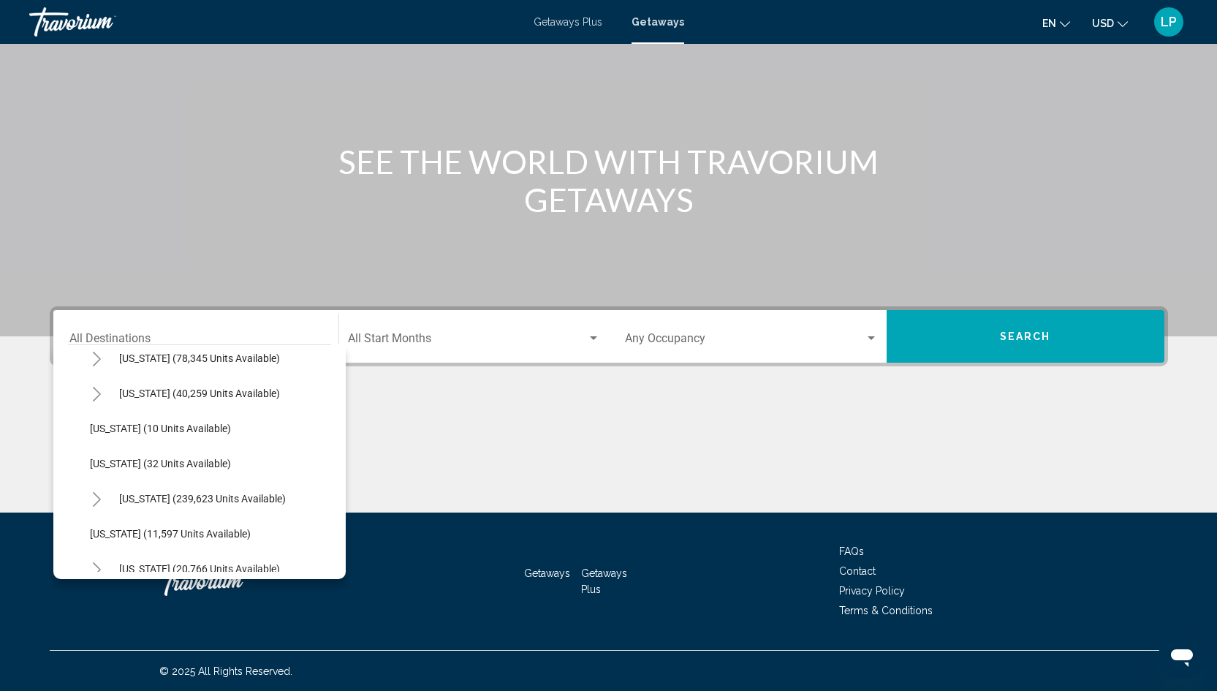
scroll to position [172, 0]
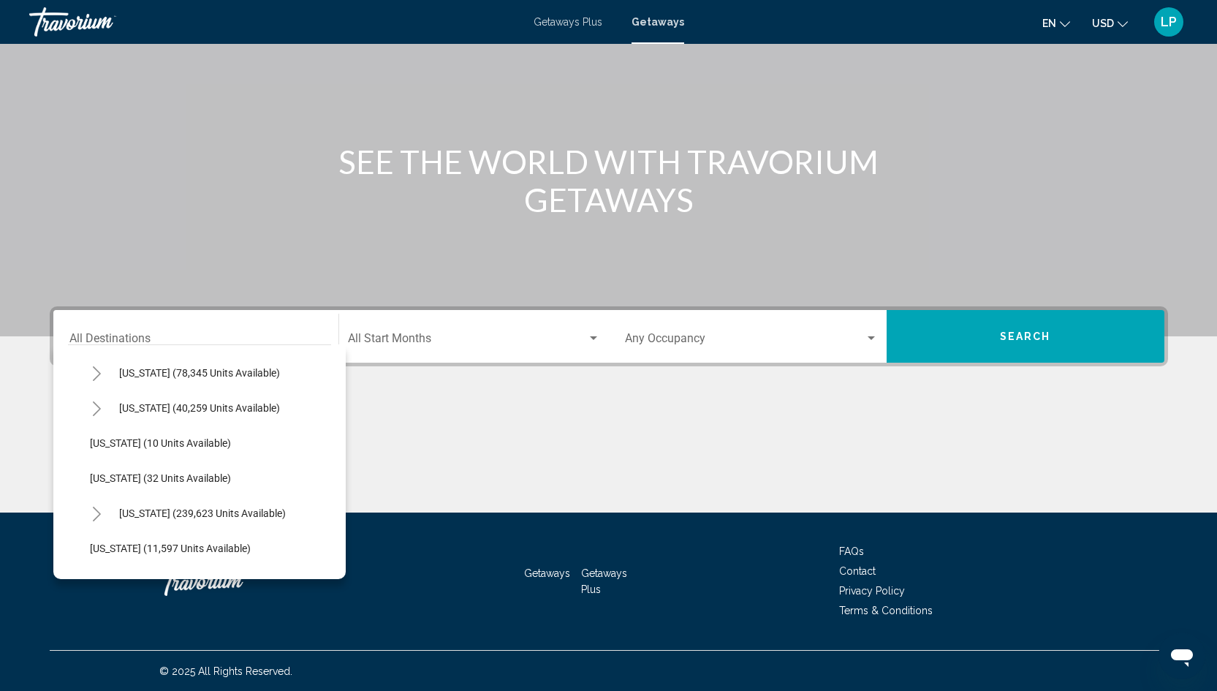
click at [96, 509] on icon "Toggle Florida (239,623 units available)" at bounding box center [97, 513] width 8 height 15
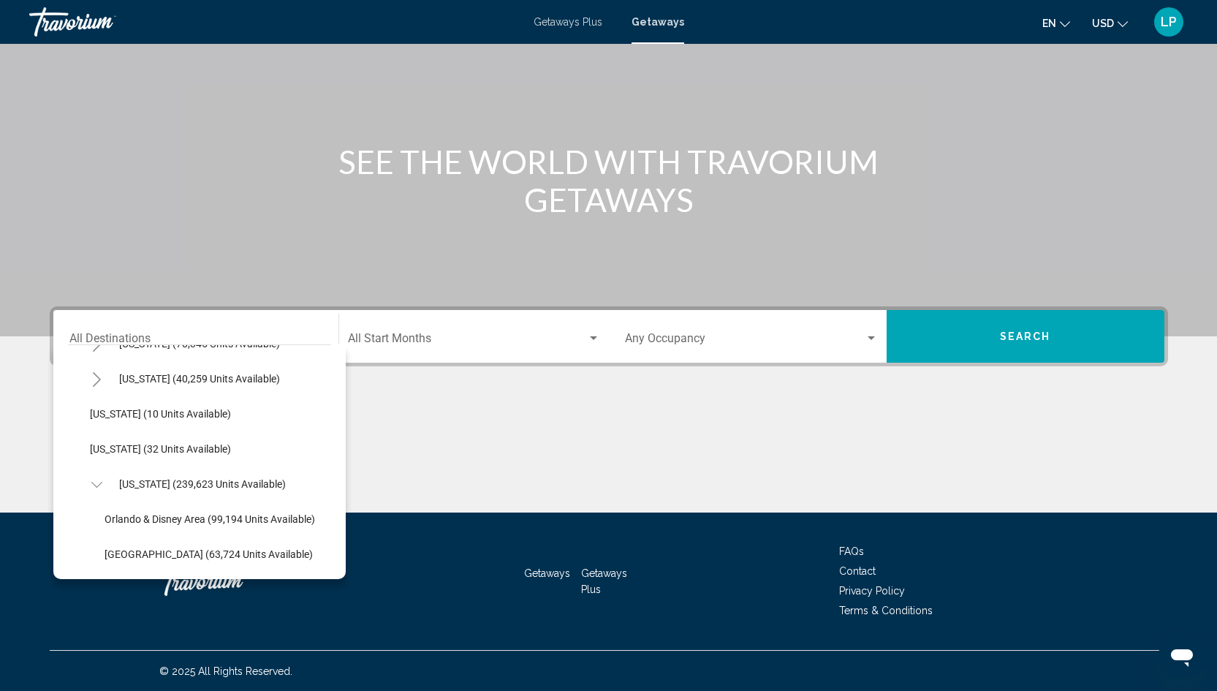
scroll to position [213, 0]
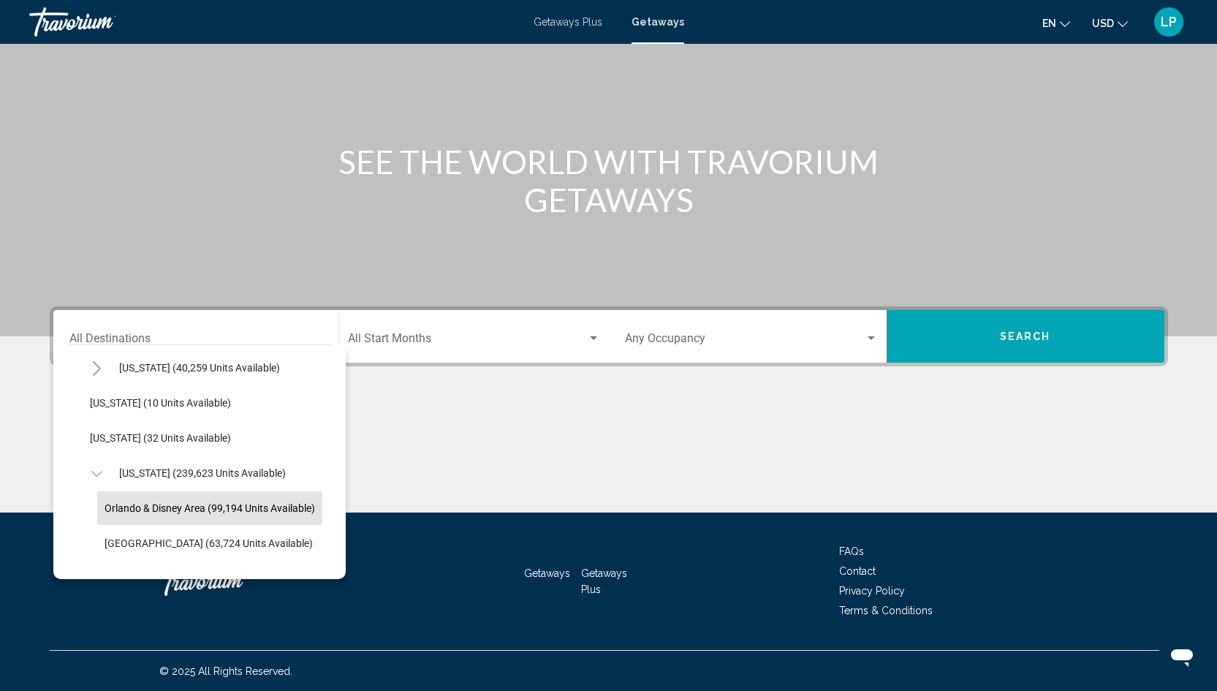
click at [126, 506] on span "Orlando & Disney Area (99,194 units available)" at bounding box center [210, 508] width 210 height 12
type input "**********"
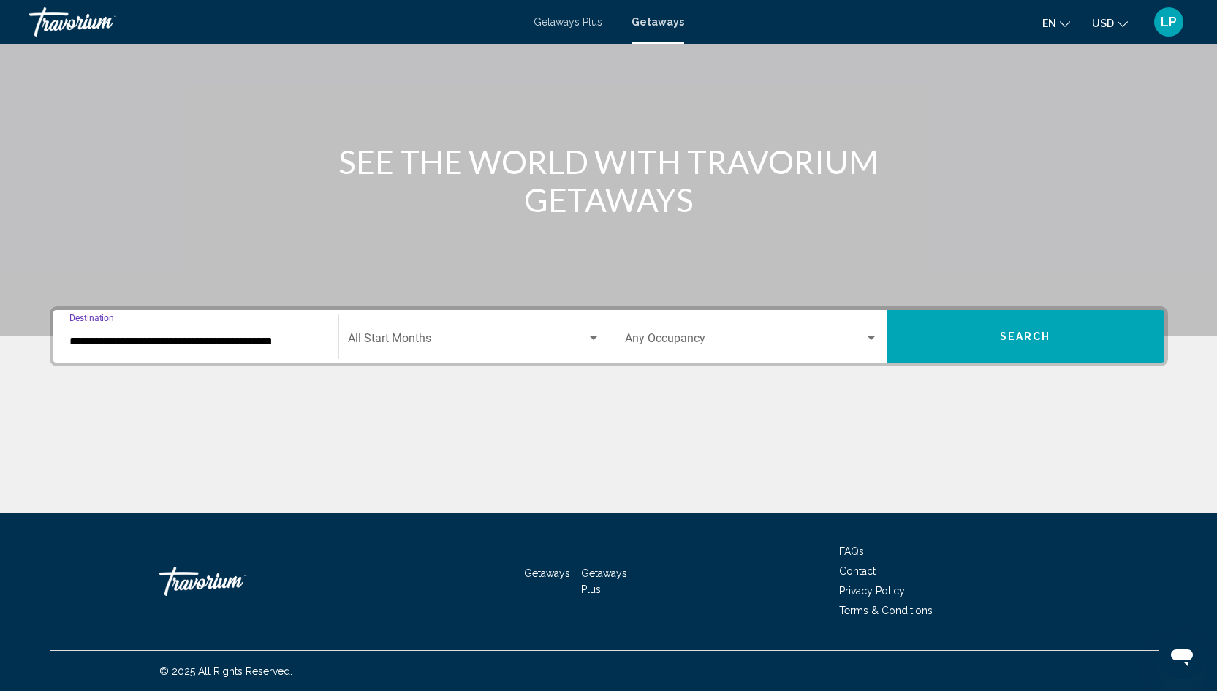
click at [384, 343] on span "Search widget" at bounding box center [467, 341] width 239 height 13
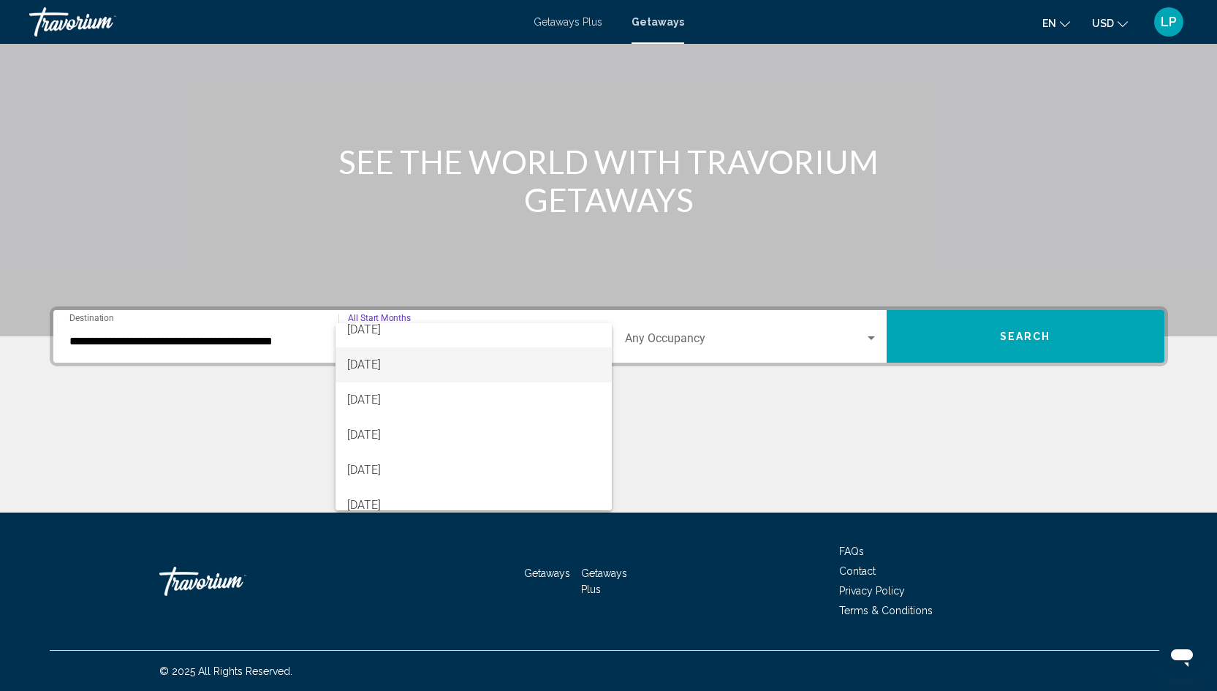
scroll to position [67, 0]
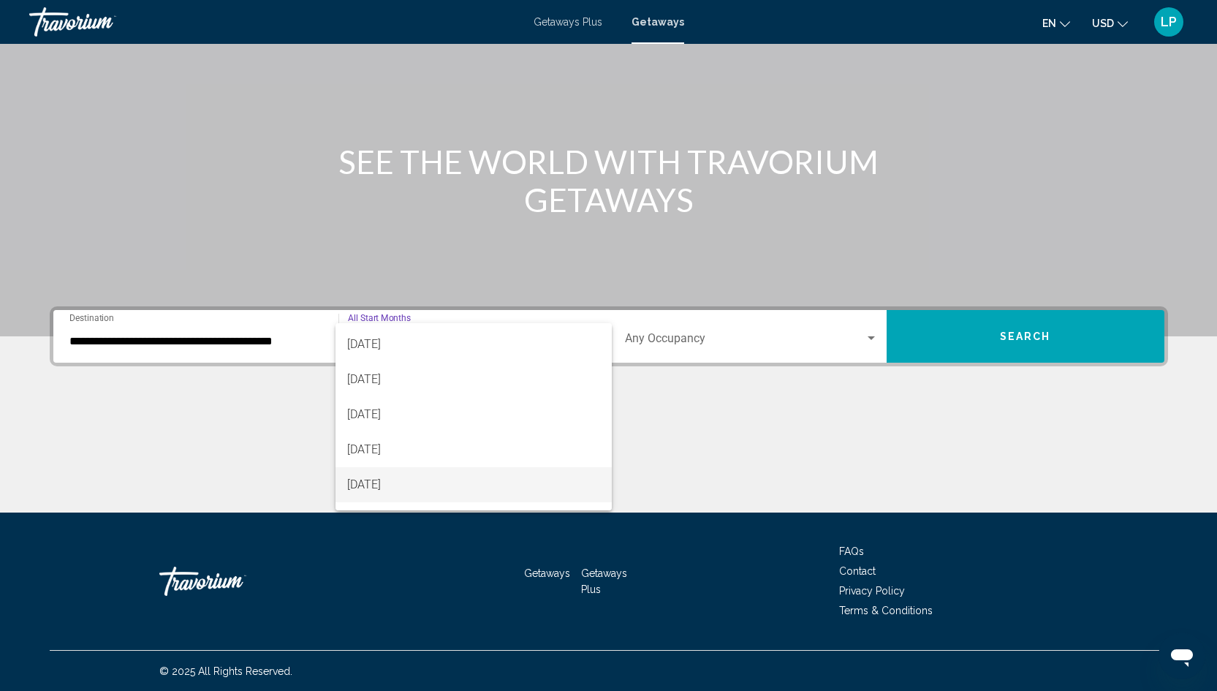
click at [373, 482] on span "[DATE]" at bounding box center [473, 484] width 252 height 35
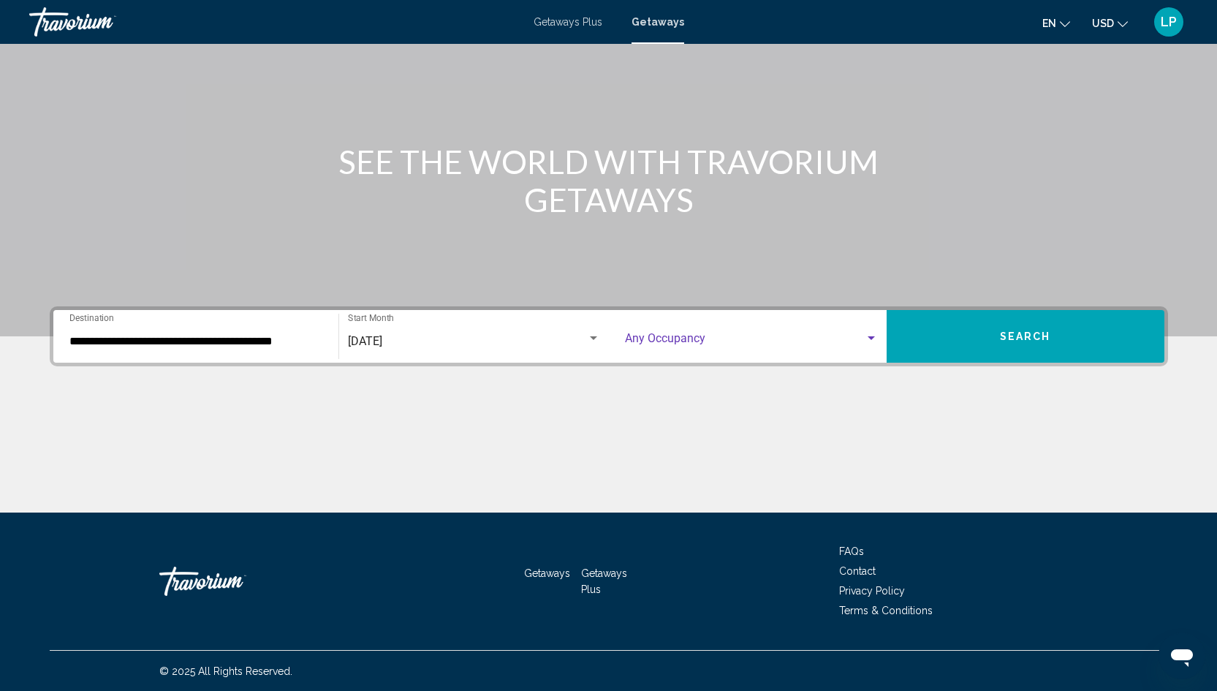
click at [686, 337] on span "Search widget" at bounding box center [745, 341] width 240 height 13
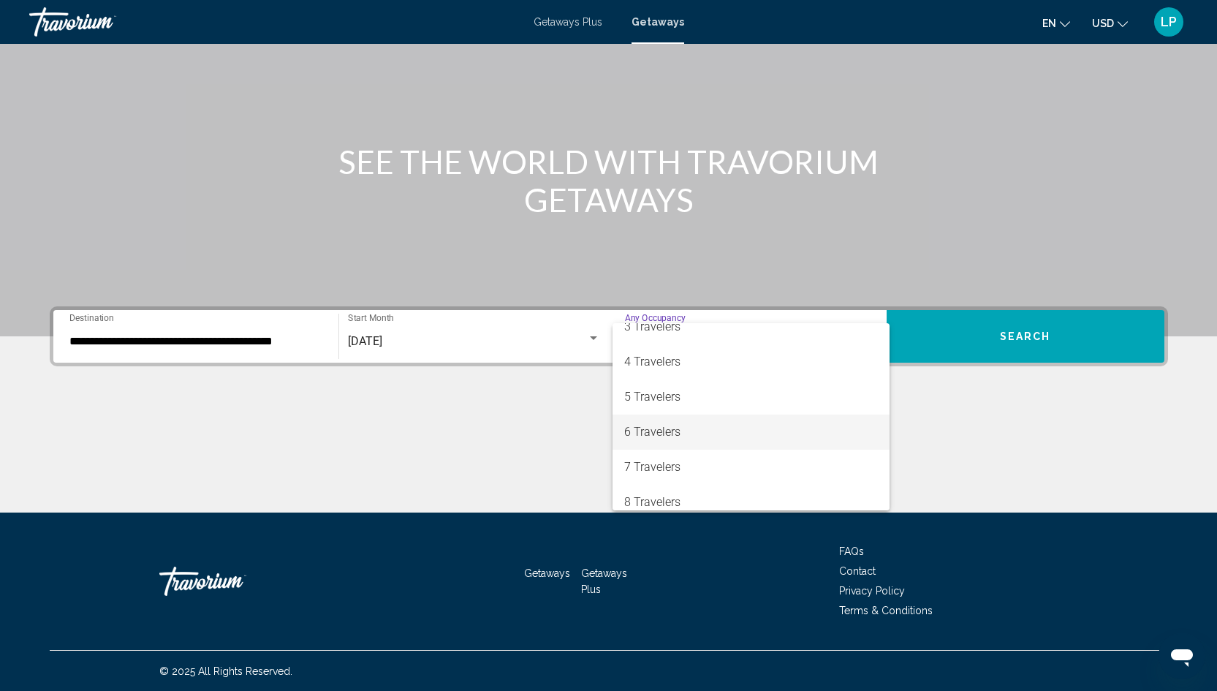
scroll to position [107, 0]
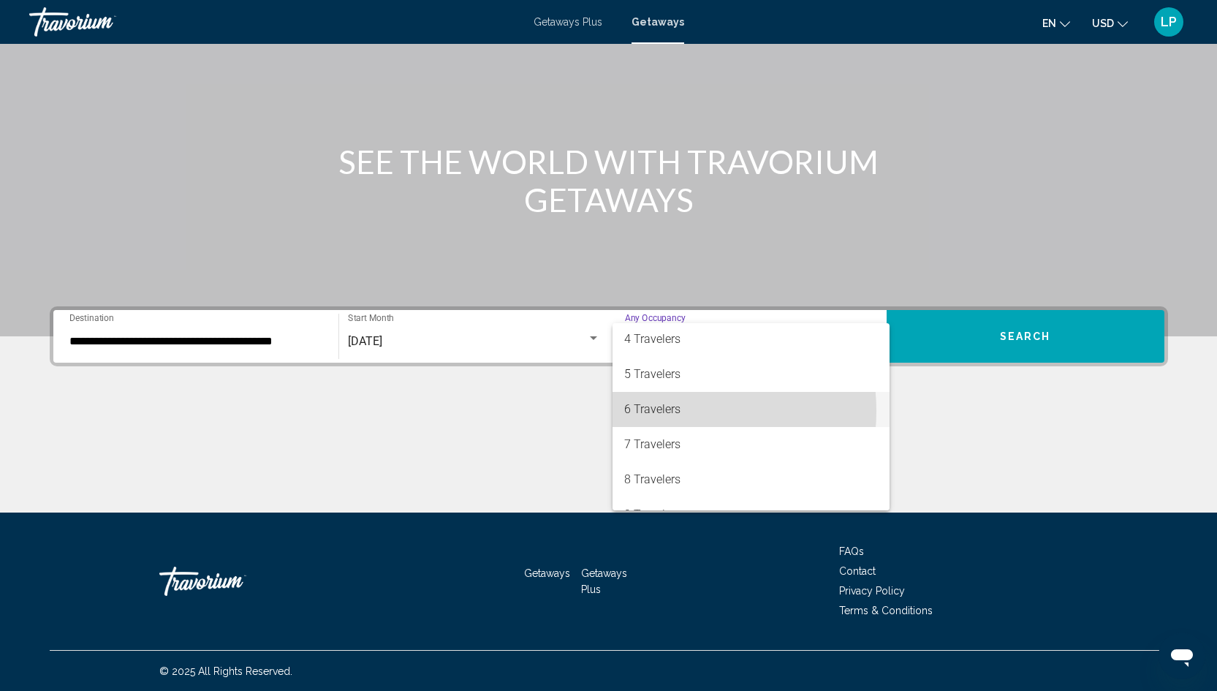
click at [664, 411] on span "6 Travelers" at bounding box center [750, 409] width 253 height 35
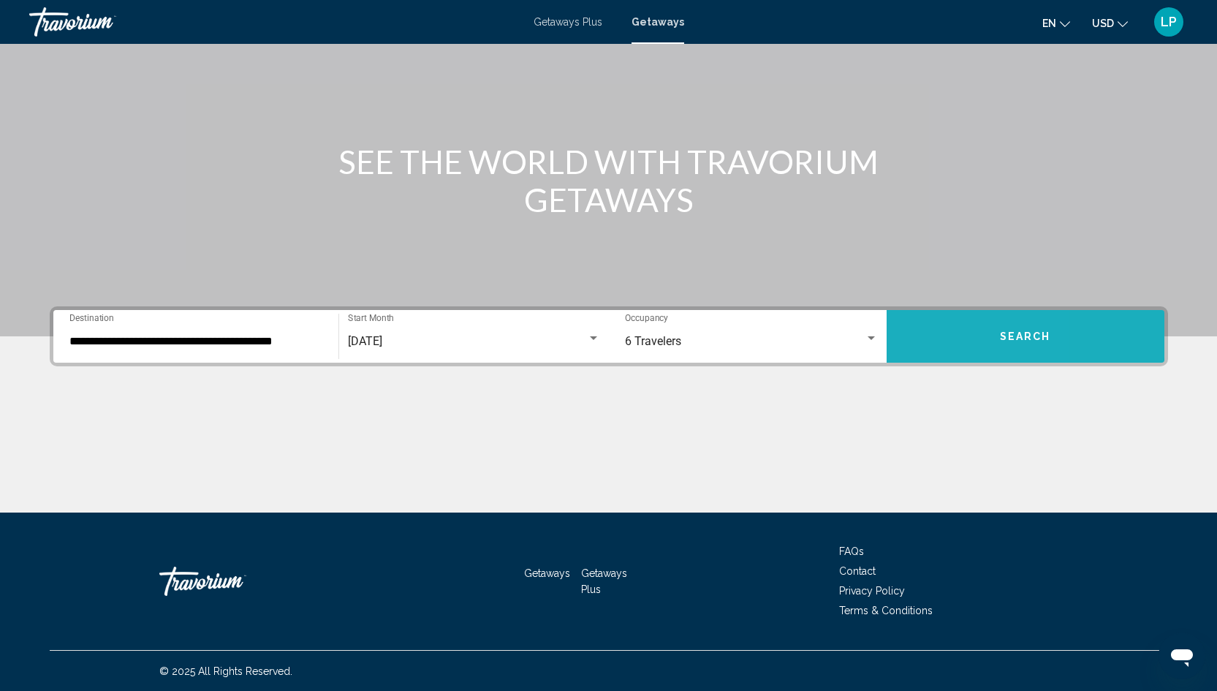
click at [931, 330] on button "Search" at bounding box center [1026, 336] width 278 height 53
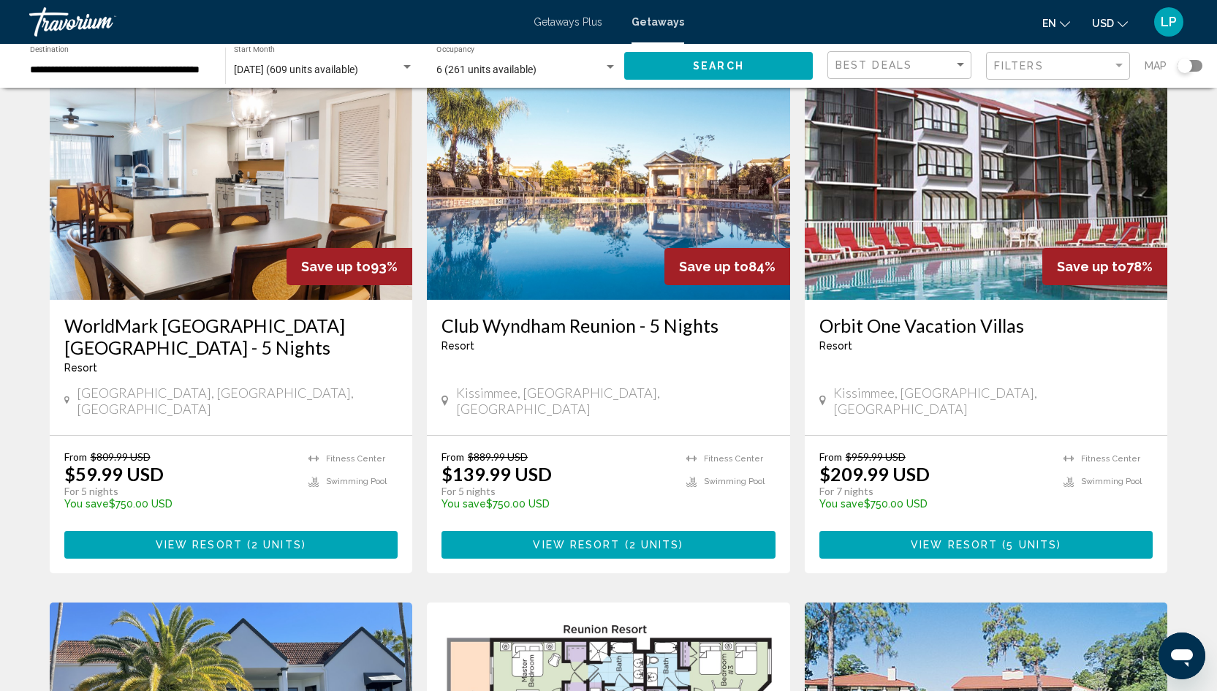
scroll to position [601, 0]
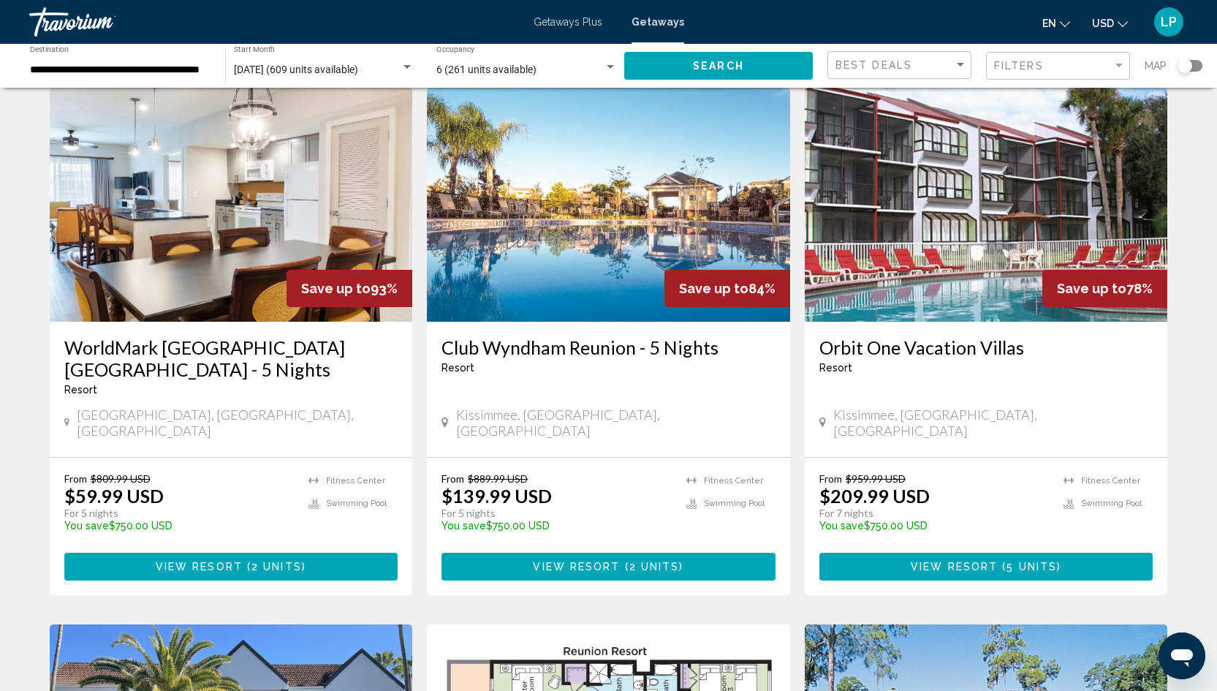
click at [639, 553] on button "View Resort ( 2 units )" at bounding box center [608, 566] width 334 height 27
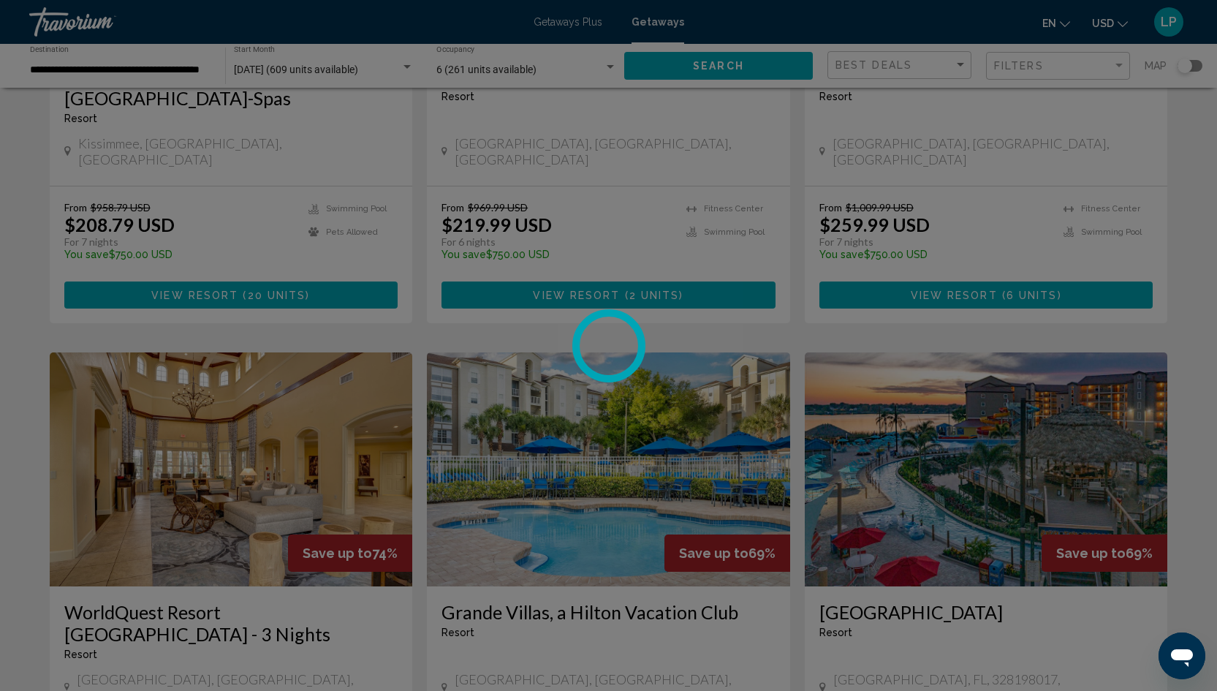
scroll to position [1437, 0]
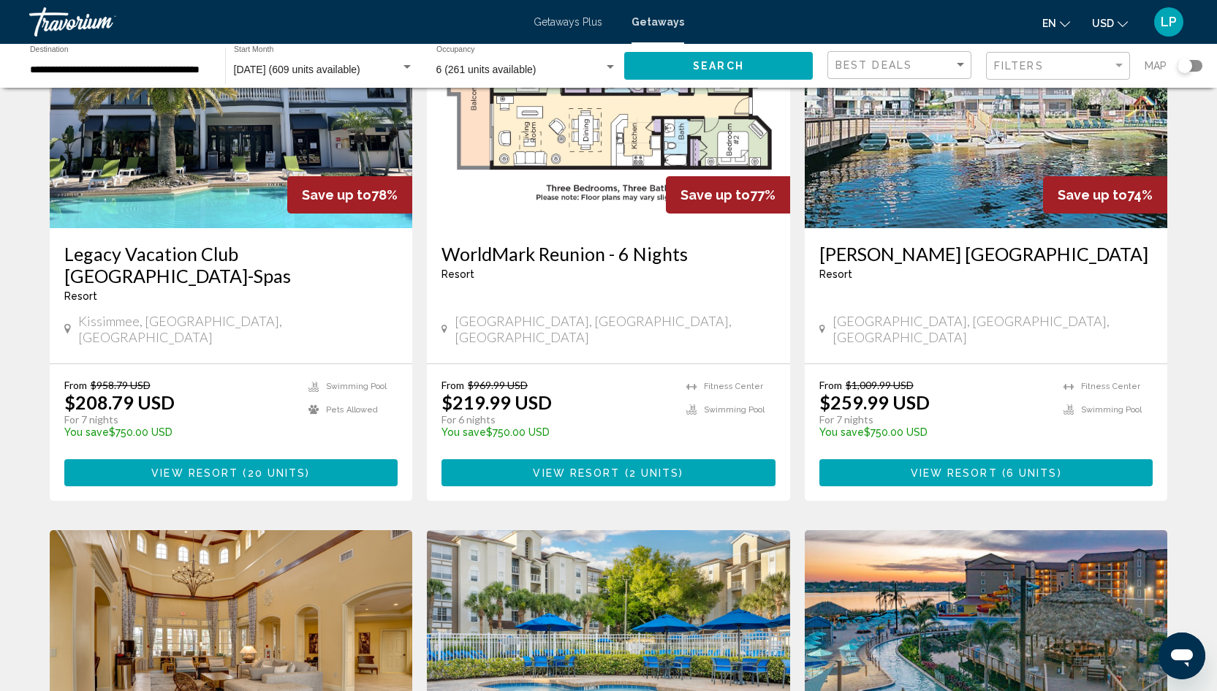
scroll to position [1262, 0]
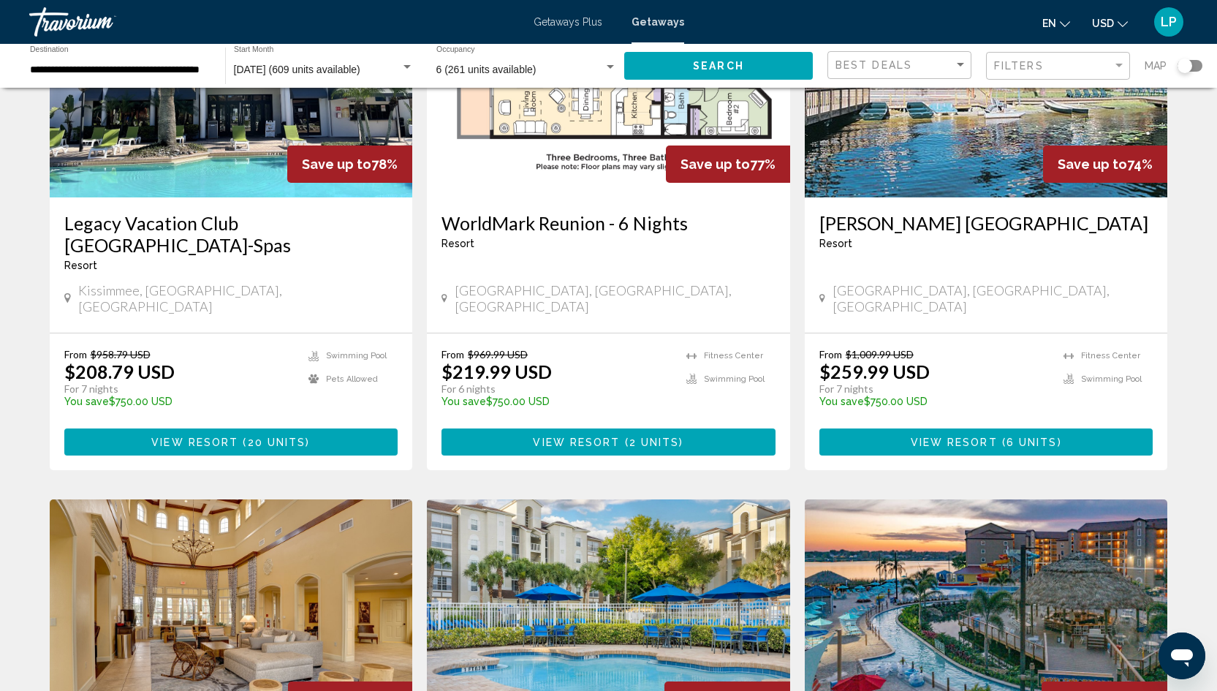
click at [610, 436] on span "View Resort" at bounding box center [576, 442] width 87 height 12
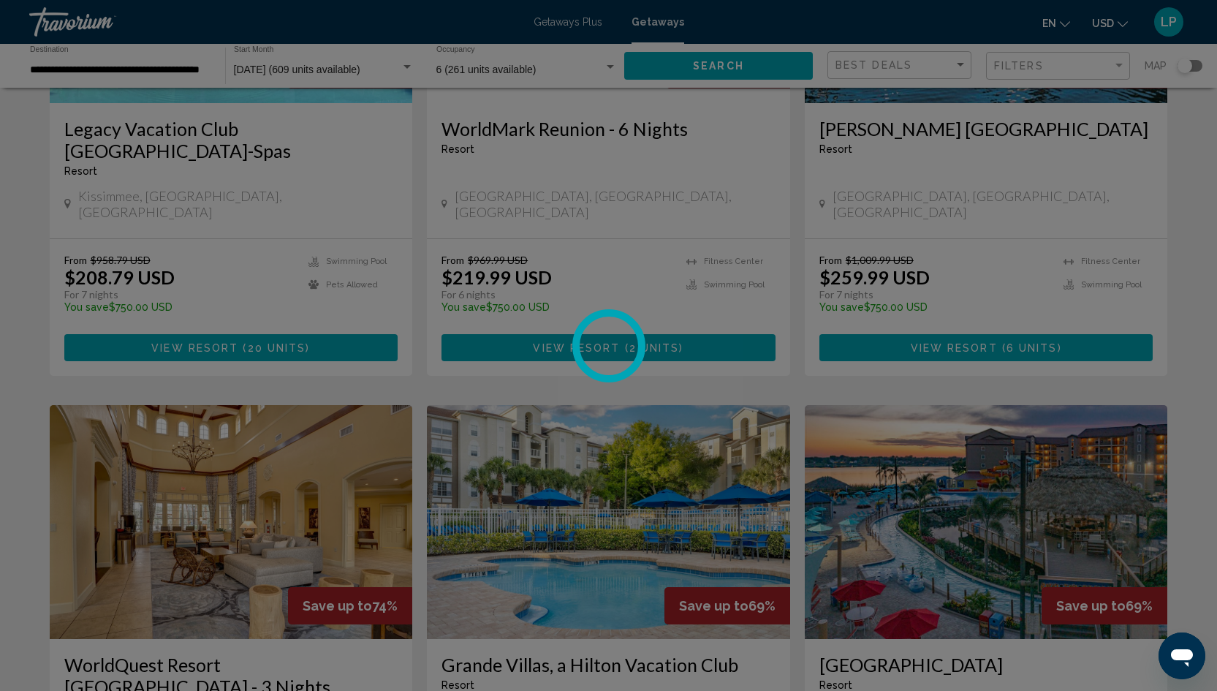
scroll to position [1495, 0]
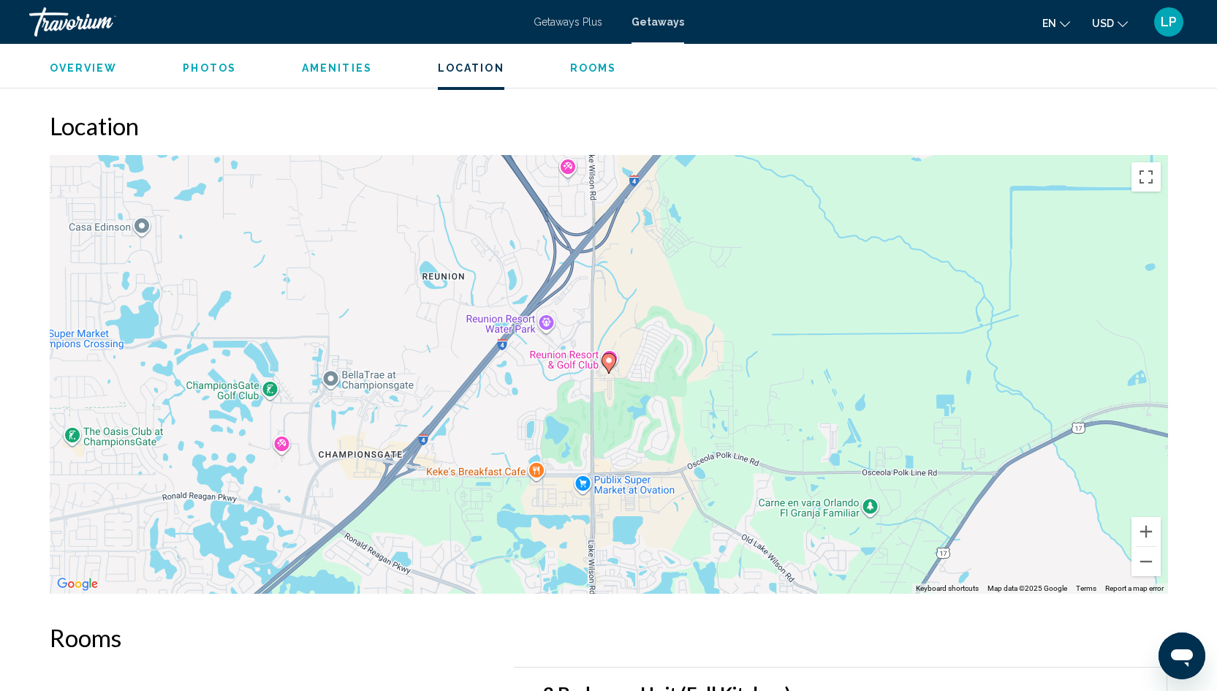
scroll to position [2018, 0]
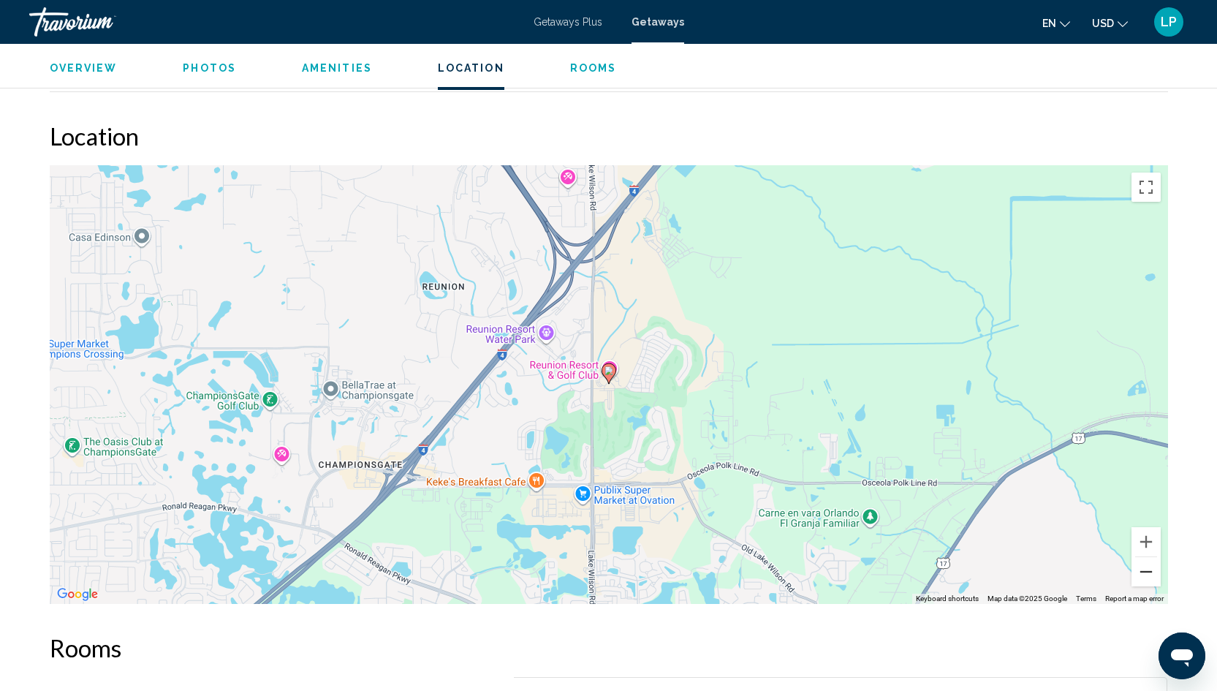
click at [1149, 560] on button "Zoom out" at bounding box center [1145, 571] width 29 height 29
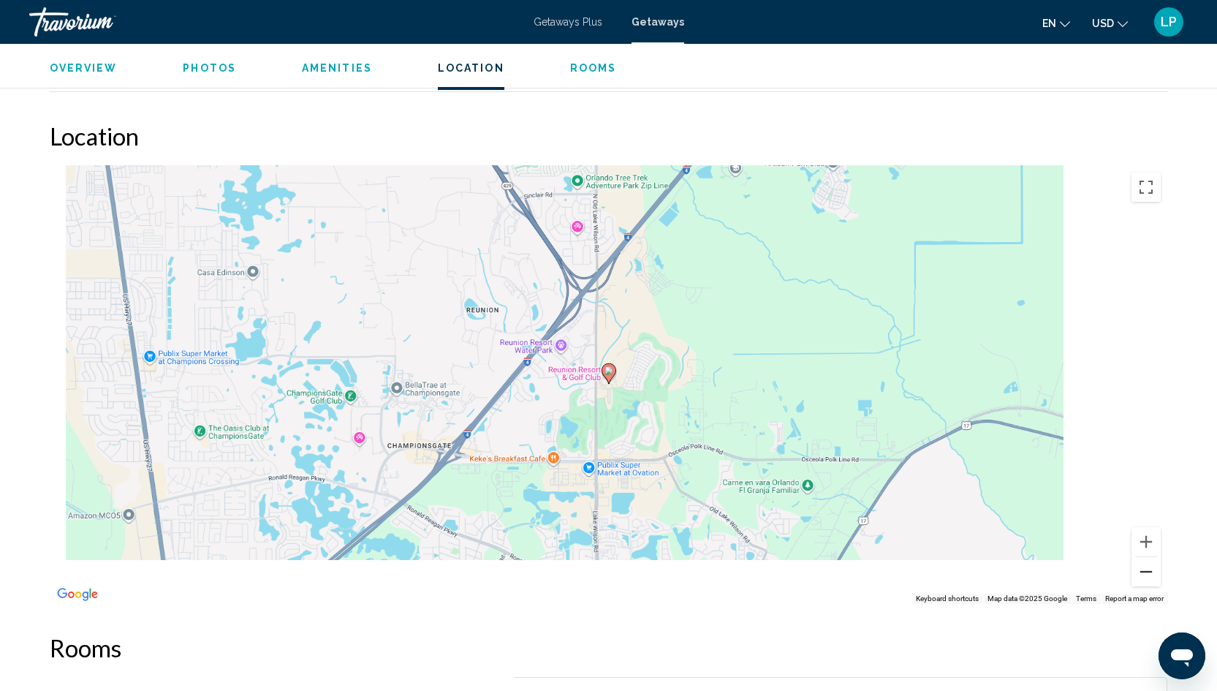
click at [1149, 560] on button "Zoom out" at bounding box center [1145, 571] width 29 height 29
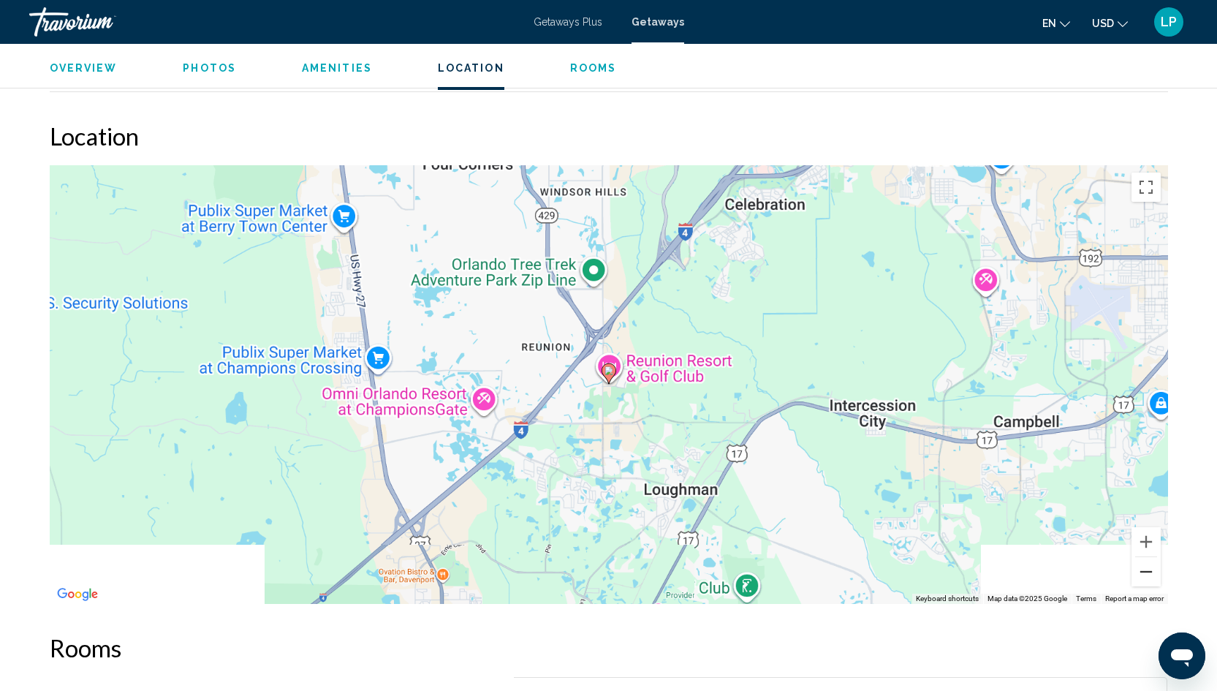
click at [1149, 560] on button "Zoom out" at bounding box center [1145, 571] width 29 height 29
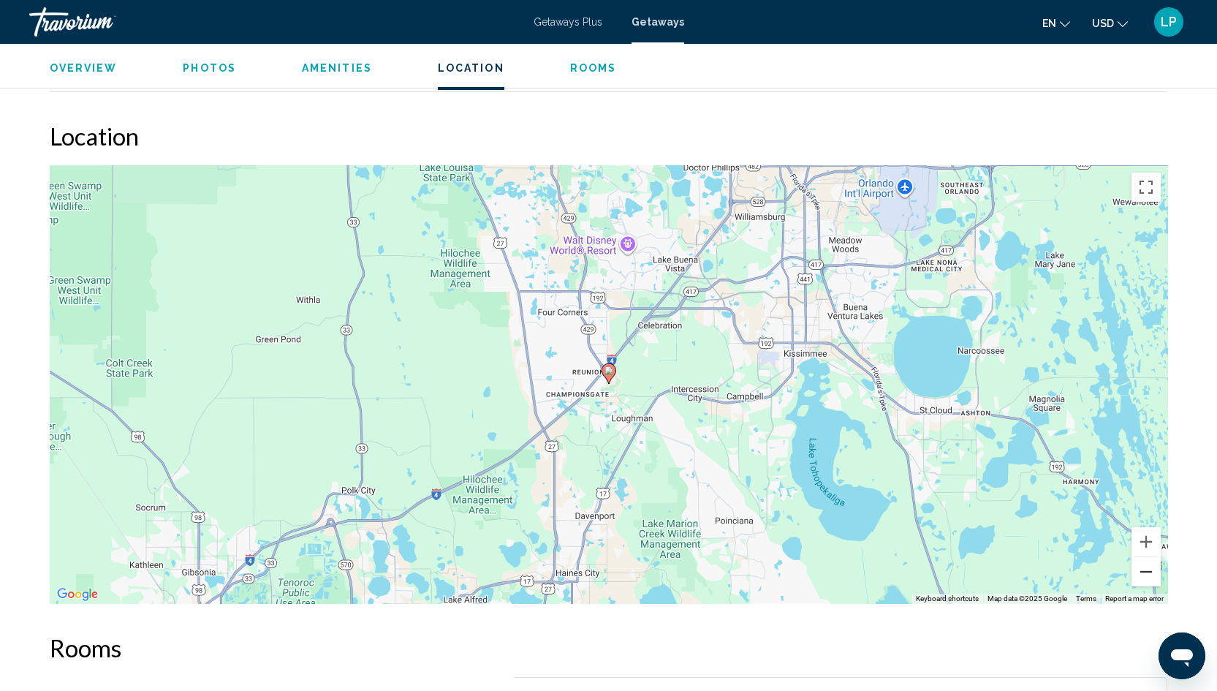
click at [1149, 561] on button "Zoom out" at bounding box center [1145, 571] width 29 height 29
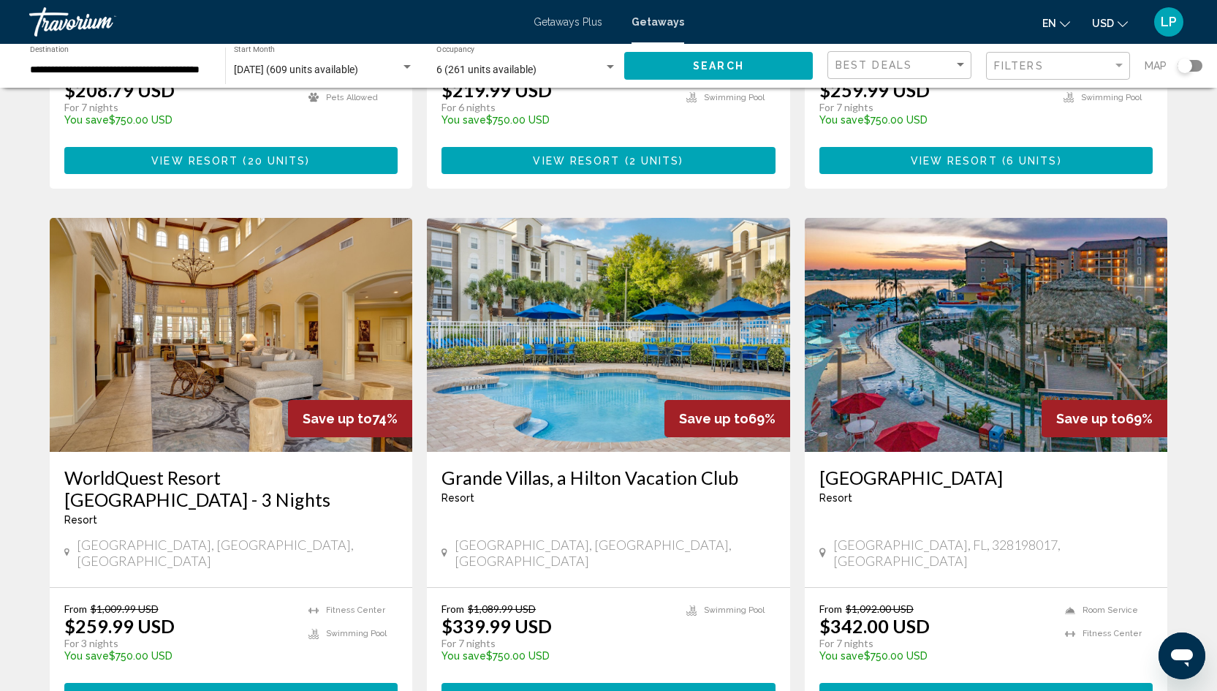
scroll to position [1542, 0]
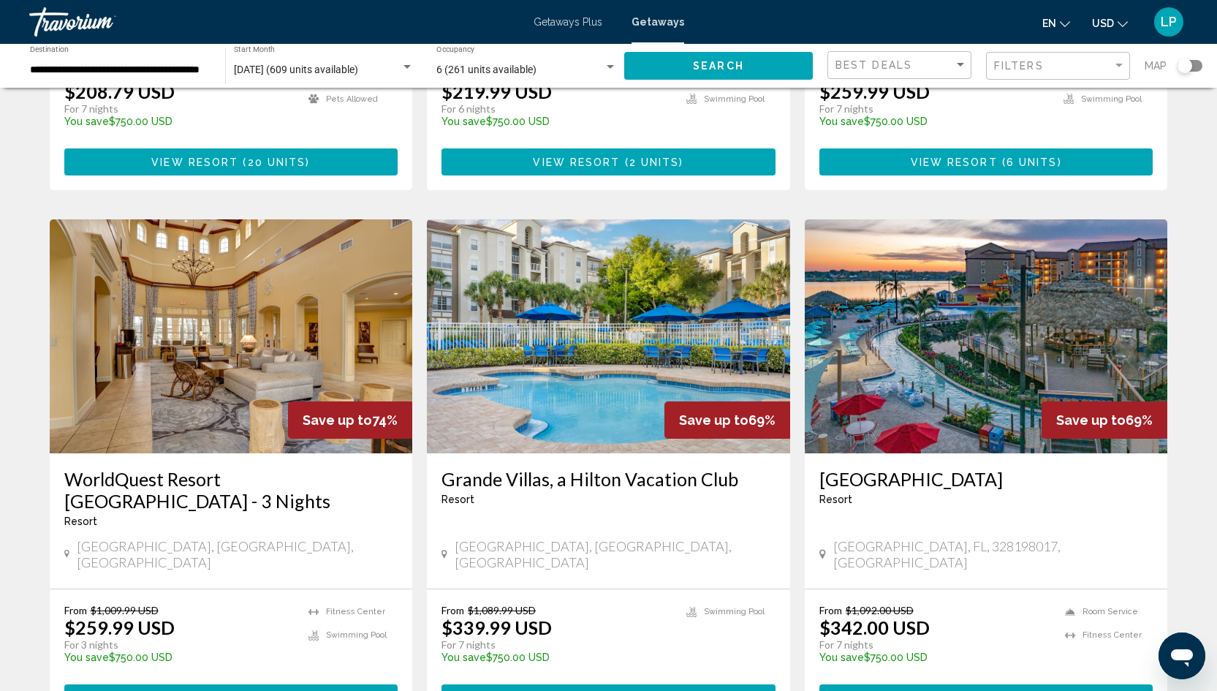
click at [572, 690] on span "View Resort" at bounding box center [576, 698] width 87 height 12
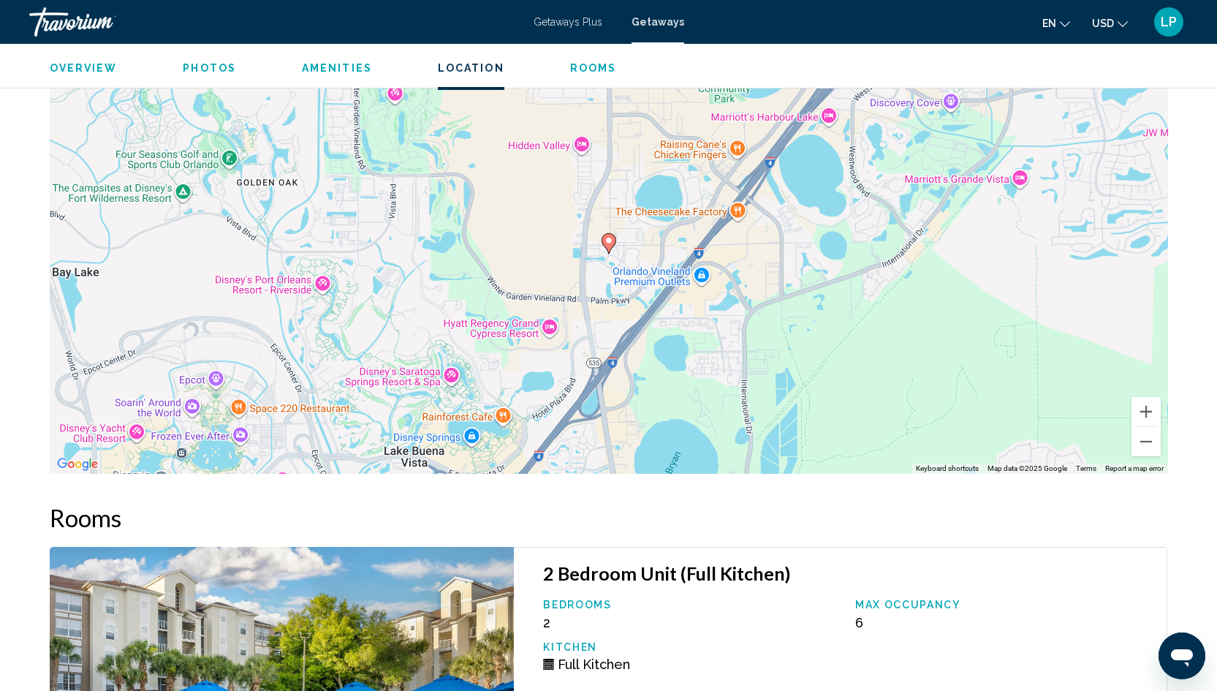
scroll to position [1378, 0]
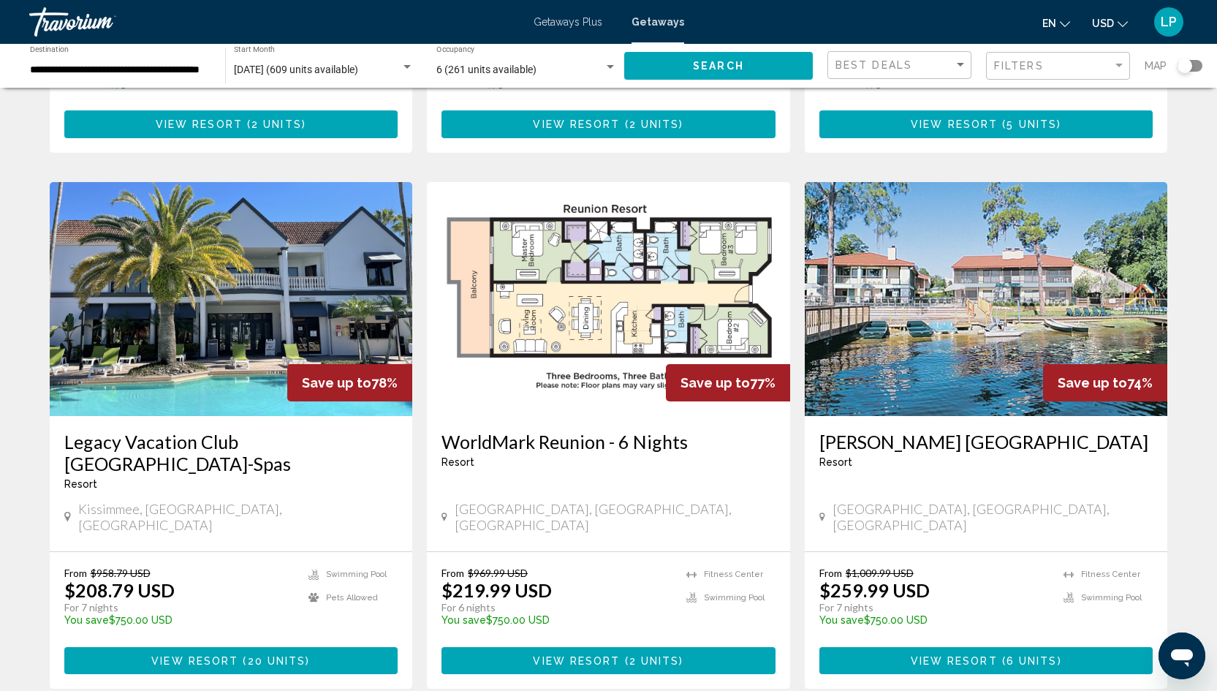
scroll to position [1053, 0]
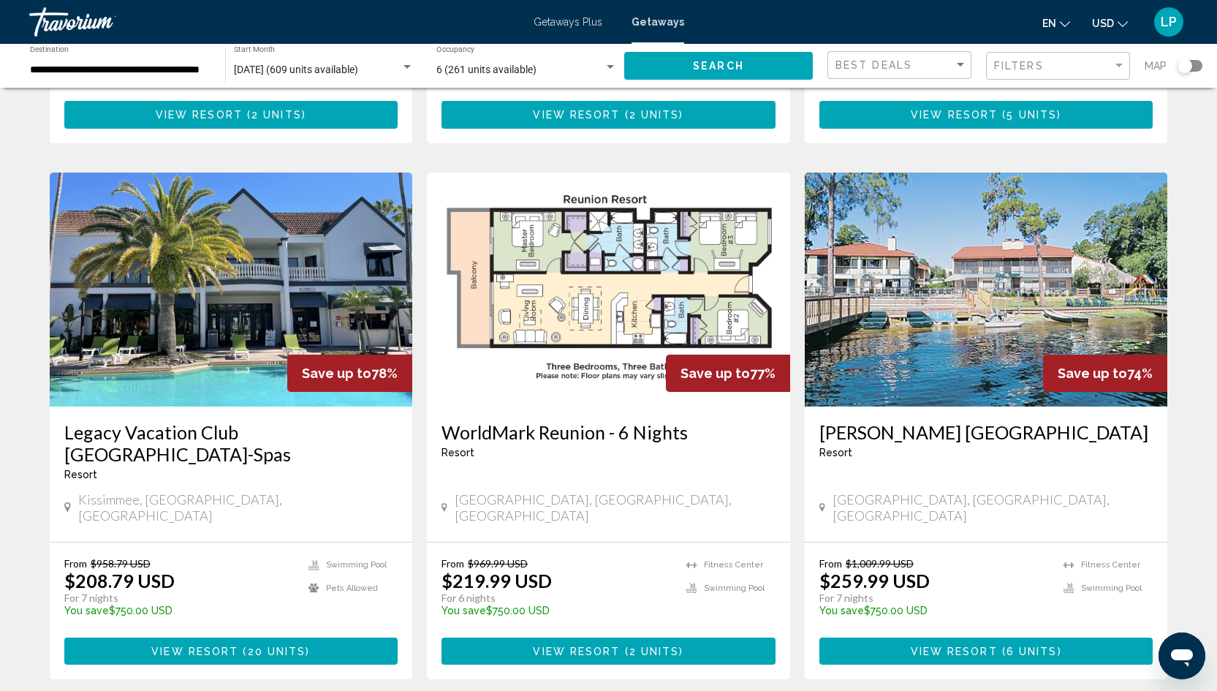
click at [229, 645] on span "View Resort" at bounding box center [194, 651] width 87 height 12
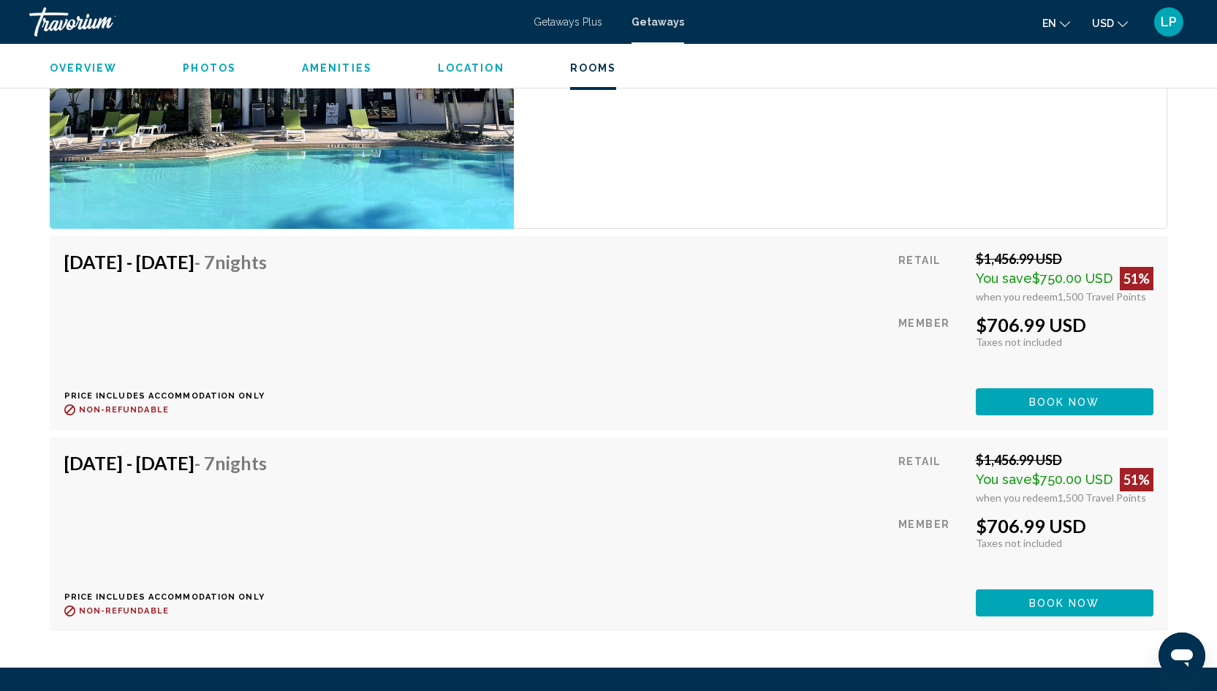
scroll to position [5210, 0]
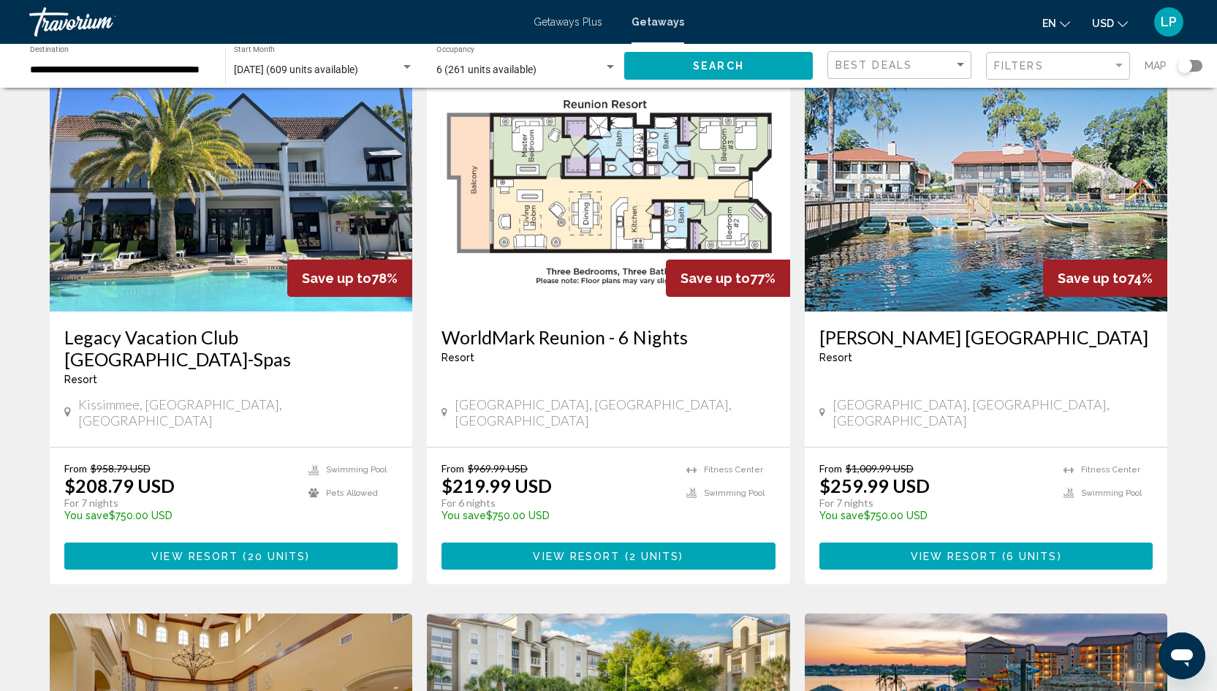
scroll to position [1128, 0]
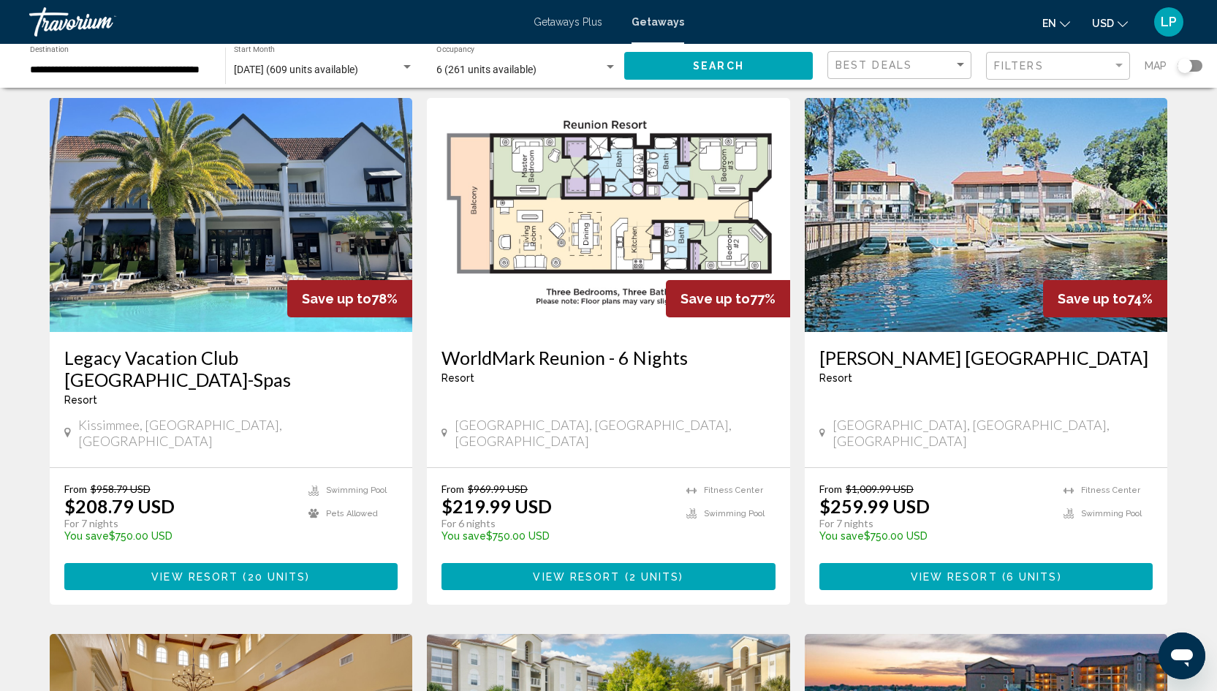
click at [941, 571] on span "View Resort" at bounding box center [954, 577] width 87 height 12
